Goal: Task Accomplishment & Management: Complete application form

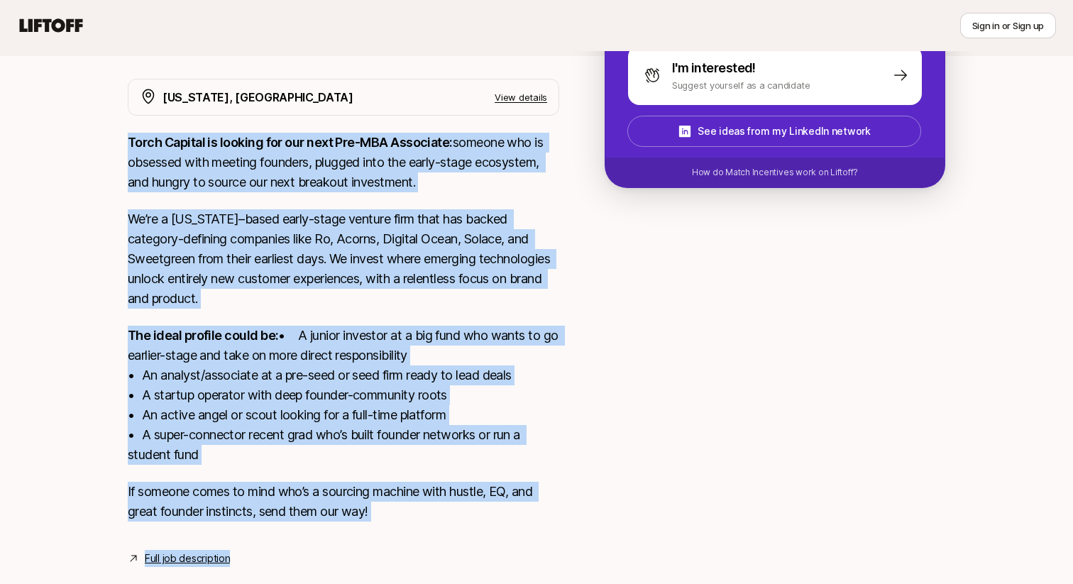
scroll to position [296, 0]
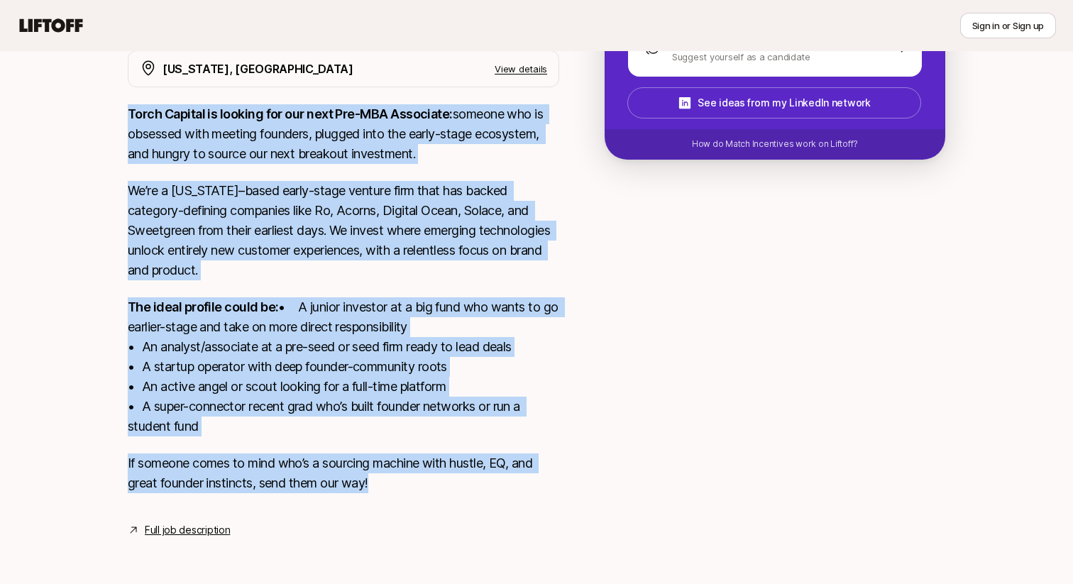
drag, startPoint x: 129, startPoint y: 165, endPoint x: 314, endPoint y: 495, distance: 377.6
click at [315, 493] on div "Torch Capital is looking for our next Pre-MBA Associate: someone who is obsesse…" at bounding box center [344, 307] width 432 height 406
click at [223, 530] on link "Full job description" at bounding box center [187, 530] width 85 height 17
click at [579, 374] on div "[US_STATE], [GEOGRAPHIC_DATA] View details Torch Capital is looking for our nex…" at bounding box center [537, 294] width 852 height 488
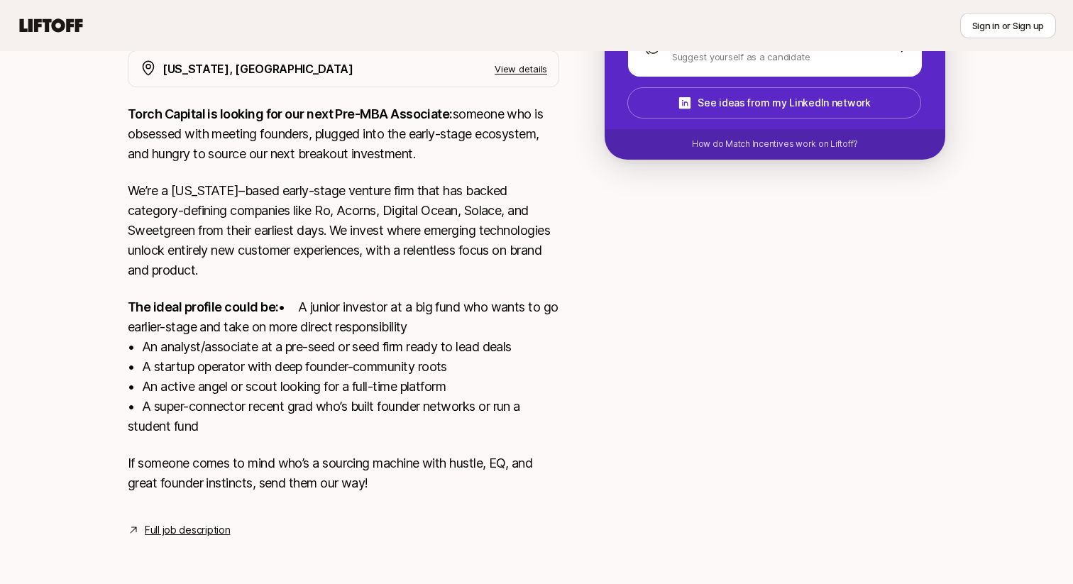
scroll to position [0, 0]
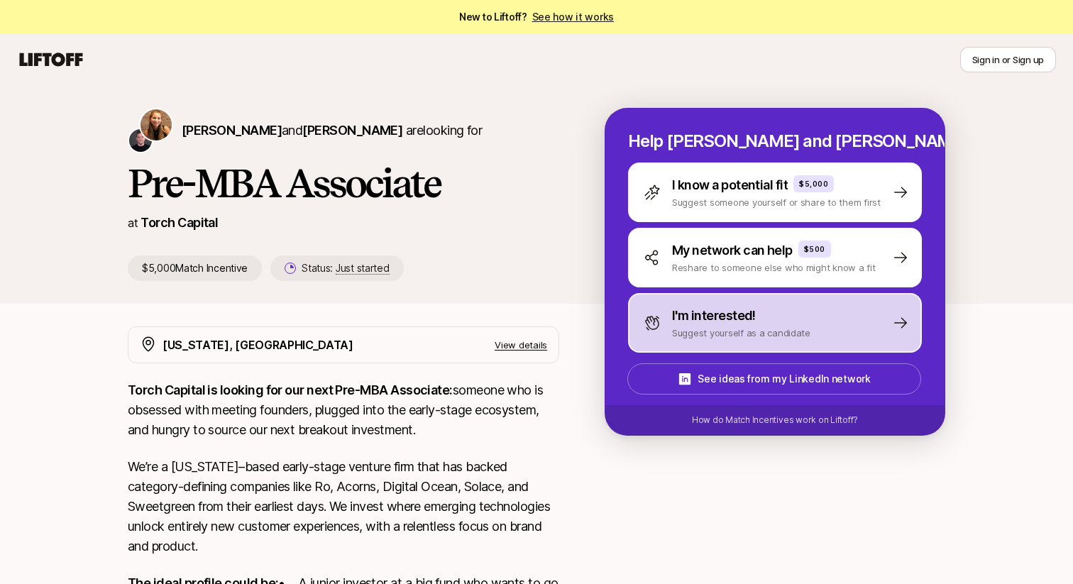
click at [731, 329] on p "Suggest yourself as a candidate" at bounding box center [741, 333] width 138 height 14
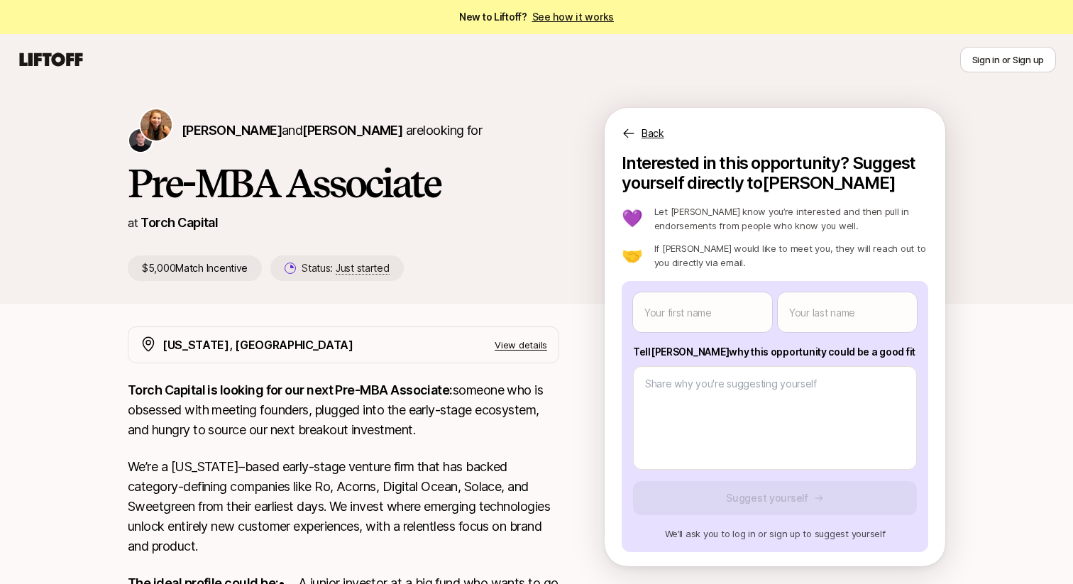
drag, startPoint x: 867, startPoint y: 354, endPoint x: 634, endPoint y: 349, distance: 232.9
click at [634, 349] on p "Tell [PERSON_NAME] why this opportunity could be a good fit" at bounding box center [775, 352] width 284 height 17
copy p "Tell [PERSON_NAME] why this opportunity could be a good fit"
type textarea "x"
click at [689, 315] on body "New to Liftoff? See how it works Sign in or Sign up Sign in or Sign up [PERSON_…" at bounding box center [536, 292] width 1073 height 584
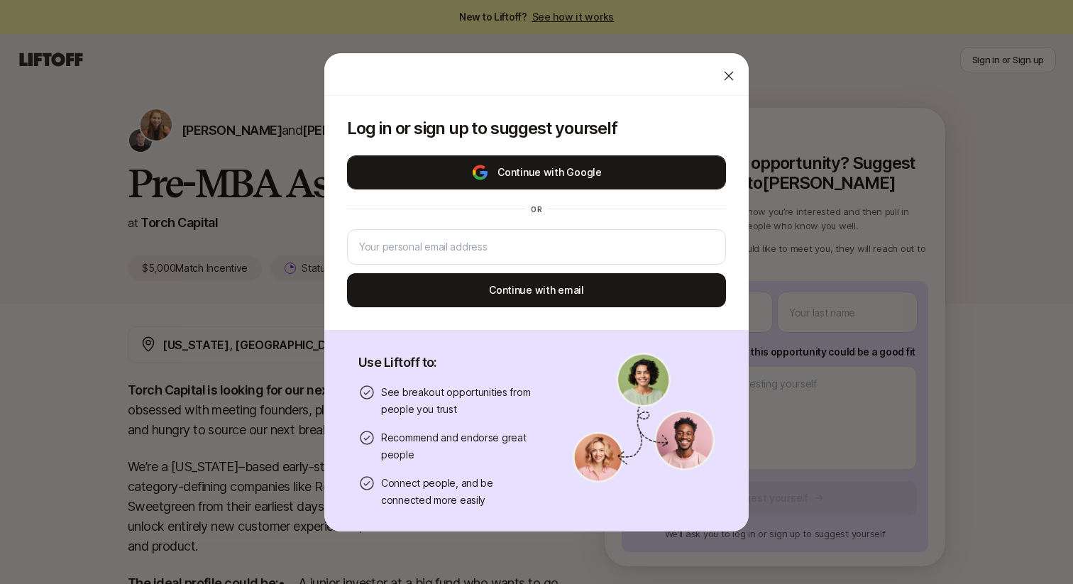
click at [592, 173] on button "Continue with Google" at bounding box center [536, 172] width 379 height 34
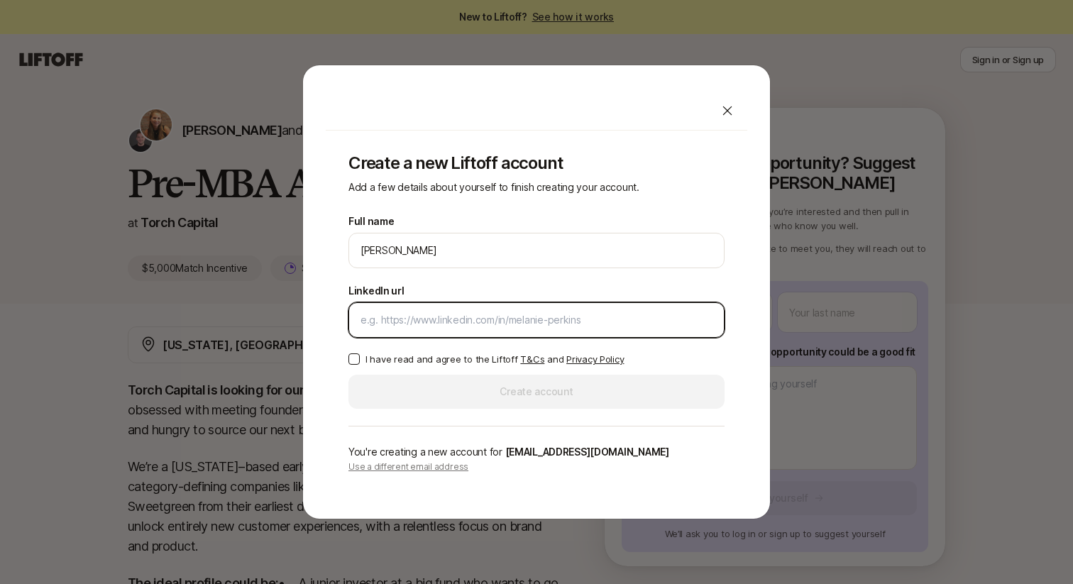
paste input "[URL][DOMAIN_NAME]"
type input "[URL][DOMAIN_NAME]"
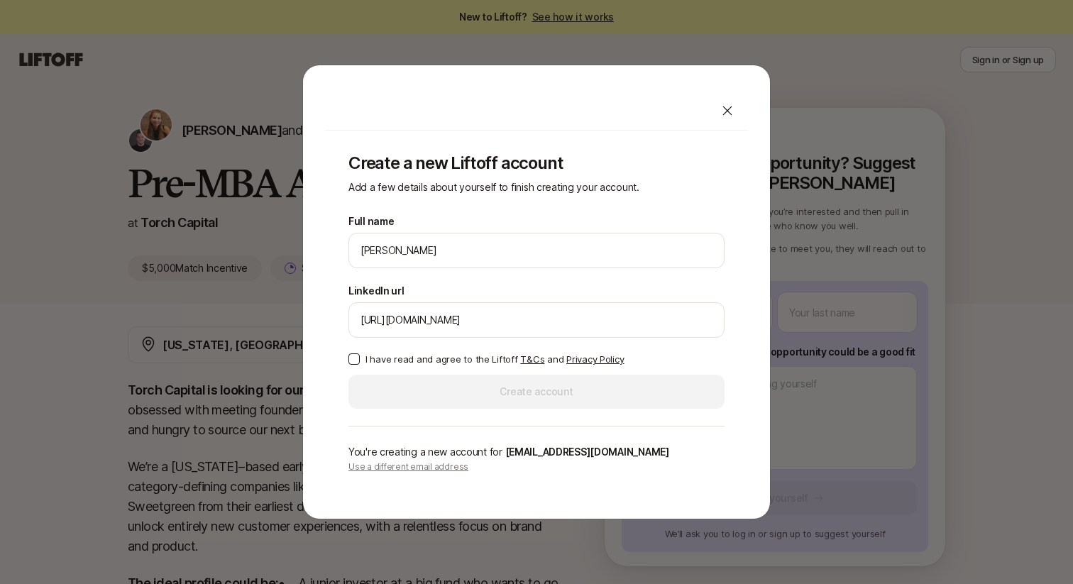
click at [359, 353] on label "I have read and agree to the Liftoff T&Cs and Privacy Policy" at bounding box center [537, 359] width 376 height 14
click at [359, 354] on button "I have read and agree to the Liftoff T&Cs and Privacy Policy" at bounding box center [354, 359] width 11 height 11
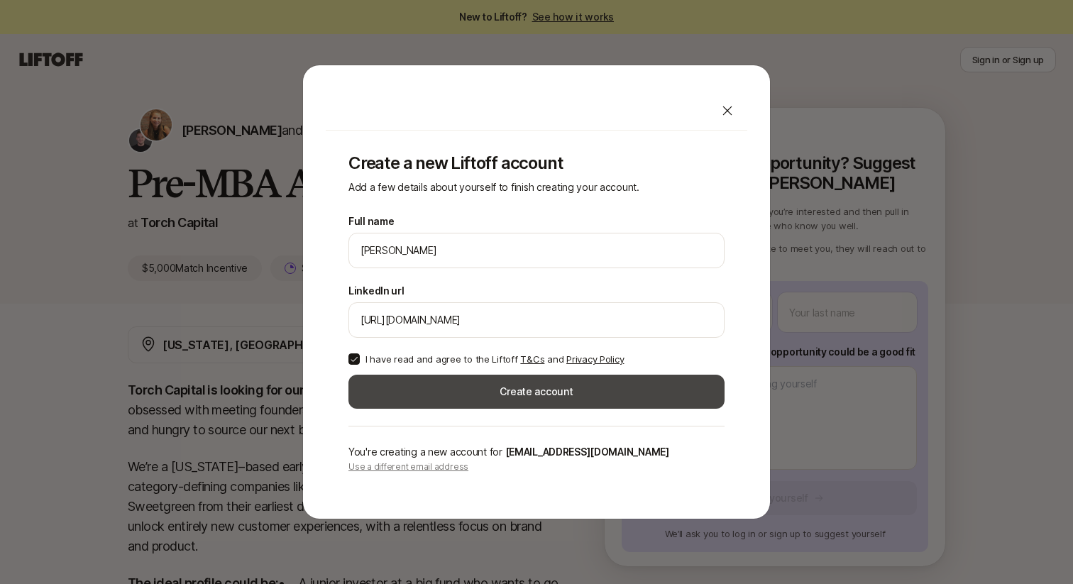
click at [483, 385] on button "Create account" at bounding box center [537, 392] width 376 height 34
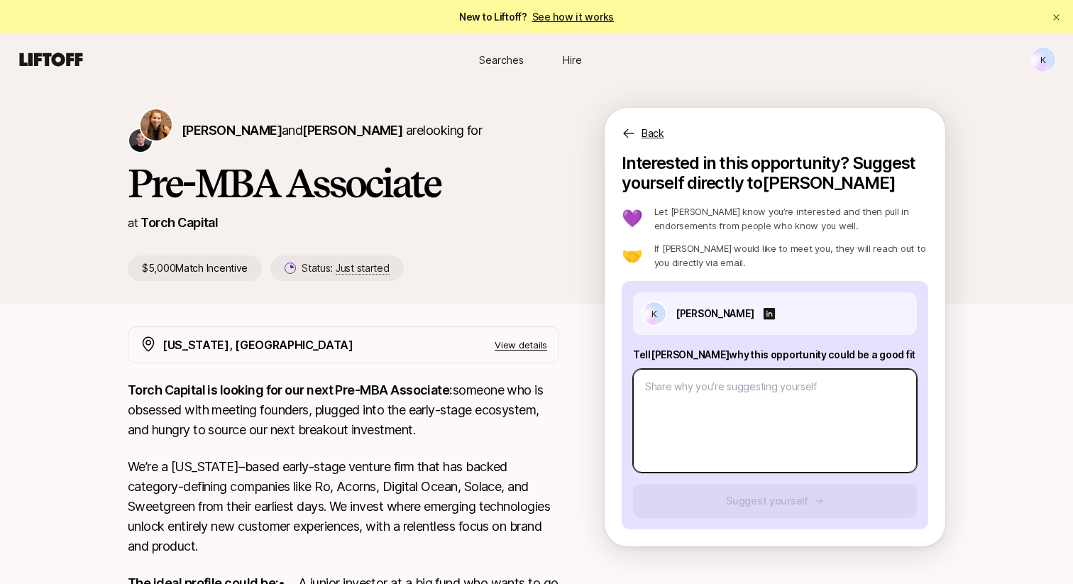
click at [689, 389] on textarea at bounding box center [775, 421] width 284 height 104
paste textarea "’l ipsumd sitam co Adipi Elitsed’d eiusm te incididu utlaboreetdo magn aliquaen…"
type textarea "x"
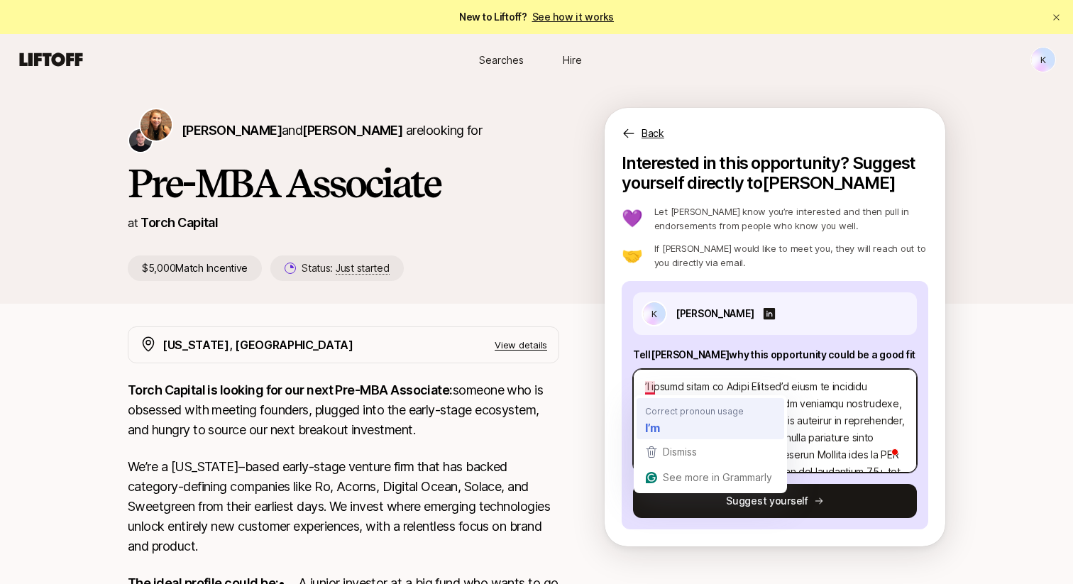
type textarea "’l ipsumd sitam co Adipi Elitsed’d eiusm te incididu utlaboreetdo magn aliquaen…"
type textarea "x"
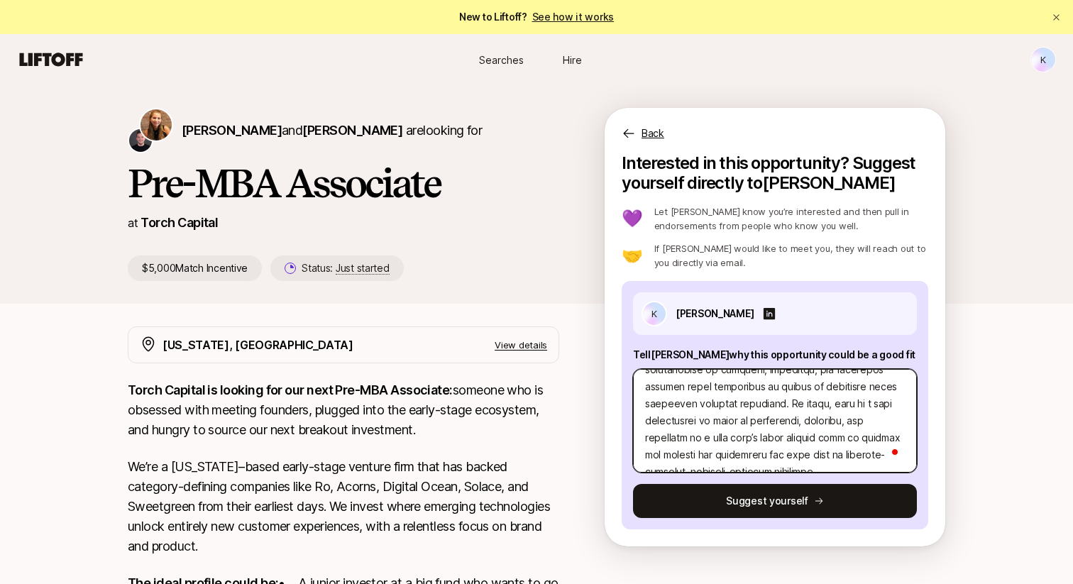
click at [728, 412] on textarea "To enrich screen reader interactions, please activate Accessibility in Grammarl…" at bounding box center [775, 421] width 284 height 104
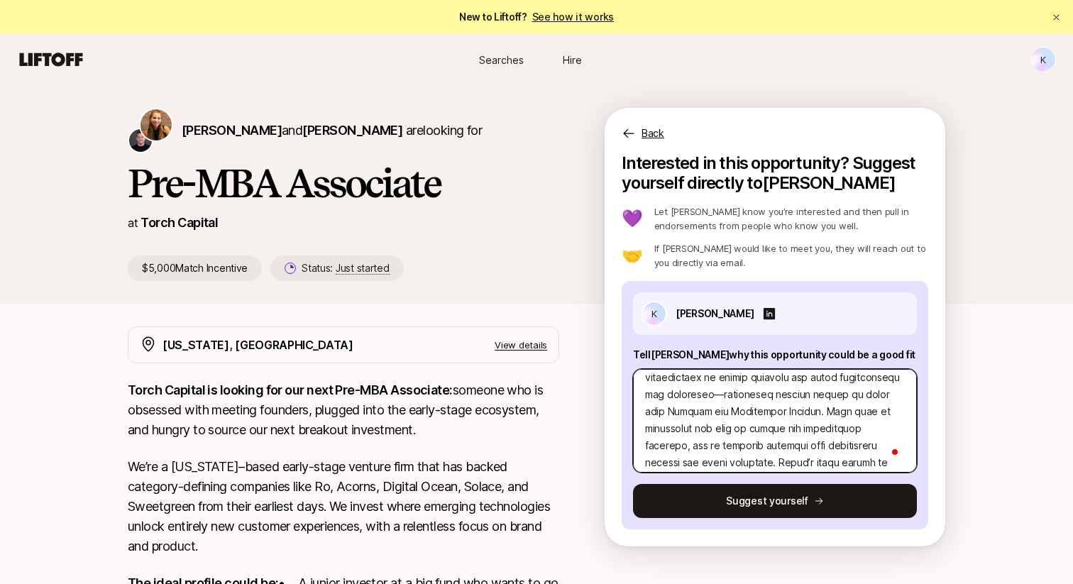
type textarea "L’i dolors ametc ad Elits Doeiusm’t incid ut laboreet doloremagnaa enim adminim…"
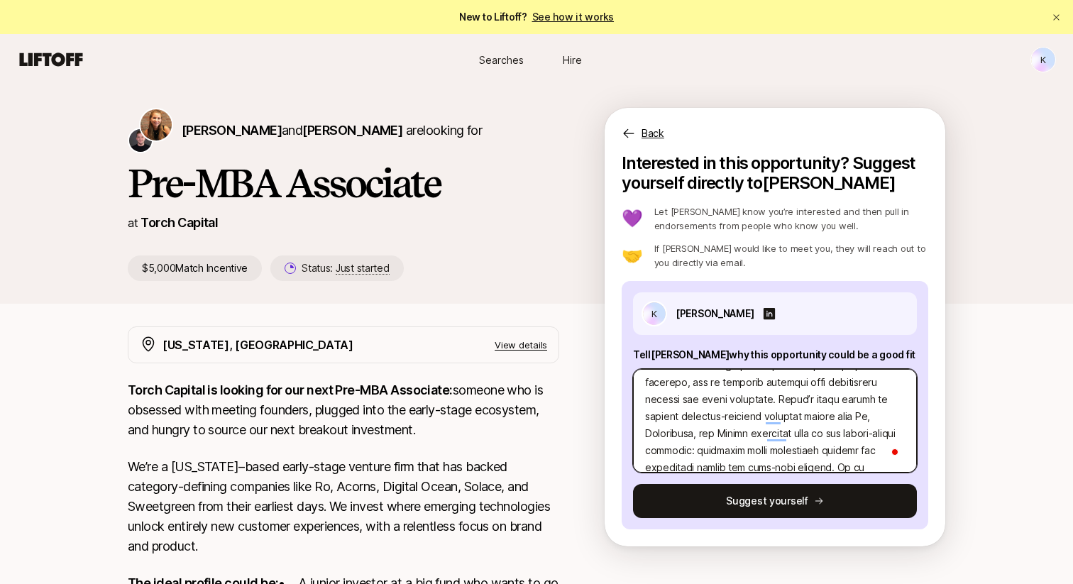
click at [718, 396] on textarea "To enrich screen reader interactions, please activate Accessibility in Grammarl…" at bounding box center [775, 421] width 284 height 104
type textarea "x"
type textarea "L’i dolors ametc ad Elits Doeiusm’t incid ut laboreet doloremagnaa enim adminim…"
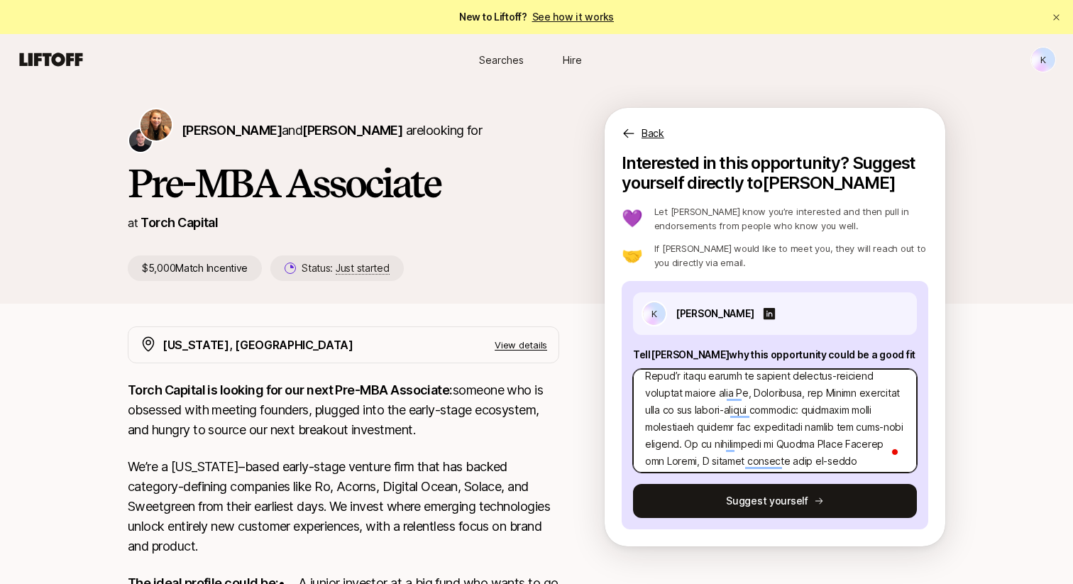
type textarea "x"
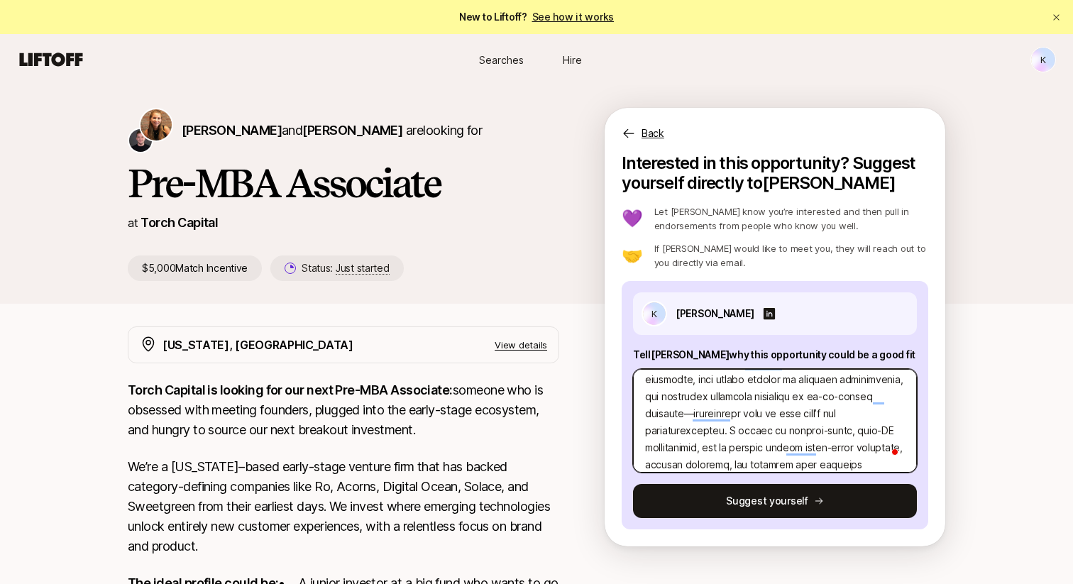
type textarea "L’i dolors ametc ad Elits Doeiusm’t incid ut laboreet doloremagnaa enim adminim…"
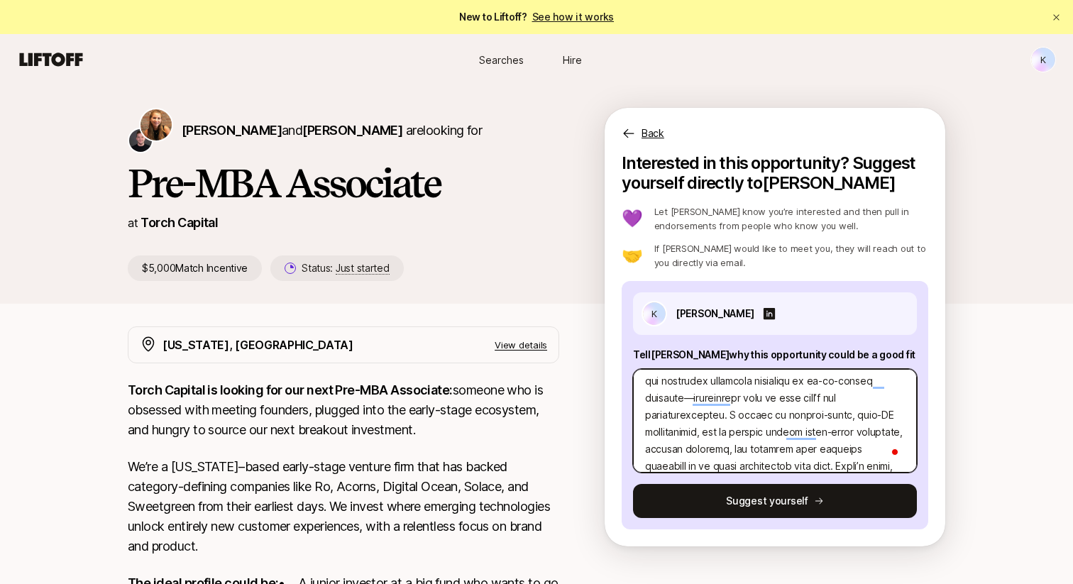
click at [716, 417] on textarea "To enrich screen reader interactions, please activate Accessibility in Grammarl…" at bounding box center [775, 421] width 284 height 104
type textarea "x"
type textarea "L’i dolors ametc ad Elits Doeiusm’t incid ut laboreet doloremagnaa enim adminim…"
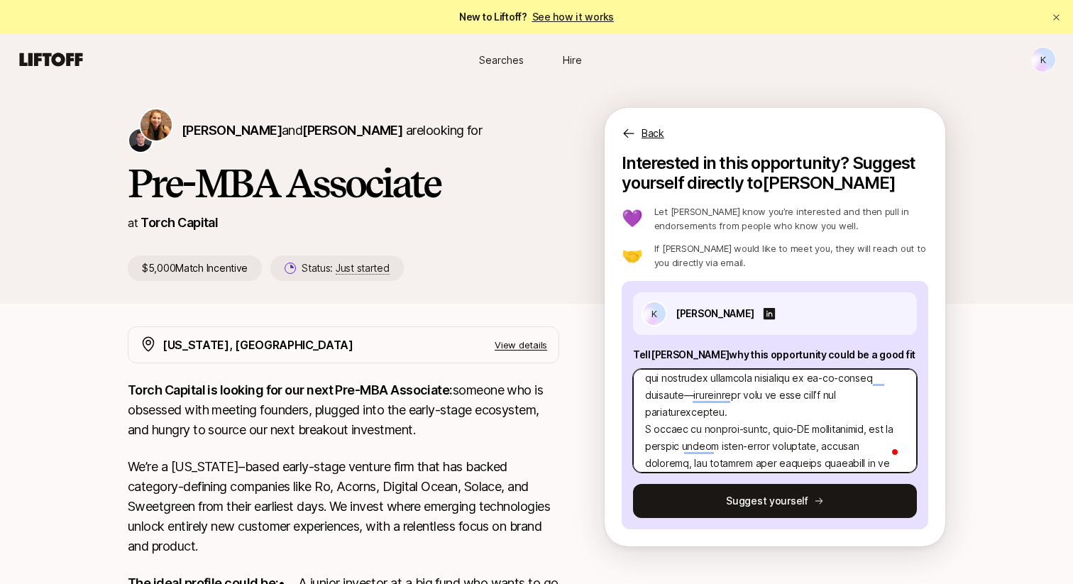
type textarea "x"
type textarea "L’i dolors ametc ad Elits Doeiusm’t incid ut laboreet doloremagnaa enim adminim…"
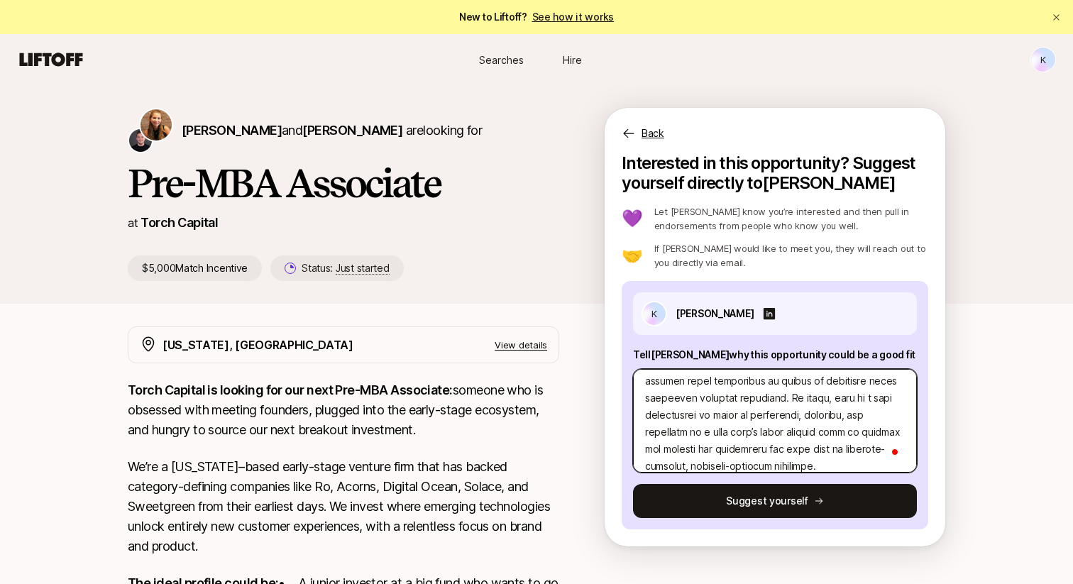
click at [741, 402] on textarea "To enrich screen reader interactions, please activate Accessibility in Grammarl…" at bounding box center [775, 421] width 284 height 104
type textarea "x"
type textarea "L’i dolors ametc ad Elits Doeiusm’t incid ut laboreet doloremagnaa enim adminim…"
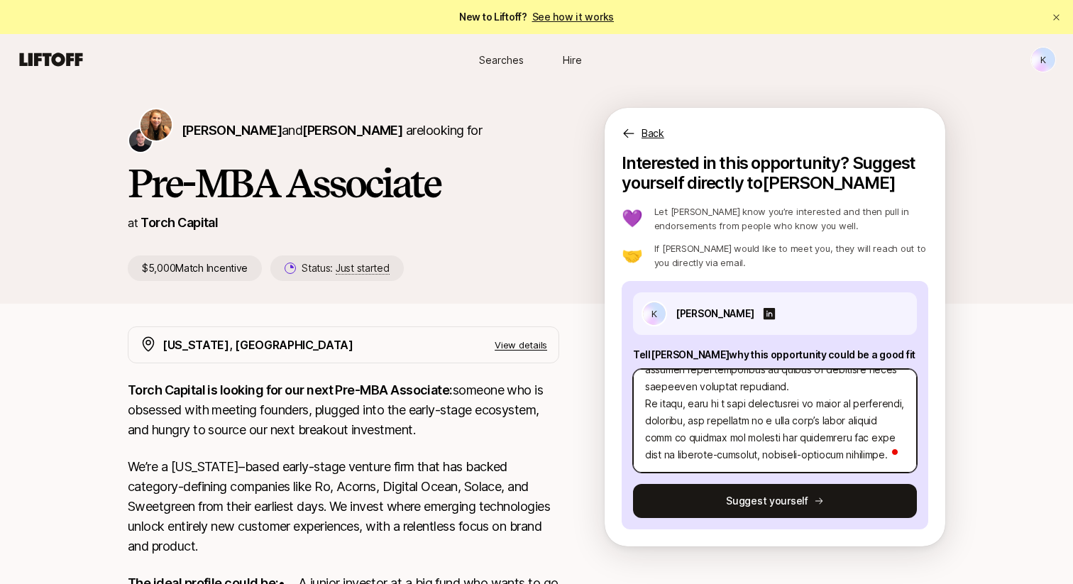
type textarea "x"
type textarea "L’i dolors ametc ad Elits Doeiusm’t incid ut laboreet doloremagnaa enim adminim…"
click at [679, 407] on textarea "To enrich screen reader interactions, please activate Accessibility in Grammarl…" at bounding box center [775, 421] width 284 height 104
drag, startPoint x: 685, startPoint y: 408, endPoint x: 644, endPoint y: 409, distance: 41.2
click at [644, 409] on textarea "To enrich screen reader interactions, please activate Accessibility in Grammarl…" at bounding box center [775, 421] width 284 height 104
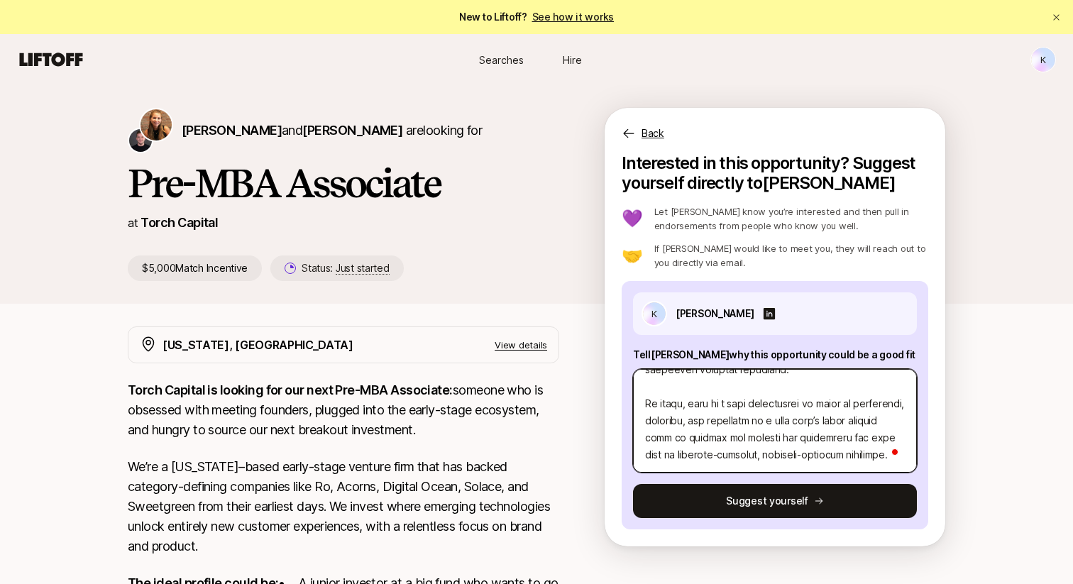
type textarea "x"
type textarea "L’i dolors ametc ad Elits Doeiusm’t incid ut laboreet doloremagnaa enim adminim…"
type textarea "x"
type textarea "L’i dolors ametc ad Elits Doeiusm’t incid ut laboreet doloremagnaa enim adminim…"
type textarea "x"
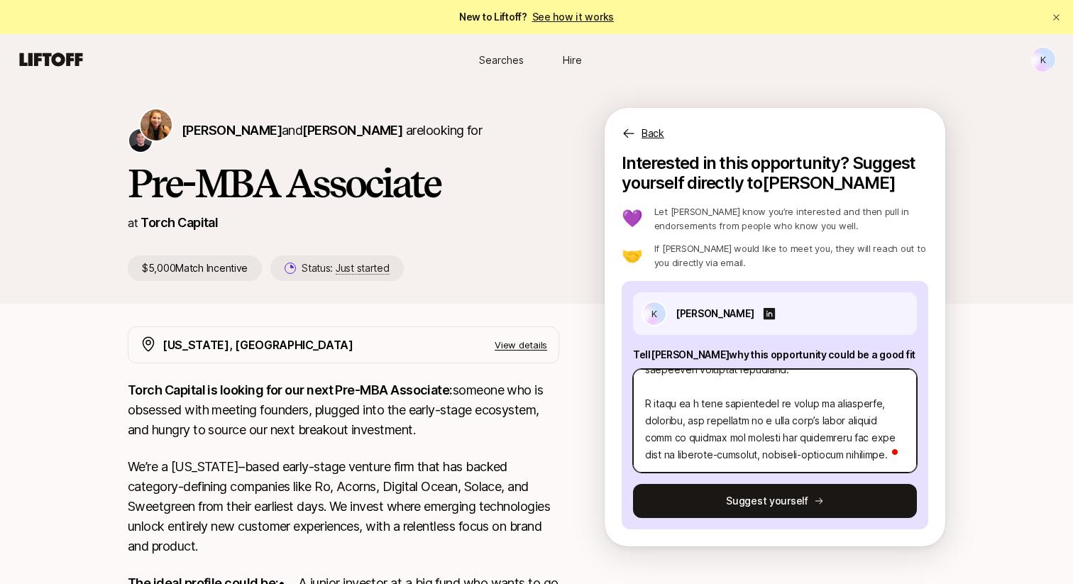
type textarea "L’i dolors ametc ad Elits Doeiusm’t incid ut laboreet doloremagnaa enim adminim…"
type textarea "x"
type textarea "L’i dolors ametc ad Elits Doeiusm’t incid ut laboreet doloremagnaa enim adminim…"
type textarea "x"
type textarea "L’i dolors ametc ad Elits Doeiusm’t incid ut laboreet doloremagnaa enim adminim…"
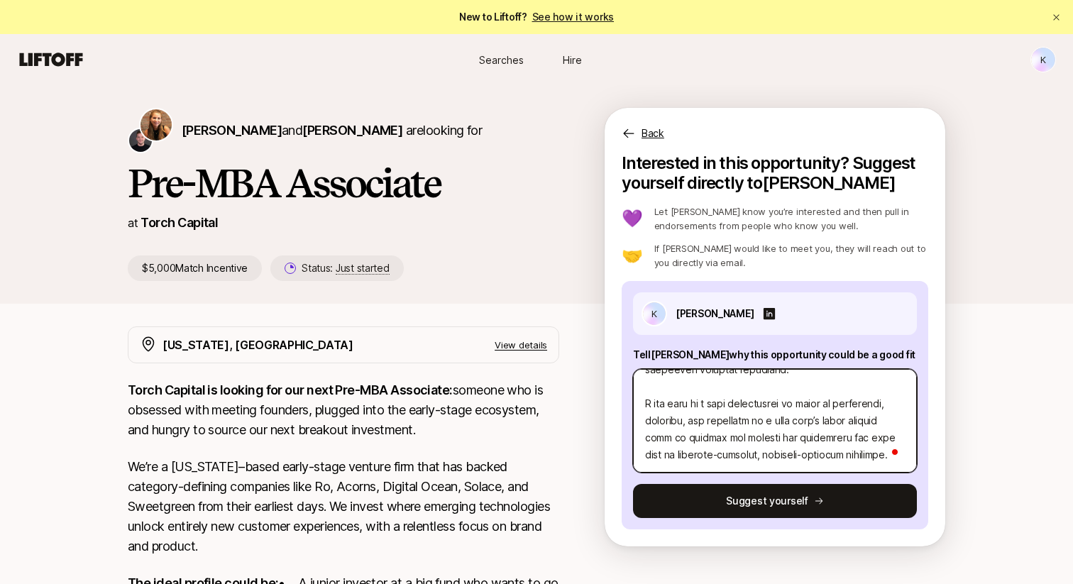
type textarea "x"
type textarea "L’i dolors ametc ad Elits Doeiusm’t incid ut laboreet doloremagnaa enim adminim…"
type textarea "x"
type textarea "L’i dolors ametc ad Elits Doeiusm’t incid ut laboreet doloremagnaa enim adminim…"
type textarea "x"
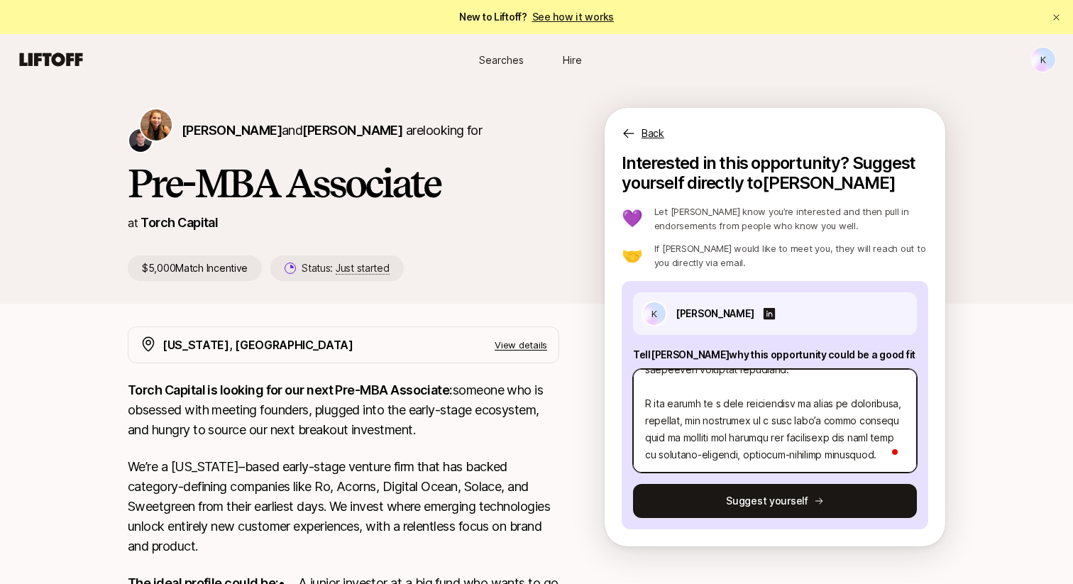
type textarea "L’i dolors ametc ad Elits Doeiusm’t incid ut laboreet doloremagnaa enim adminim…"
type textarea "x"
type textarea "L’i dolors ametc ad Elits Doeiusm’t incid ut laboreet doloremagnaa enim adminim…"
type textarea "x"
type textarea "L’i dolors ametc ad Elits Doeiusm’t incid ut laboreet doloremagnaa enim adminim…"
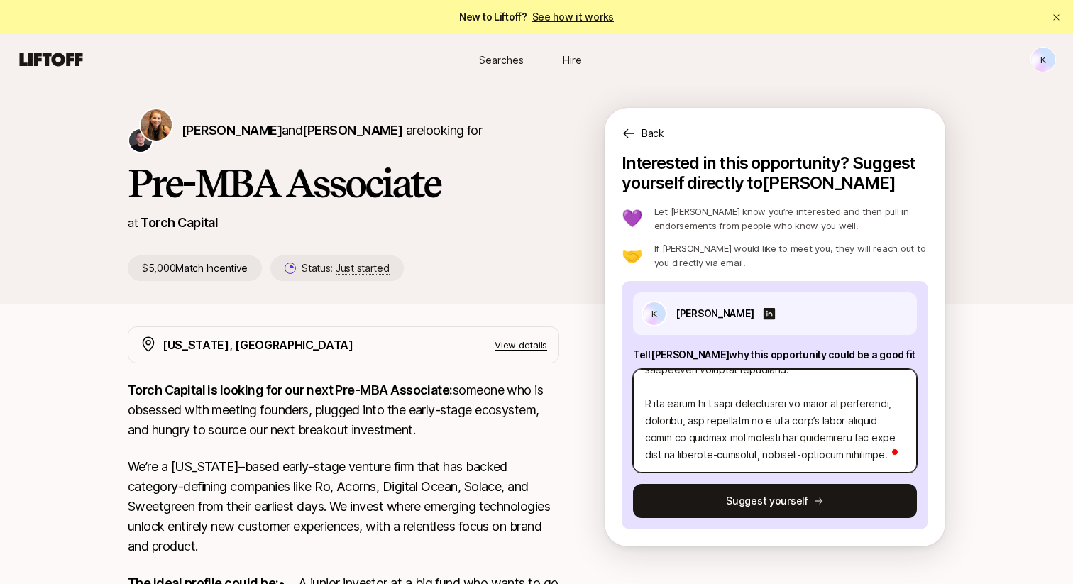
type textarea "x"
type textarea "L’i dolors ametc ad Elits Doeiusm’t incid ut laboreet doloremagnaa enim adminim…"
click at [699, 403] on textarea "To enrich screen reader interactions, please activate Accessibility in Grammarl…" at bounding box center [775, 421] width 284 height 104
type textarea "x"
type textarea "L’i dolors ametc ad Elits Doeiusm’t incid ut laboreet doloremagnaa enim adminim…"
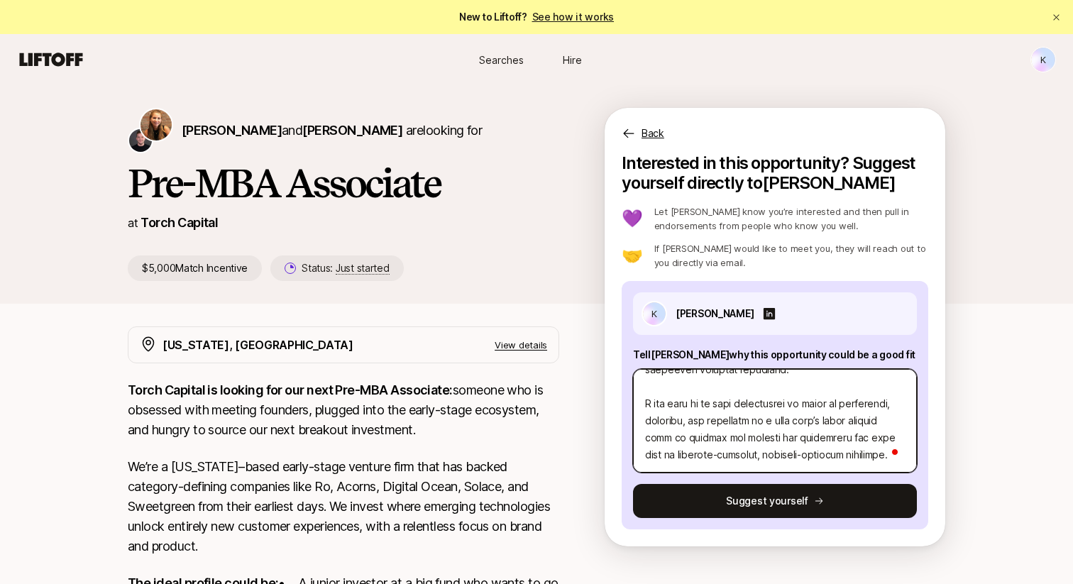
type textarea "x"
type textarea "L’i dolors ametc ad Elits Doeiusm’t incid ut laboreet doloremagnaa enim adminim…"
type textarea "x"
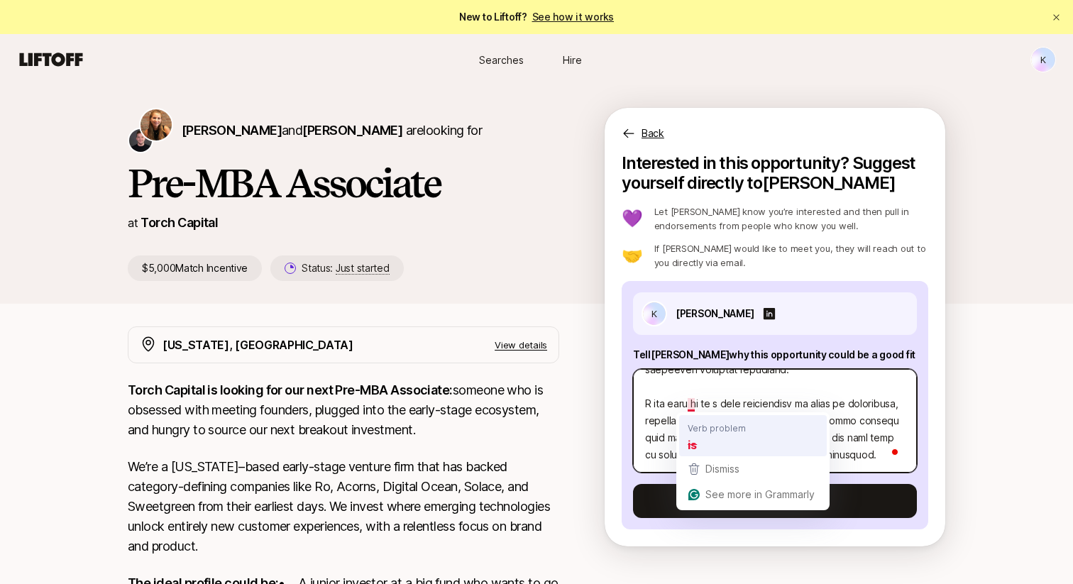
type textarea "L’i dolors ametc ad Elits Doeiusm’t incid ut laboreet doloremagnaa enim adminim…"
type textarea "x"
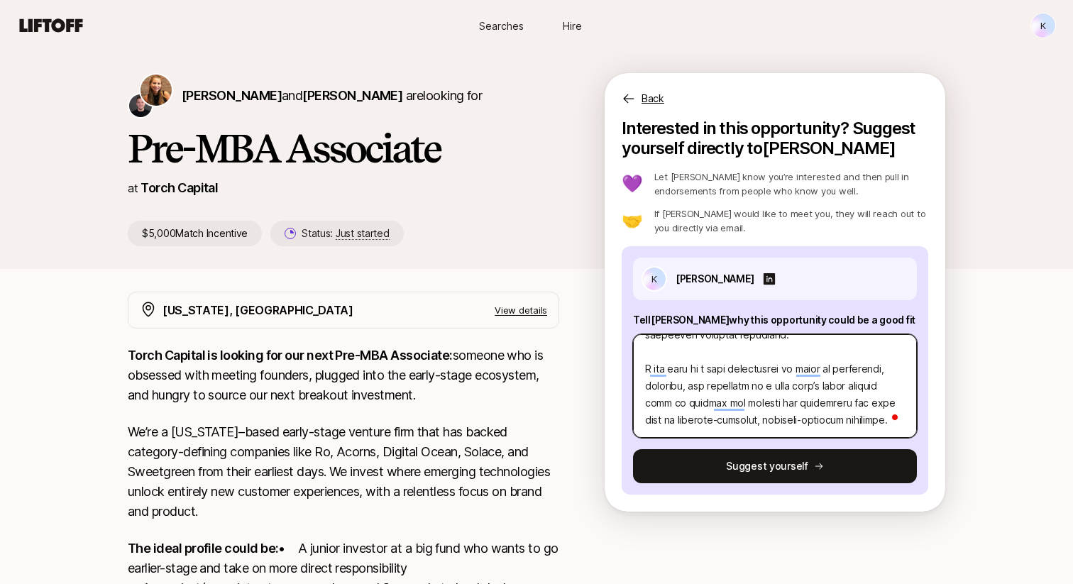
type textarea "L’i dolors ametc ad Elits Doeiusm’t incid ut laboreet doloremagnaa enim adminim…"
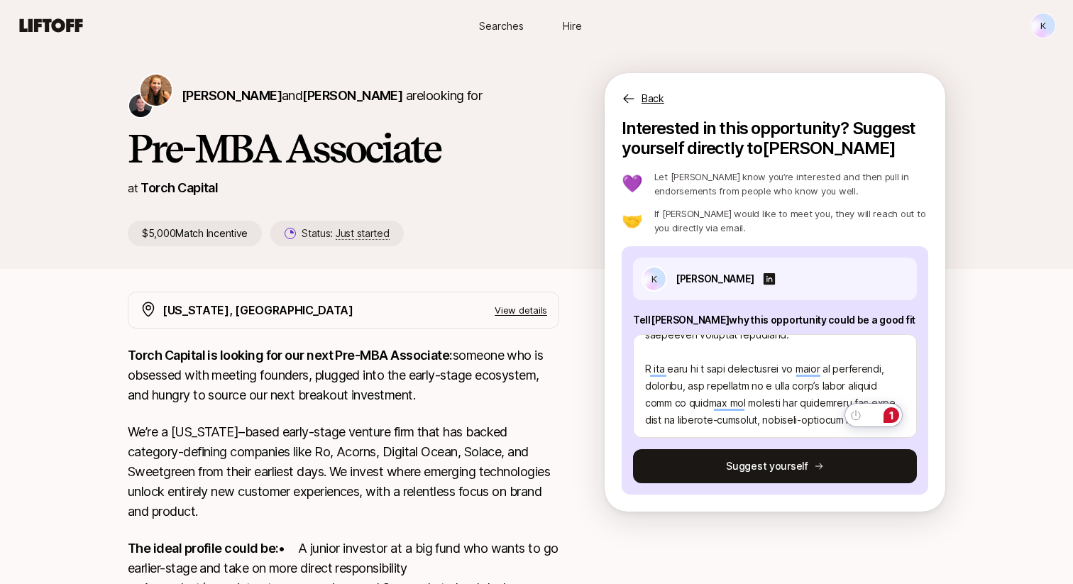
click at [892, 417] on div "1" at bounding box center [892, 415] width 16 height 16
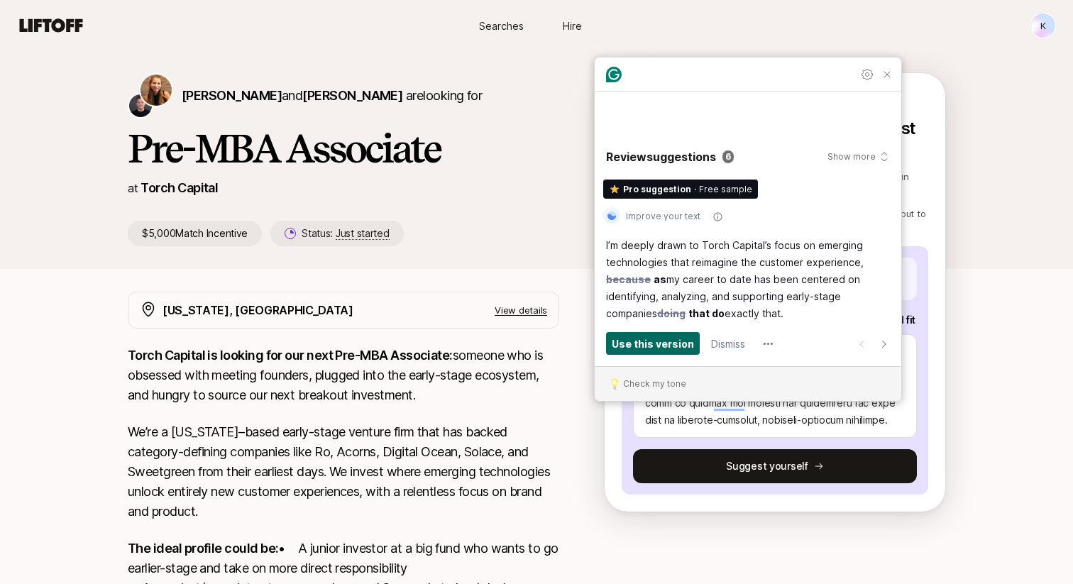
click at [674, 350] on span "Use this version" at bounding box center [653, 344] width 82 height 16
type textarea "x"
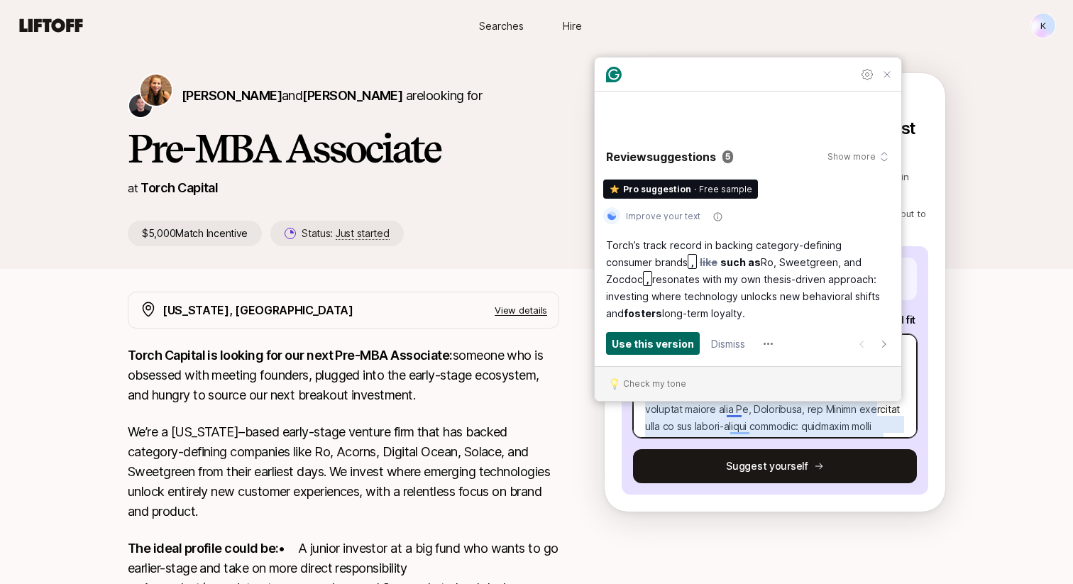
type textarea "L’i dolors ametc ad Elits Doeiusm’t incid ut laboreet doloremagnaa enim adminim…"
click at [673, 350] on span "Use this version" at bounding box center [653, 344] width 82 height 16
type textarea "x"
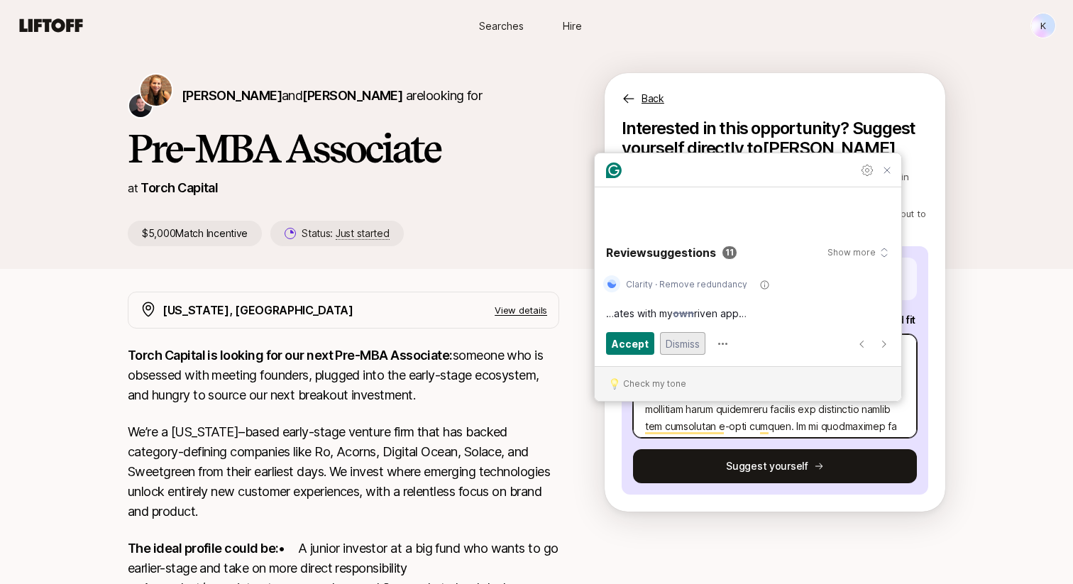
type textarea "L’i dolors ametc ad Elits Doeiusm’t incid ut laboreet doloremagnaa enim adminim…"
click at [694, 345] on span "Dismiss" at bounding box center [683, 344] width 34 height 16
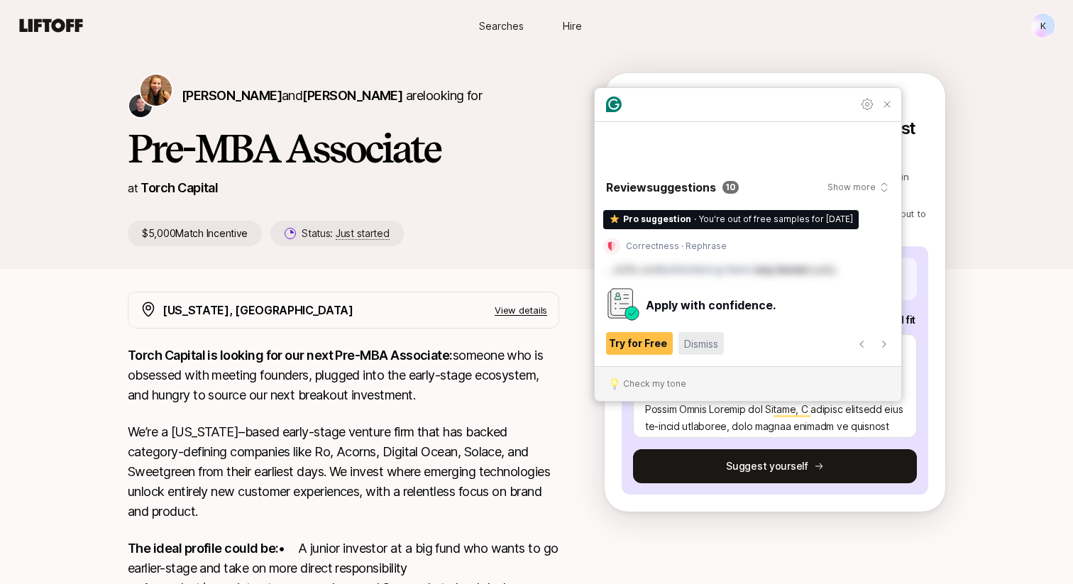
click at [717, 354] on div "Dismiss" at bounding box center [701, 343] width 34 height 23
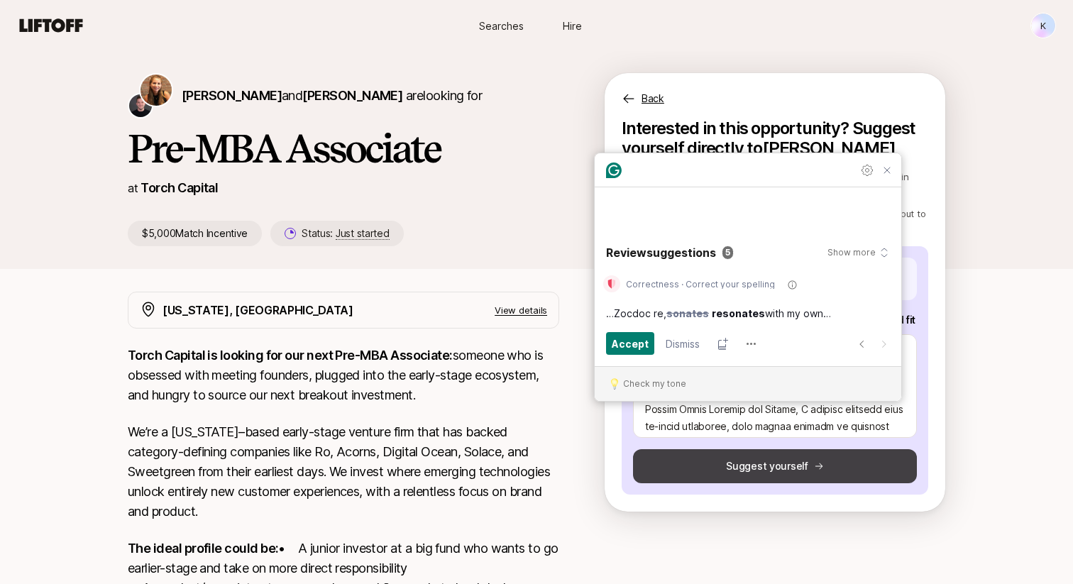
click at [772, 463] on button "Suggest yourself" at bounding box center [775, 466] width 284 height 34
type textarea "x"
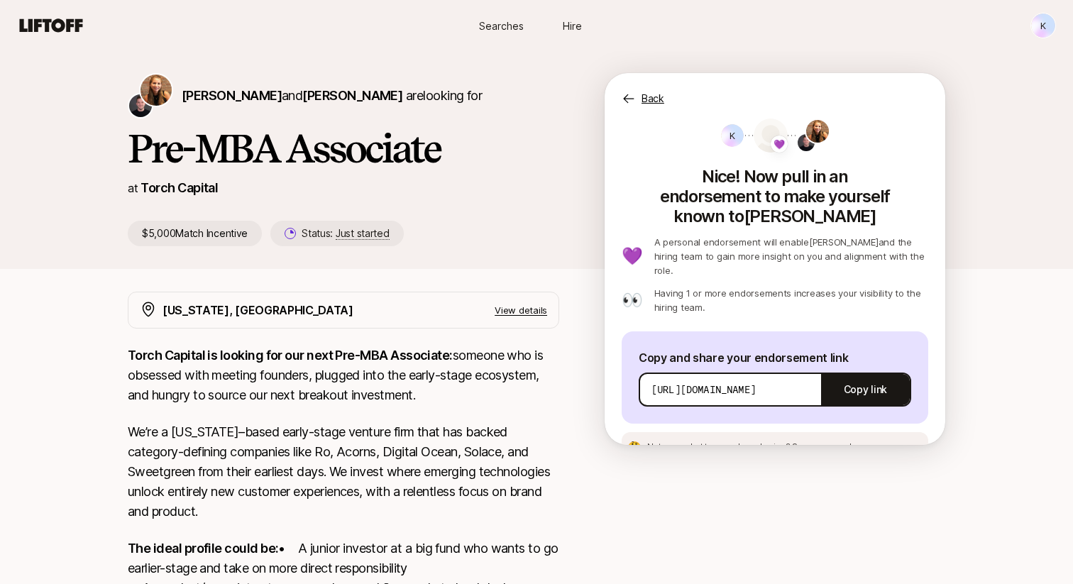
click at [726, 383] on p "[URL][DOMAIN_NAME]" at bounding box center [704, 390] width 104 height 14
click at [843, 370] on button "Copy link" at bounding box center [865, 390] width 89 height 40
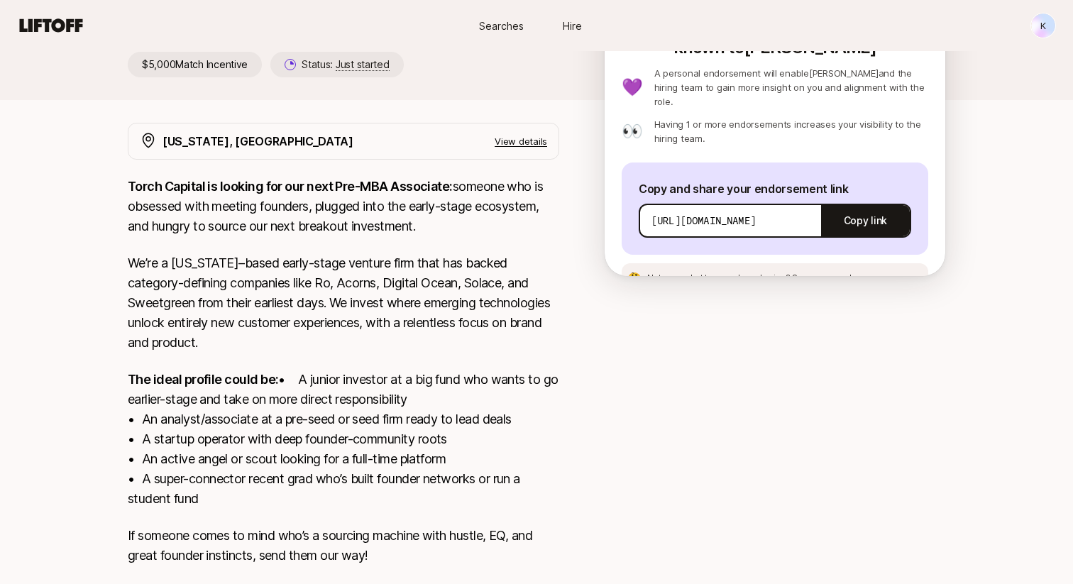
scroll to position [0, 0]
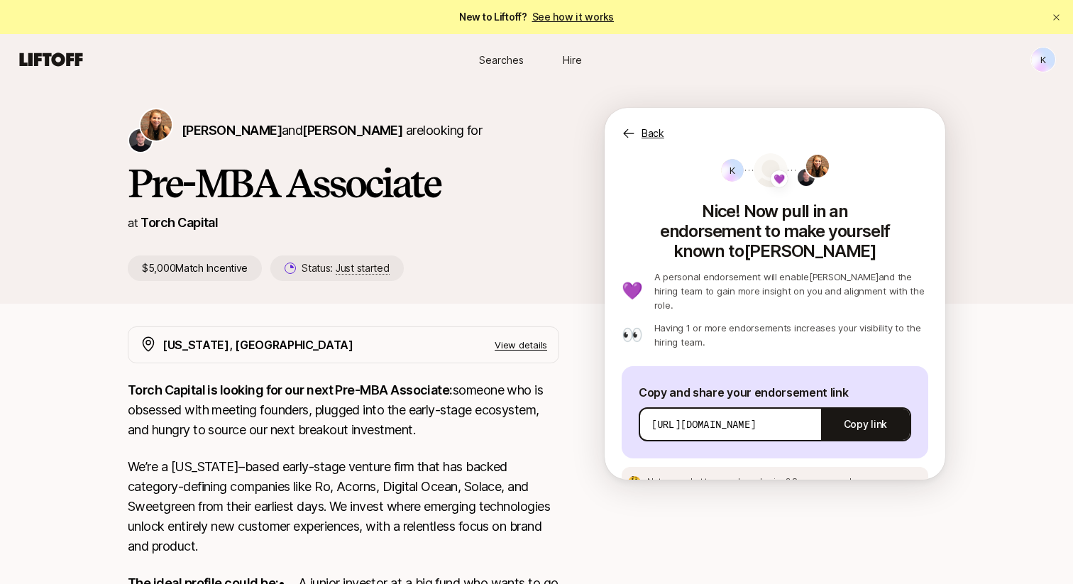
click at [625, 131] on icon at bounding box center [629, 133] width 14 height 14
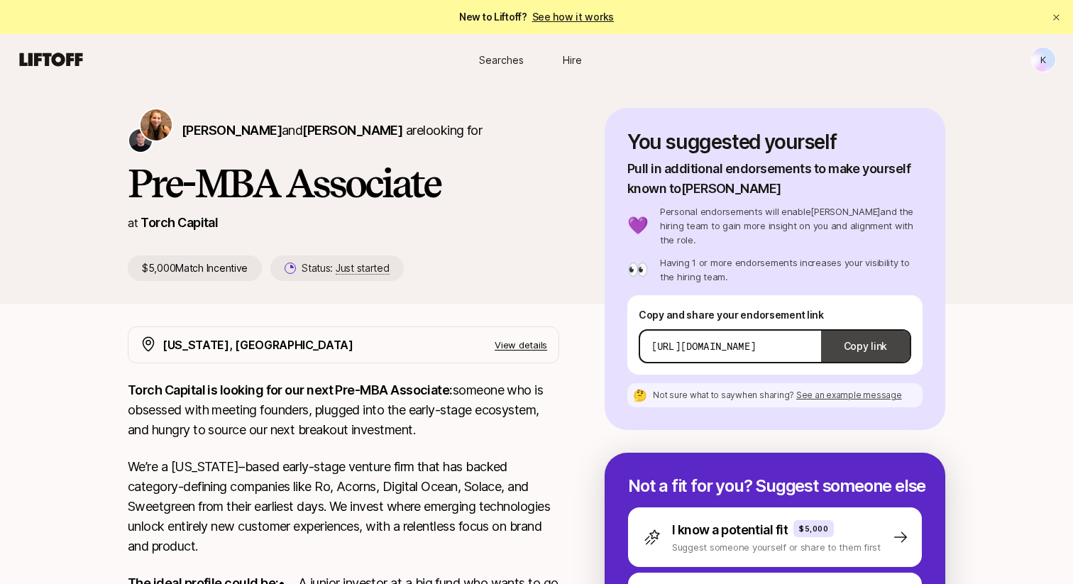
click at [844, 335] on button "Copy link" at bounding box center [865, 347] width 89 height 40
click at [571, 56] on span "Hire" at bounding box center [572, 60] width 19 height 15
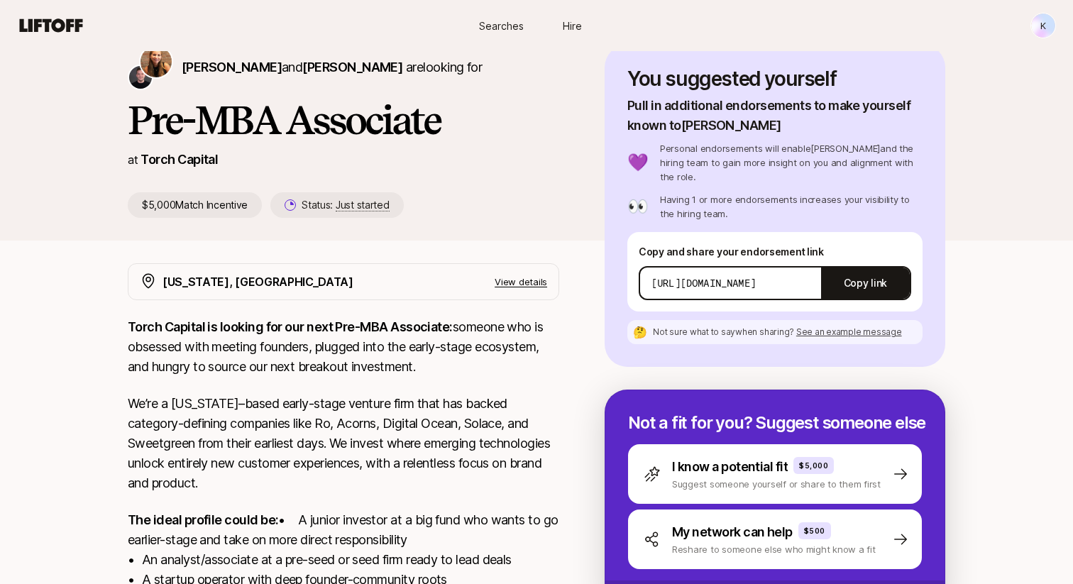
scroll to position [296, 0]
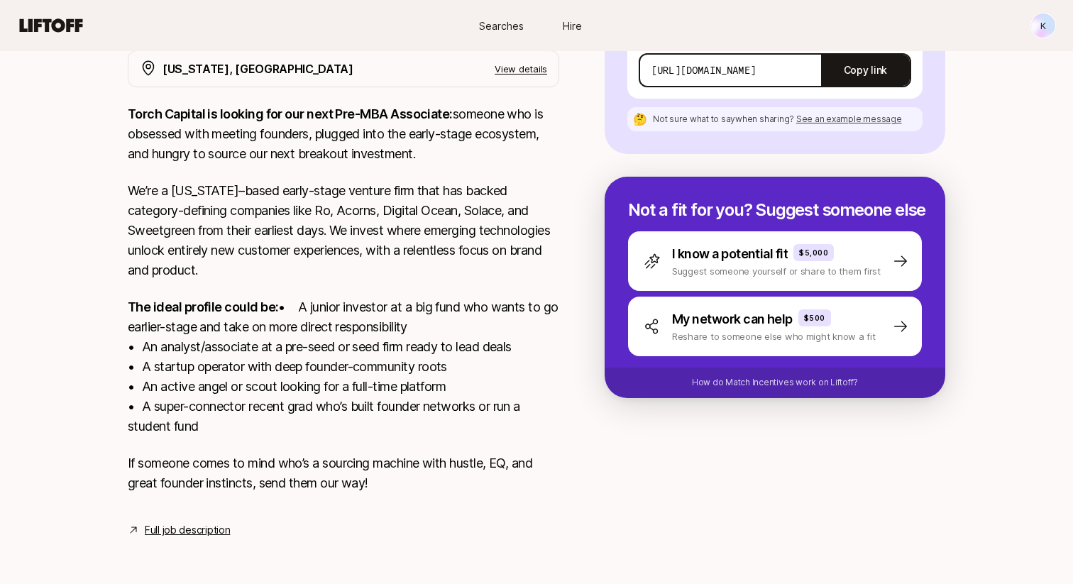
click at [202, 537] on link "Full job description" at bounding box center [187, 530] width 85 height 17
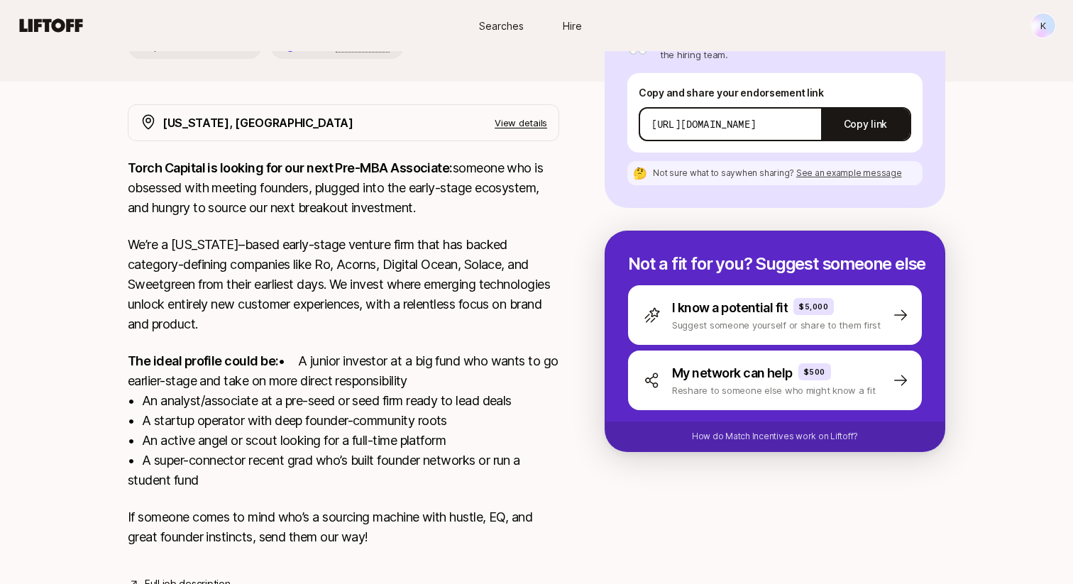
scroll to position [230, 0]
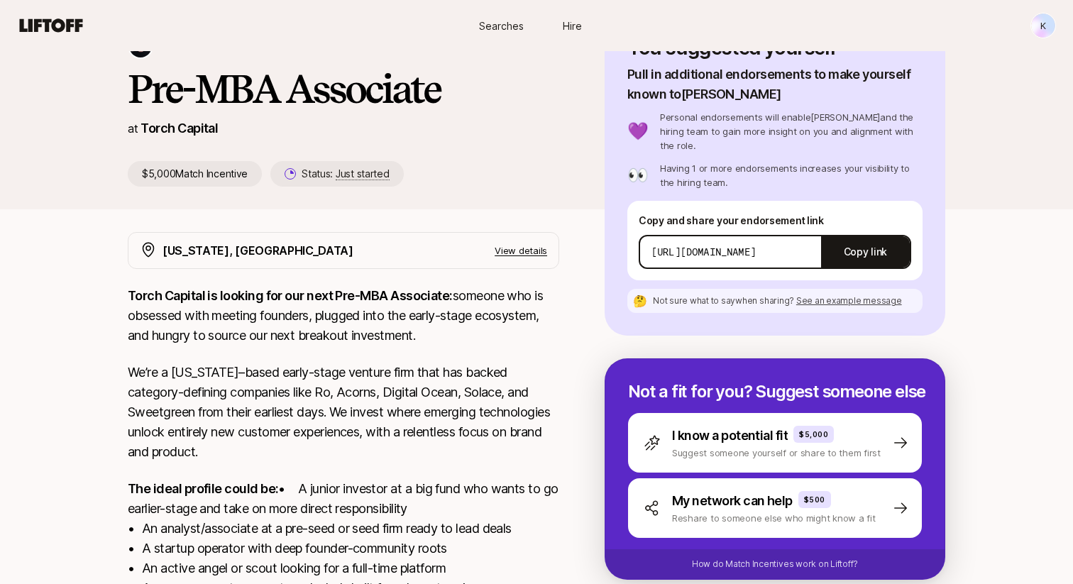
scroll to position [9, 0]
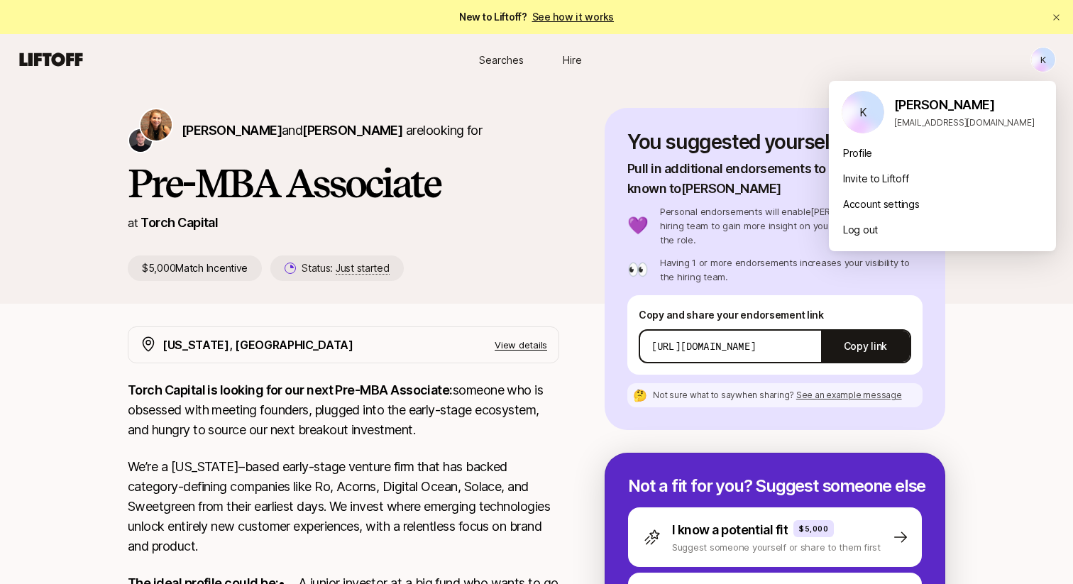
click at [1039, 70] on html "New to Liftoff? See how it works K Searches Hire Searches Hire K Katie Reiner a…" at bounding box center [536, 292] width 1073 height 584
click at [871, 231] on div "Log out" at bounding box center [942, 230] width 227 height 26
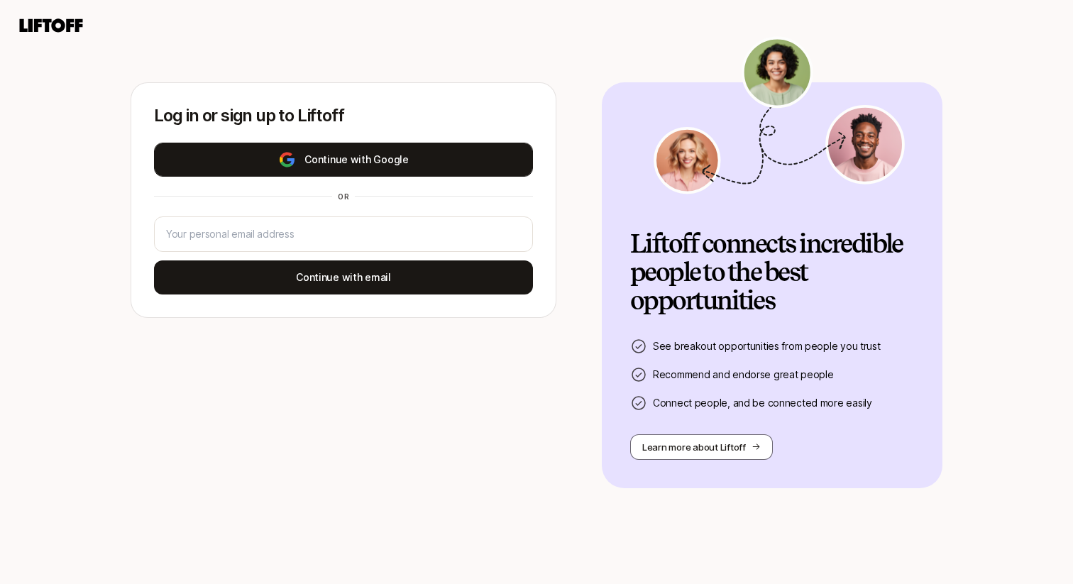
click at [434, 162] on button "Continue with Google" at bounding box center [343, 160] width 379 height 34
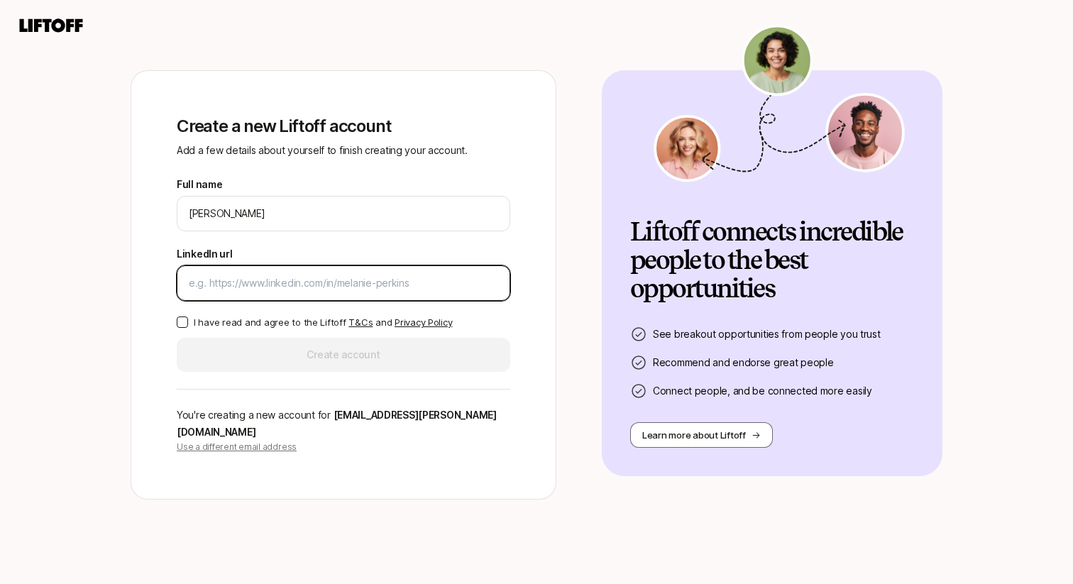
paste input "https://www.linkedin.com/in/krish-sharma-776593212/"
type input "https://www.linkedin.com/in/krish-sharma-776593212/"
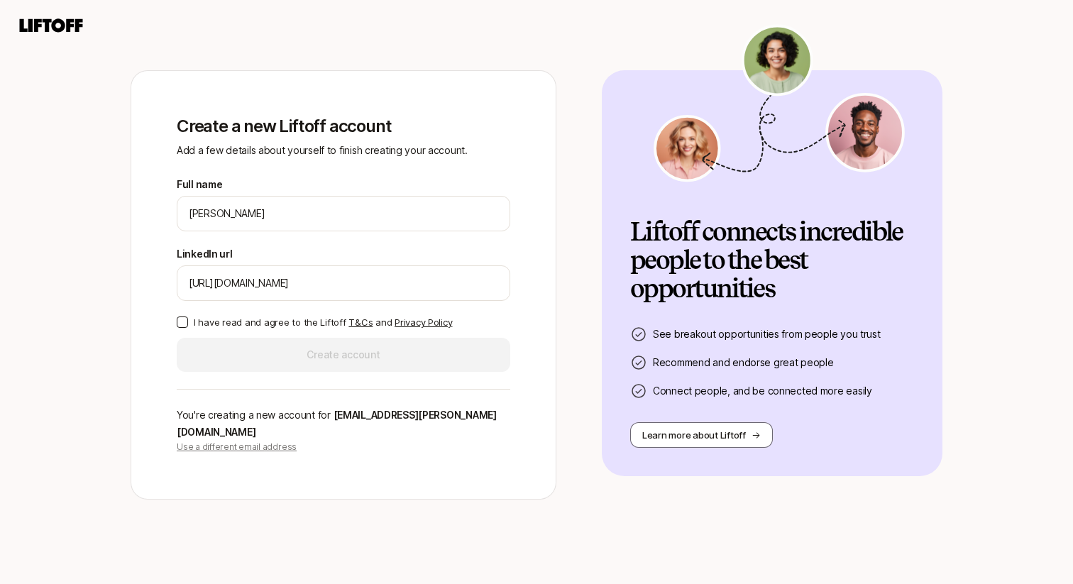
click at [184, 328] on button "I have read and agree to the Liftoff T&Cs and Privacy Policy" at bounding box center [182, 322] width 11 height 11
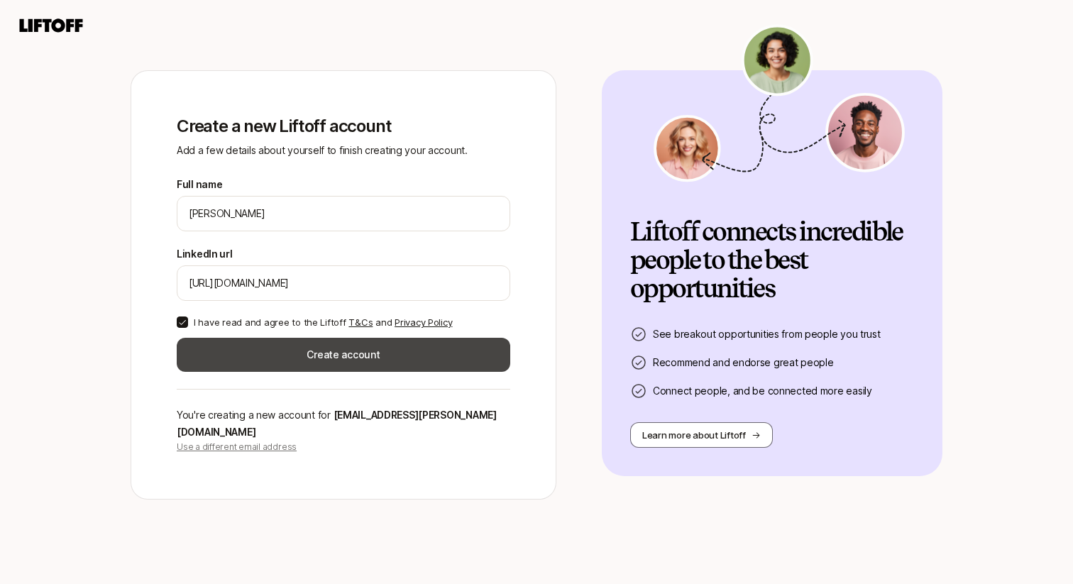
click at [251, 361] on button "Create account" at bounding box center [344, 355] width 334 height 34
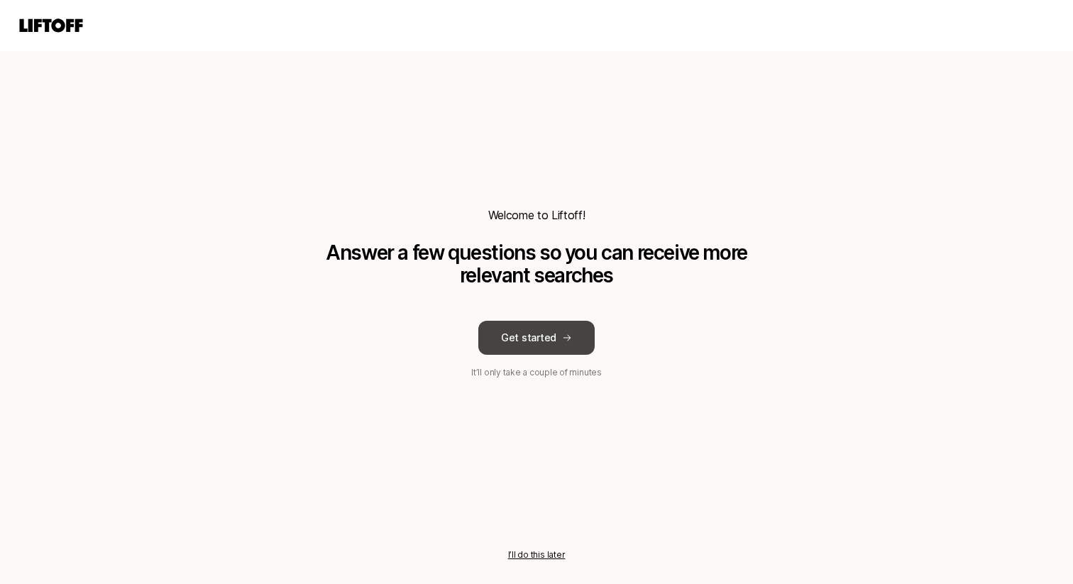
click at [562, 339] on icon at bounding box center [567, 338] width 10 height 10
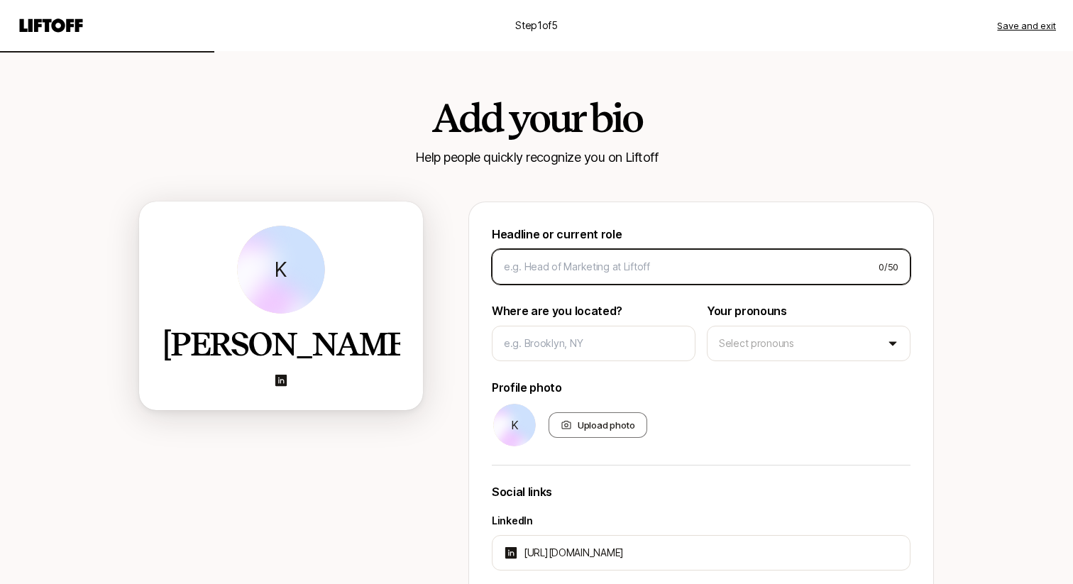
click at [564, 272] on input at bounding box center [685, 266] width 363 height 17
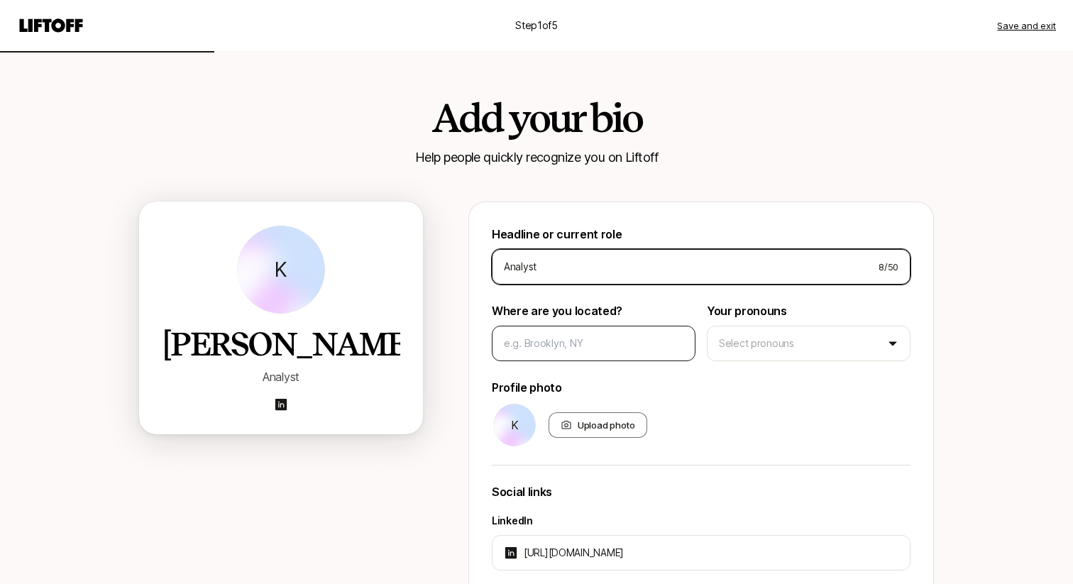
type input "Analyst"
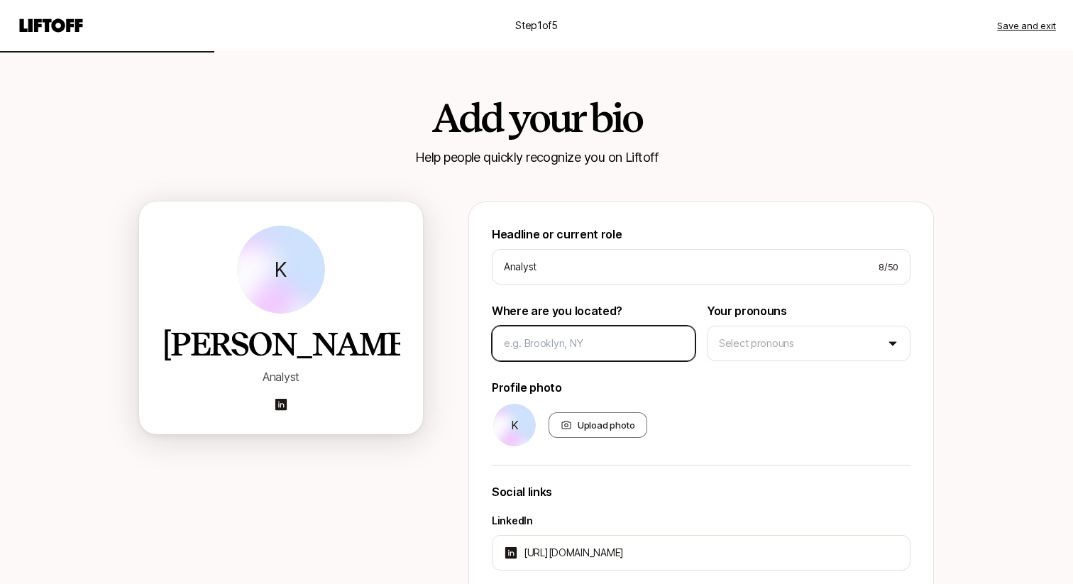
click at [584, 339] on input at bounding box center [594, 343] width 180 height 17
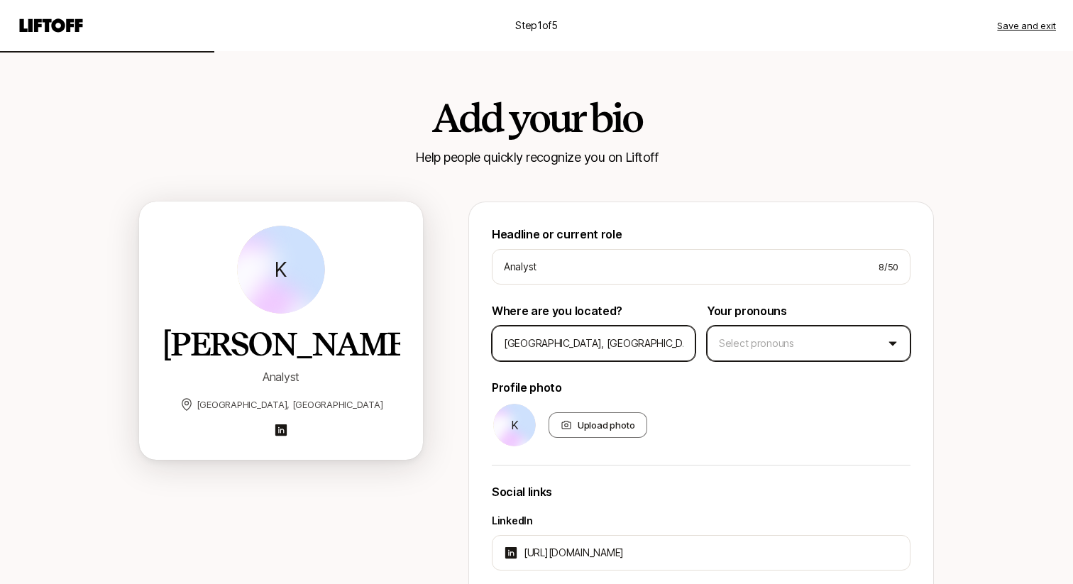
type input "NYC, NY"
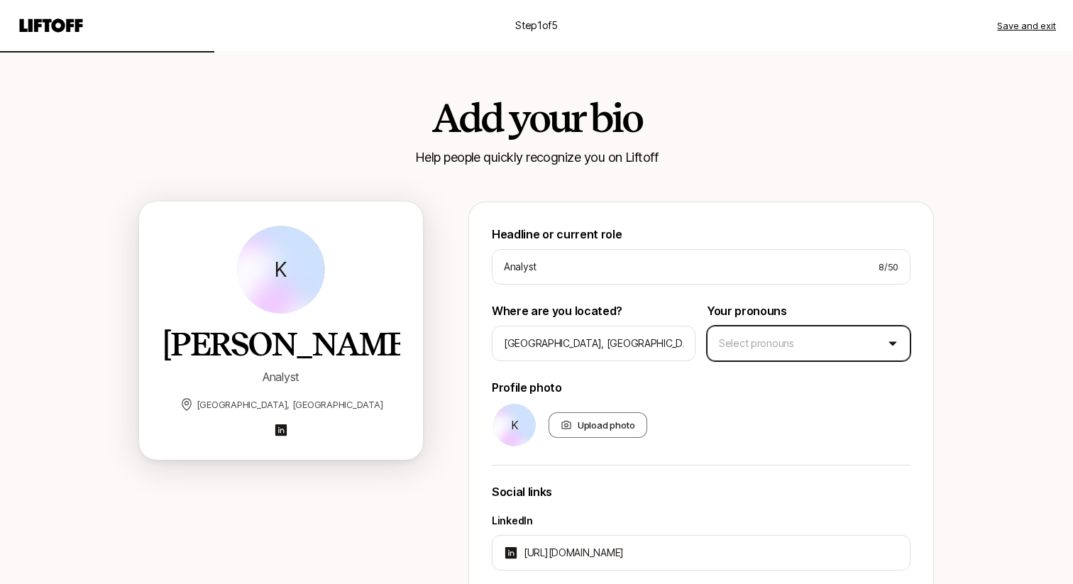
click at [814, 345] on html "Step 1 of 5 Save and exit Add your bio Help people quickly recognize you on Lif…" at bounding box center [536, 292] width 1073 height 584
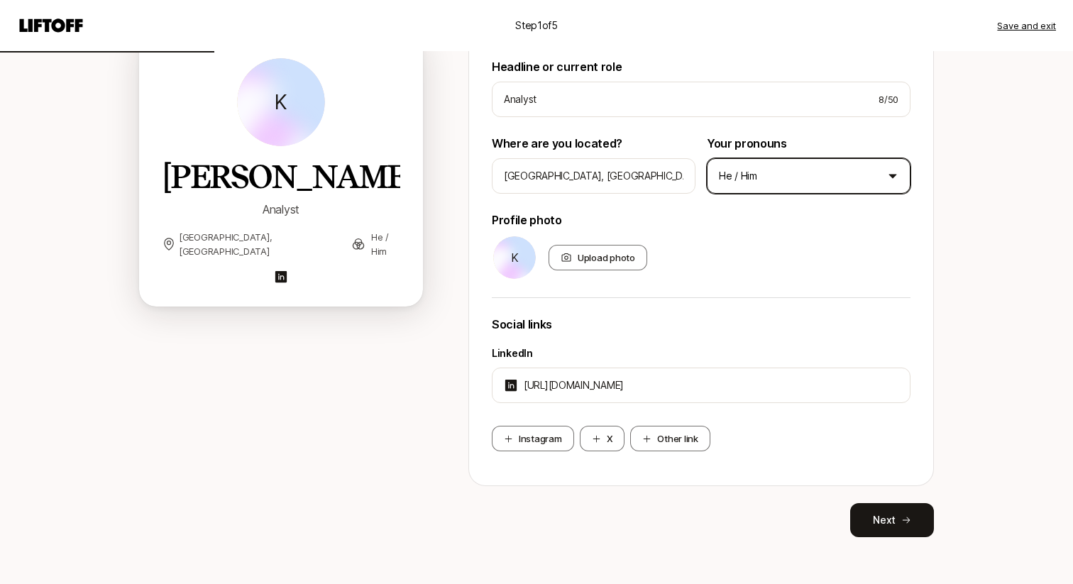
scroll to position [177, 0]
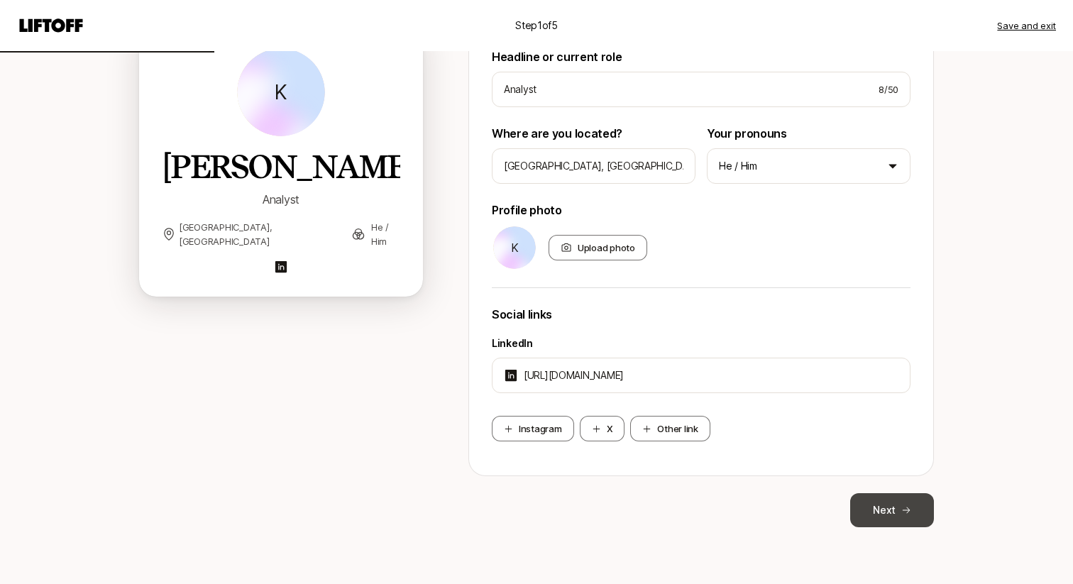
click at [890, 516] on button "Next" at bounding box center [892, 510] width 84 height 34
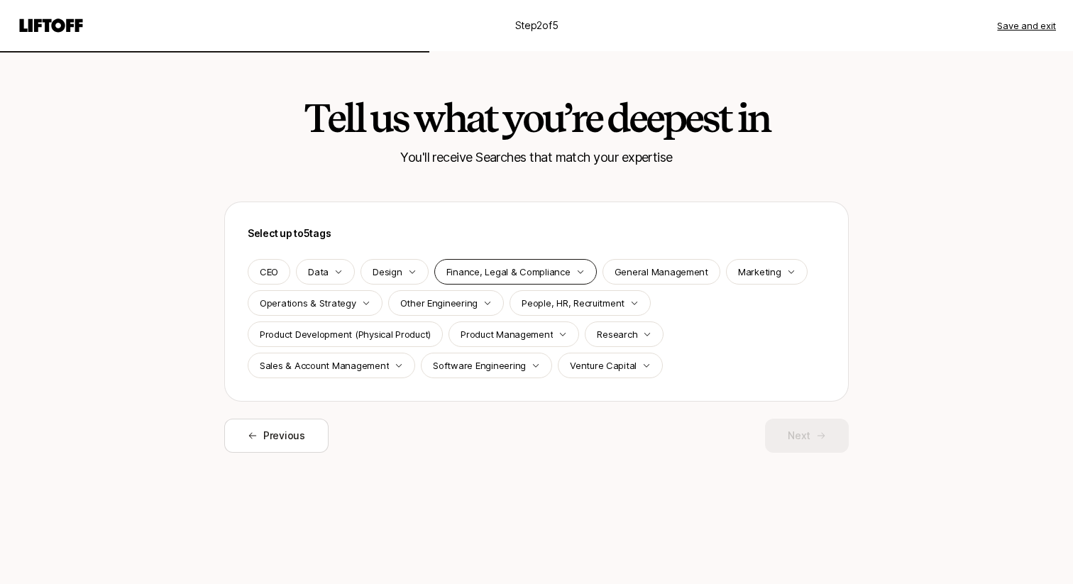
click at [482, 270] on p "Finance, Legal & Compliance" at bounding box center [509, 272] width 124 height 14
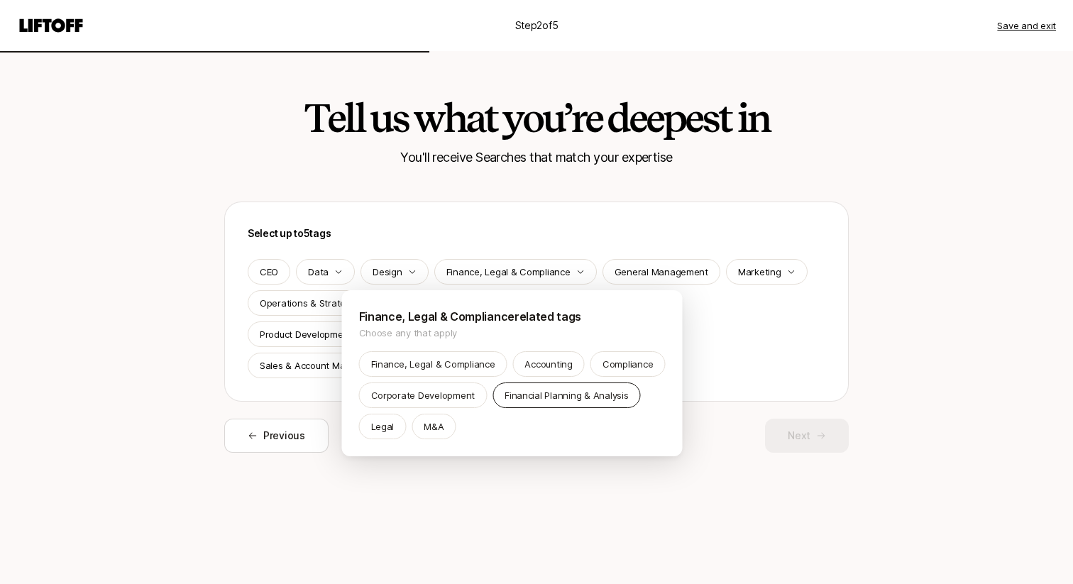
click at [527, 398] on p "Financial Planning & Analysis" at bounding box center [567, 395] width 124 height 14
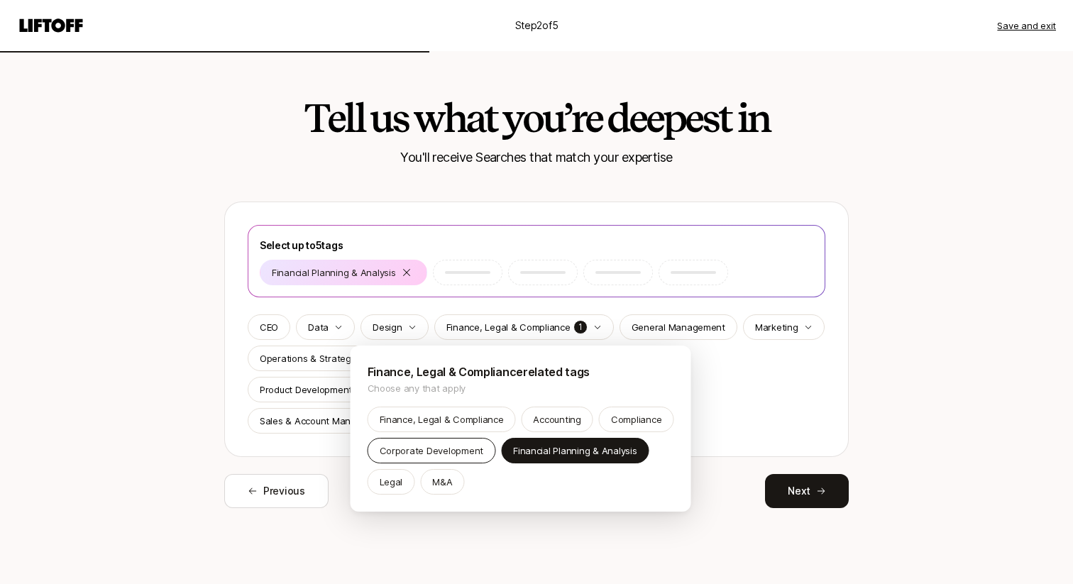
click at [442, 452] on p "Corporate Development" at bounding box center [432, 451] width 104 height 14
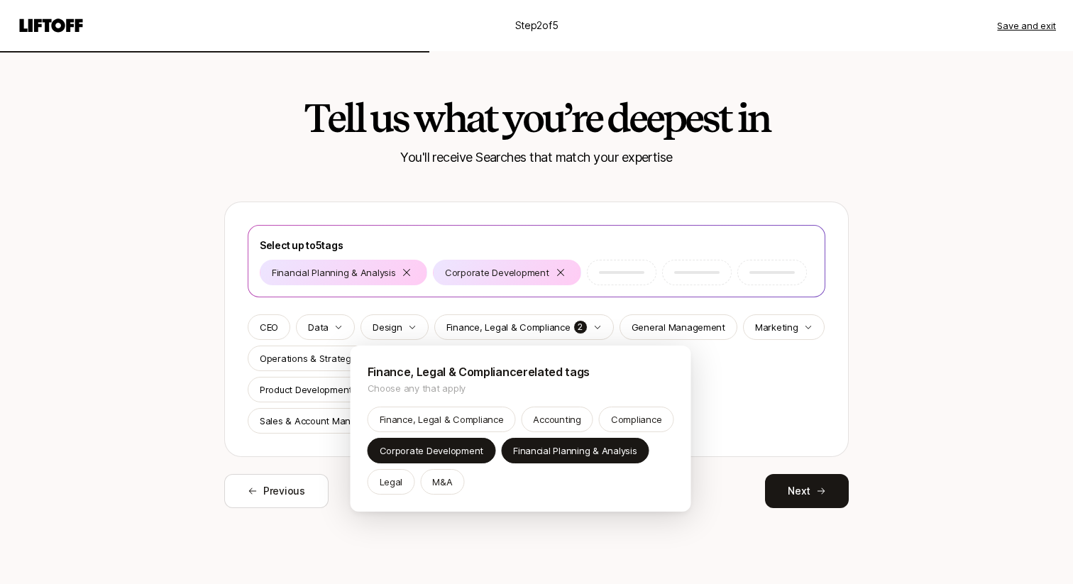
click at [741, 413] on html "Step 2 of 5 Save and exit Tell us what you’re deepest in You'll receive Searche…" at bounding box center [536, 292] width 1073 height 584
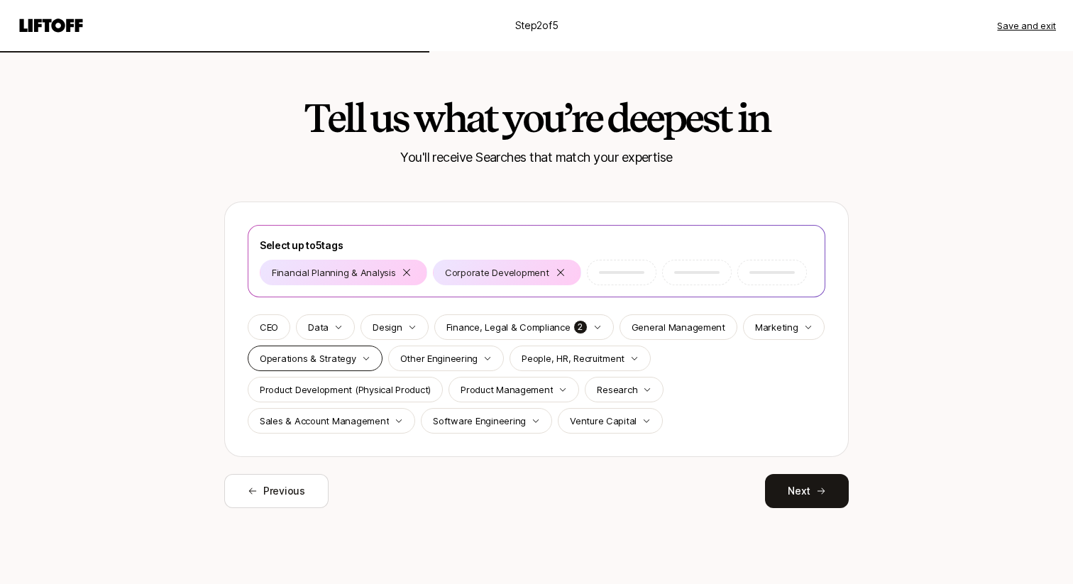
click at [295, 356] on p "Operations & Strategy" at bounding box center [308, 358] width 97 height 14
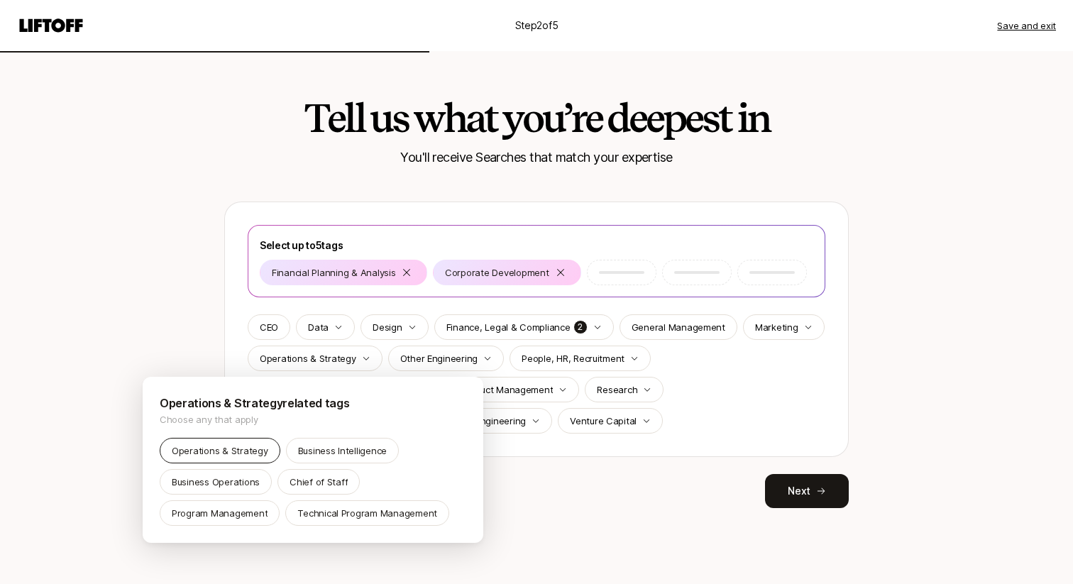
click at [214, 456] on p "Operations & Strategy" at bounding box center [220, 451] width 97 height 14
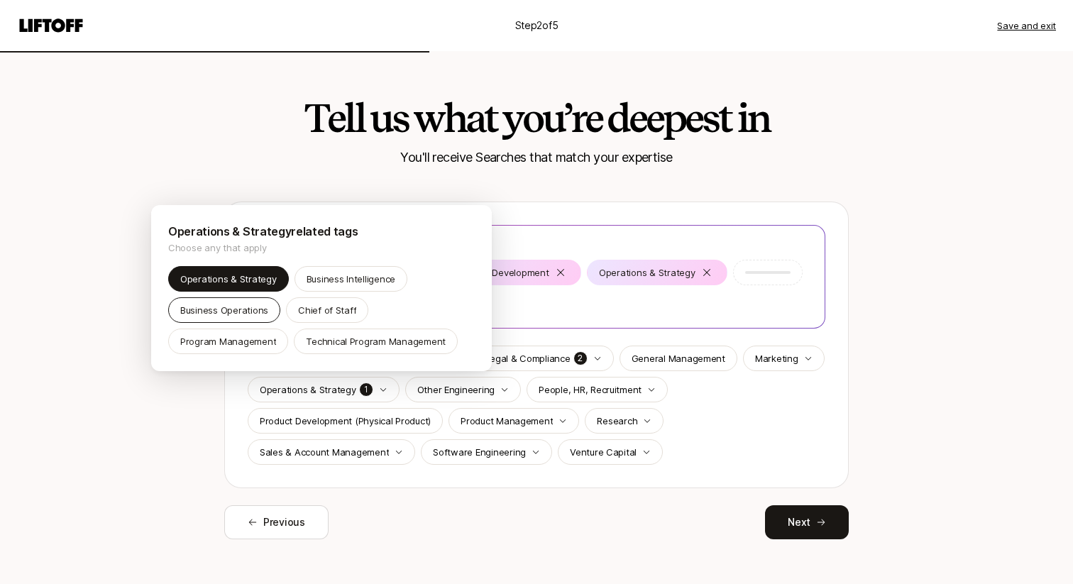
click at [206, 320] on div "Business Operations" at bounding box center [224, 310] width 112 height 26
click at [354, 277] on p "Business Intelligence" at bounding box center [351, 279] width 89 height 14
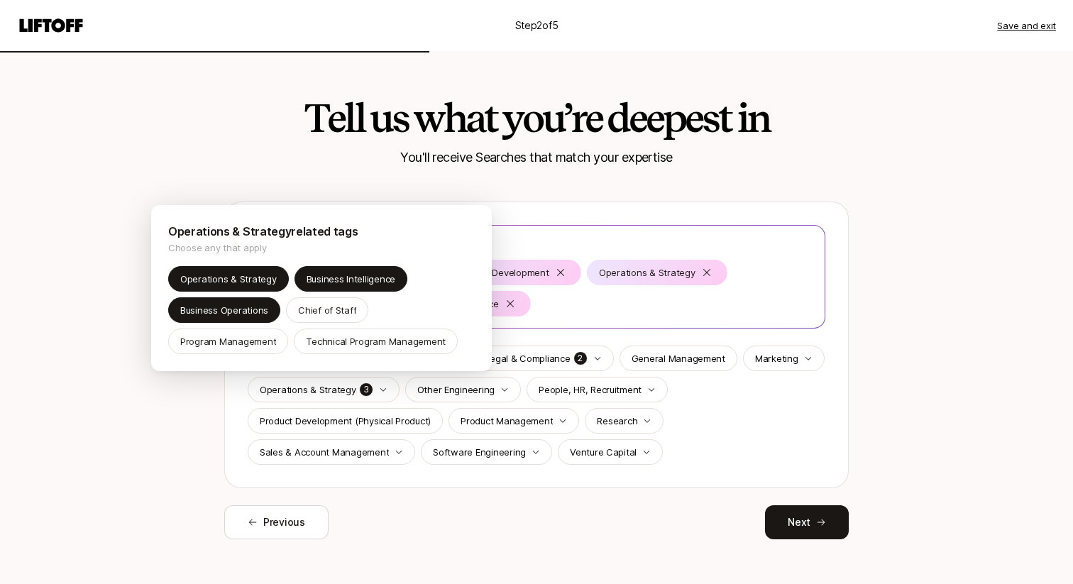
click at [598, 449] on html "Step 2 of 5 Save and exit Tell us what you’re deepest in You'll receive Searche…" at bounding box center [536, 292] width 1073 height 584
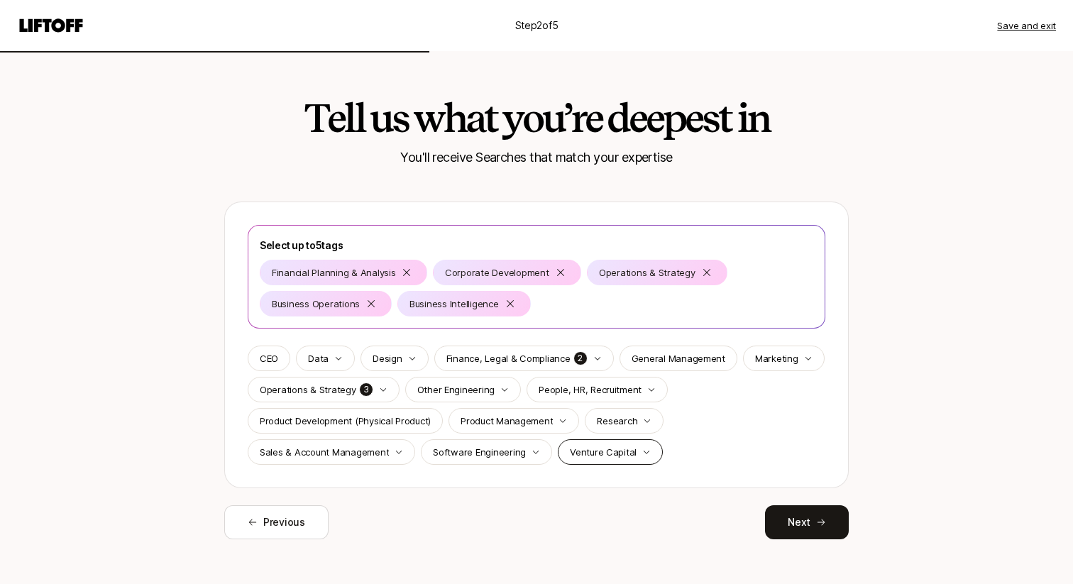
click at [598, 449] on p "Venture Capital" at bounding box center [603, 452] width 67 height 14
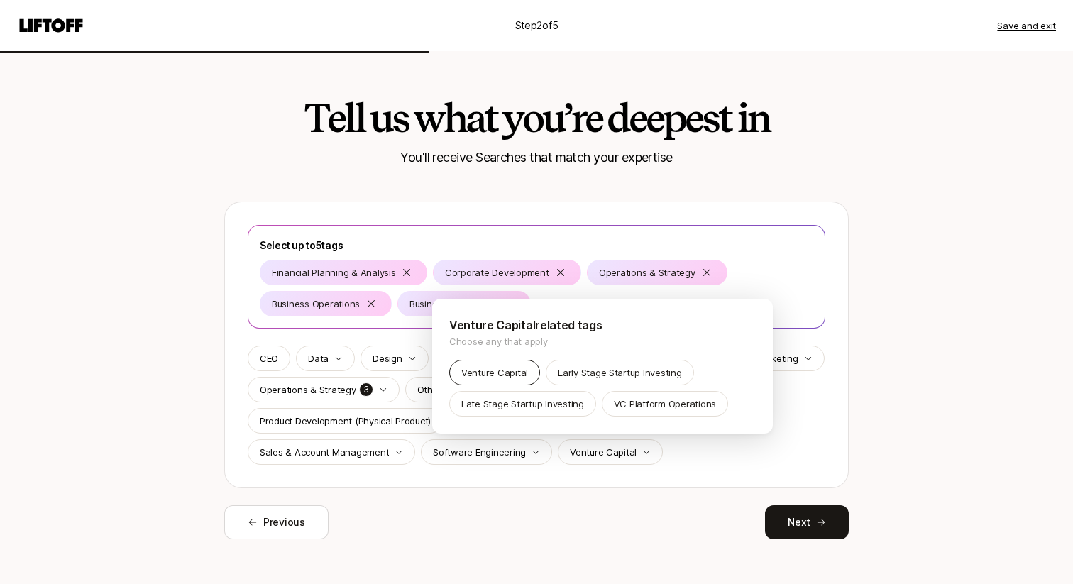
click at [476, 367] on p "Venture Capital" at bounding box center [494, 373] width 67 height 14
click at [615, 371] on p "Early Stage Startup Investing" at bounding box center [620, 373] width 124 height 14
click at [558, 271] on html "Step 2 of 5 Save and exit Tell us what you’re deepest in You'll receive Searche…" at bounding box center [536, 292] width 1073 height 584
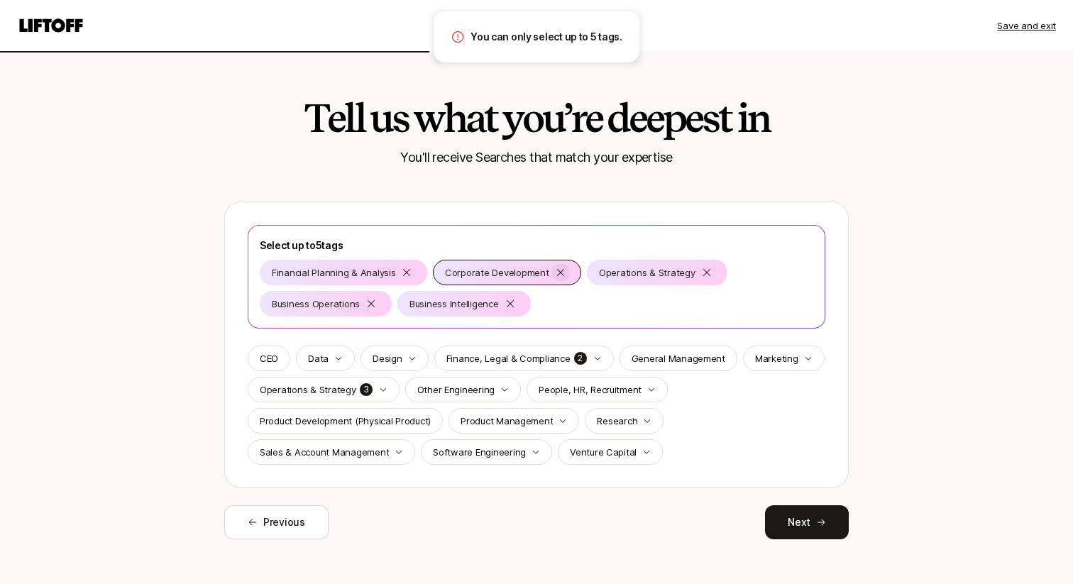
click at [556, 271] on icon at bounding box center [560, 272] width 11 height 11
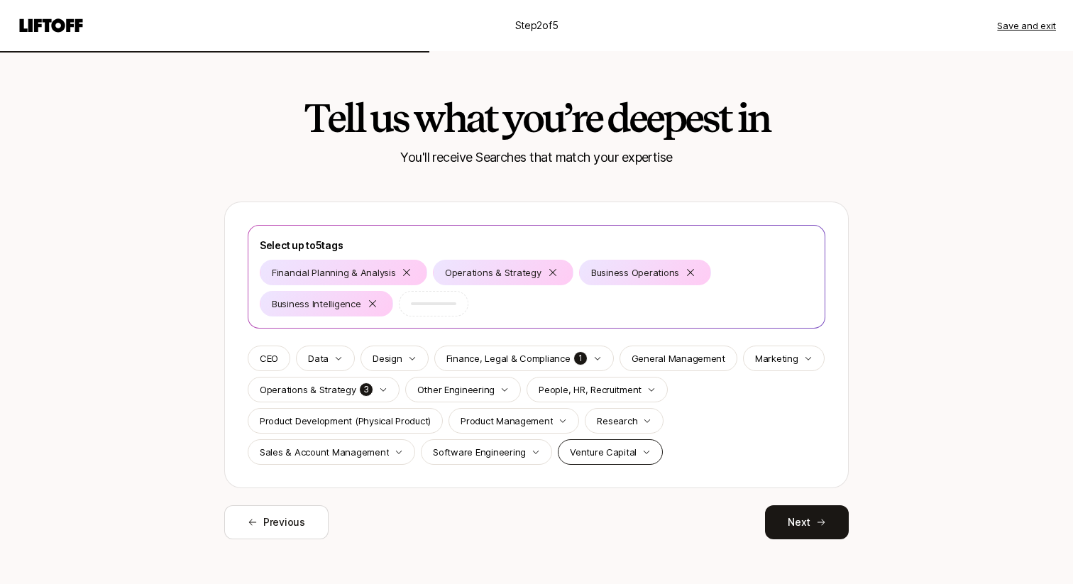
click at [601, 453] on p "Venture Capital" at bounding box center [603, 452] width 67 height 14
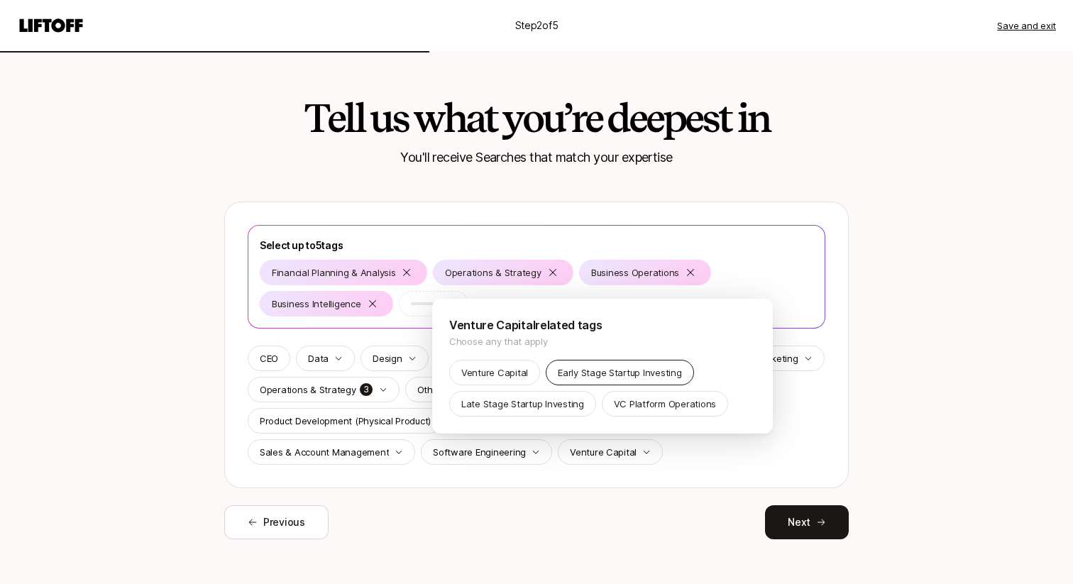
click at [636, 377] on p "Early Stage Startup Investing" at bounding box center [620, 373] width 124 height 14
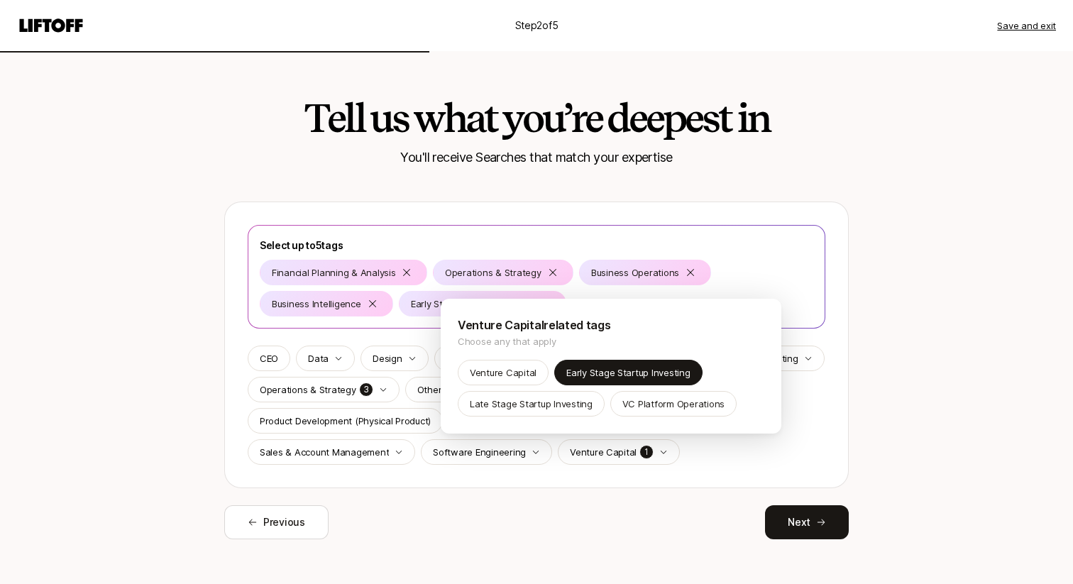
click at [369, 302] on html "Step 2 of 5 Save and exit Tell us what you’re deepest in You'll receive Searche…" at bounding box center [536, 292] width 1073 height 584
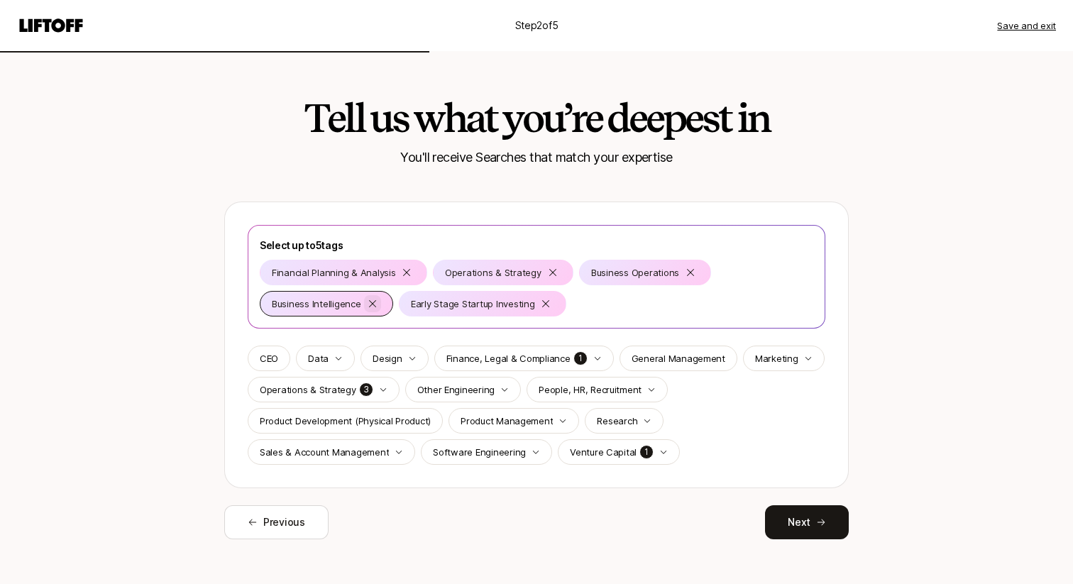
click at [371, 302] on icon at bounding box center [372, 303] width 7 height 7
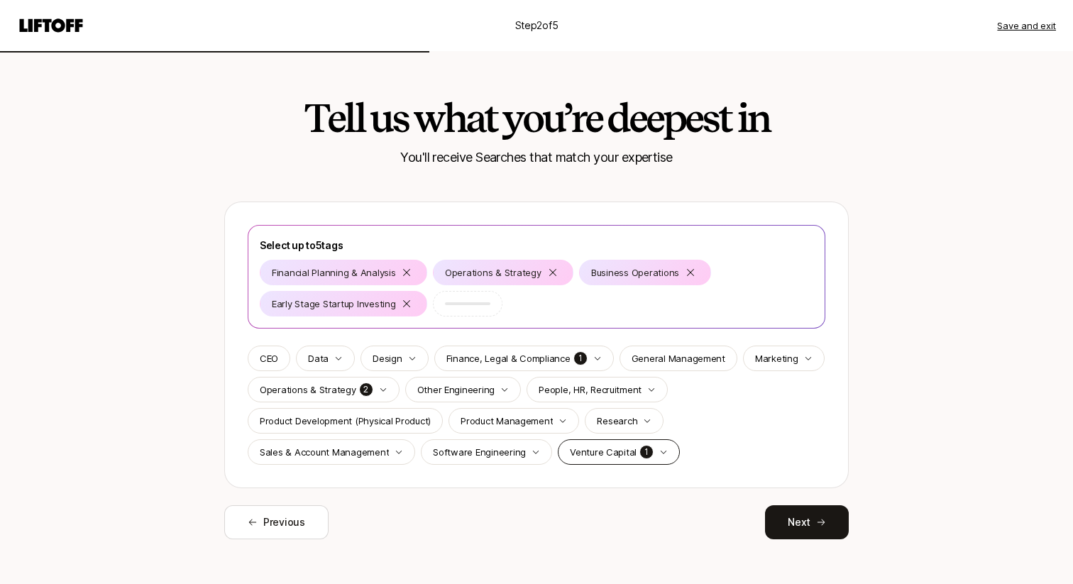
click at [601, 445] on p "Venture Capital" at bounding box center [603, 452] width 67 height 14
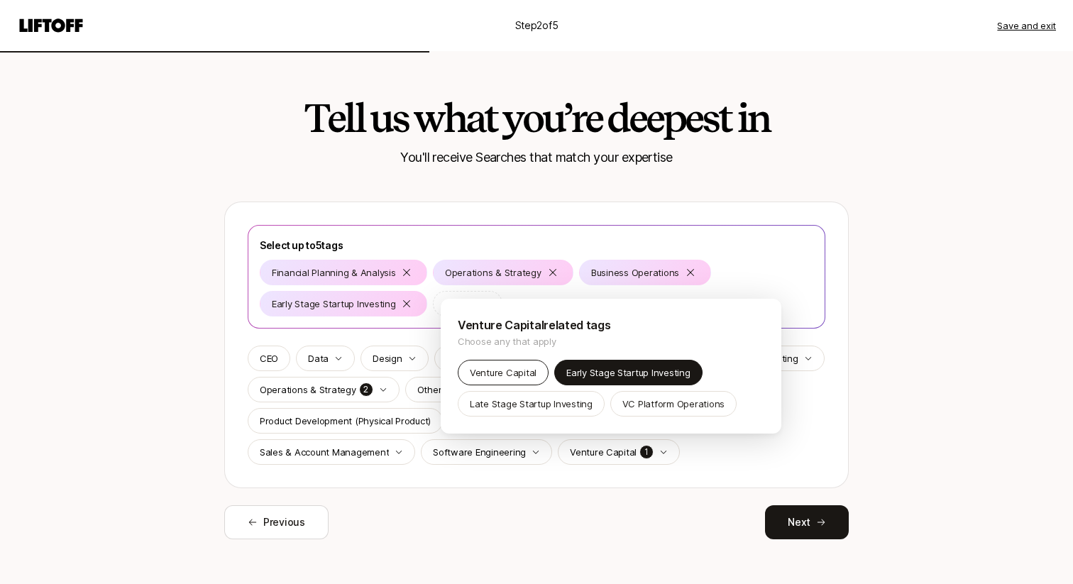
click at [481, 366] on p "Venture Capital" at bounding box center [503, 373] width 67 height 14
click at [801, 518] on html "Step 2 of 5 Save and exit Tell us what you’re deepest in You'll receive Searche…" at bounding box center [536, 292] width 1073 height 584
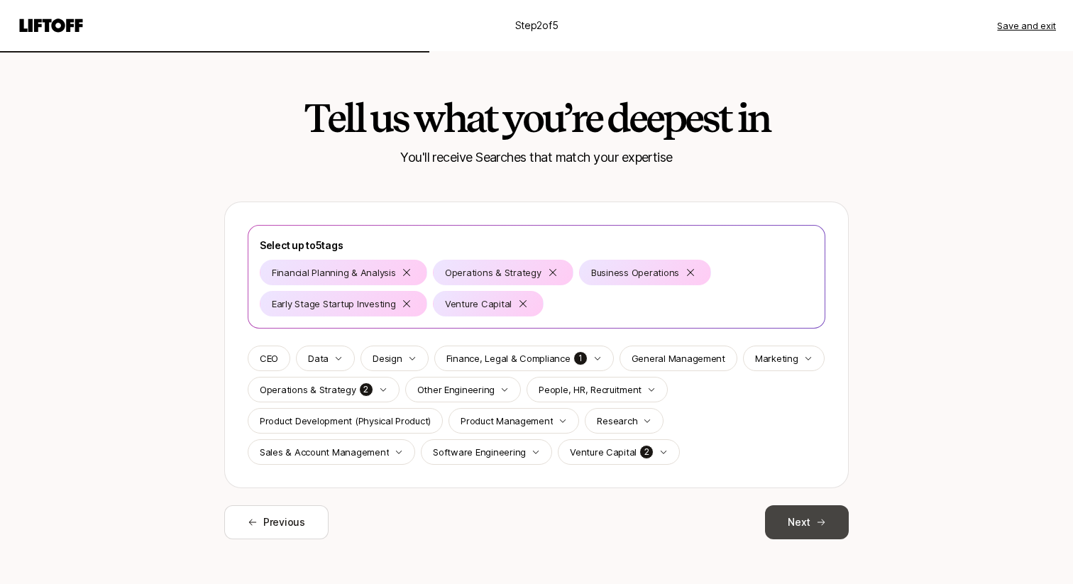
click at [801, 520] on button "Next" at bounding box center [807, 522] width 84 height 34
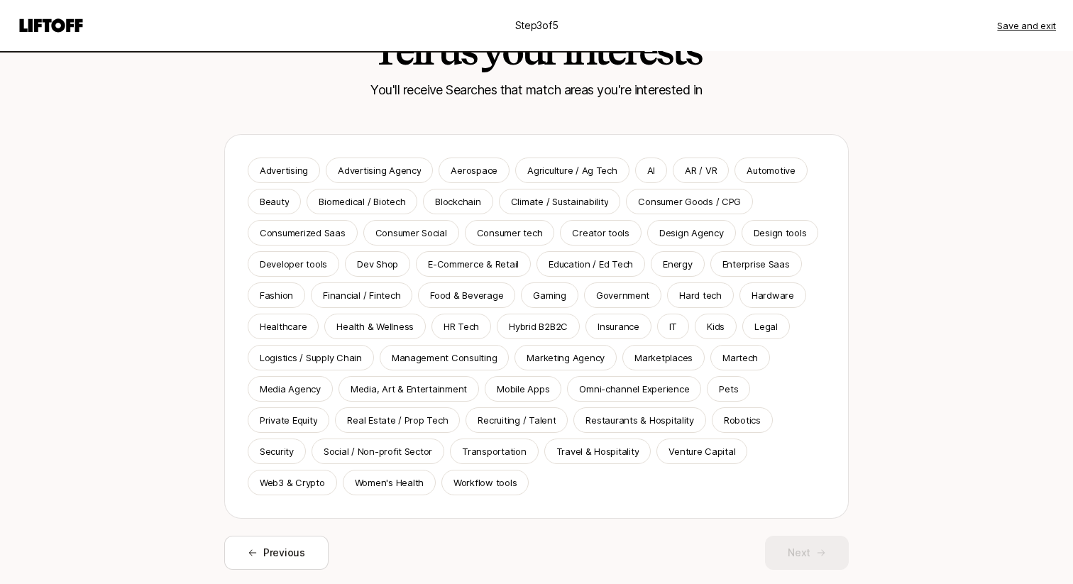
scroll to position [68, 0]
click at [368, 301] on p "Financial / Fintech" at bounding box center [361, 295] width 77 height 14
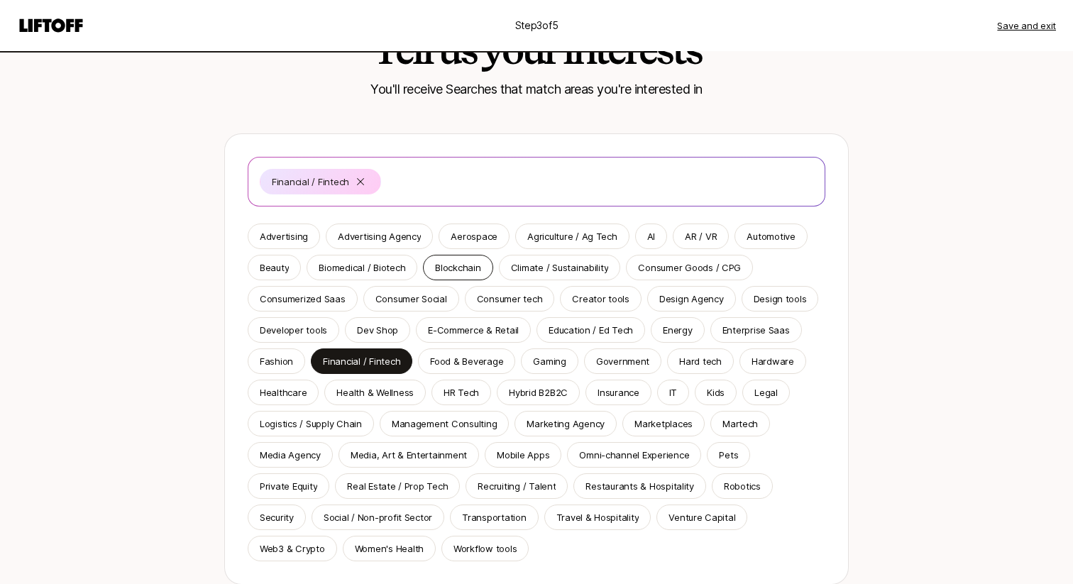
click at [460, 275] on div "Blockchain" at bounding box center [458, 268] width 70 height 26
click at [457, 273] on p "Blockchain" at bounding box center [457, 268] width 45 height 14
click at [686, 523] on p "Venture Capital" at bounding box center [702, 517] width 67 height 14
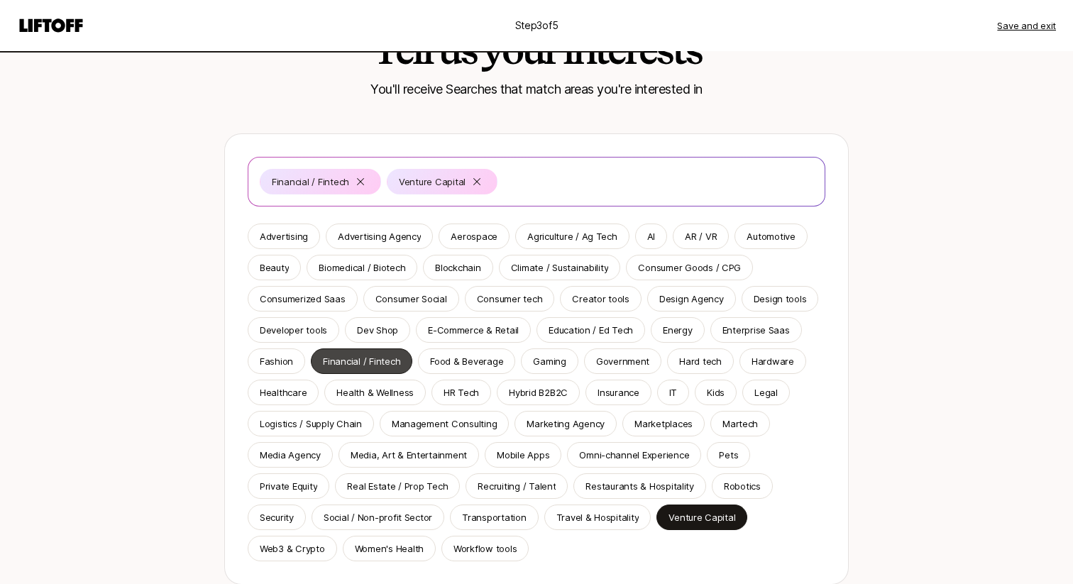
click at [366, 360] on p "Financial / Fintech" at bounding box center [361, 361] width 77 height 14
click at [366, 361] on p "Financial / Fintech" at bounding box center [361, 361] width 77 height 14
click at [291, 544] on p "Web3 & Crypto" at bounding box center [292, 549] width 65 height 14
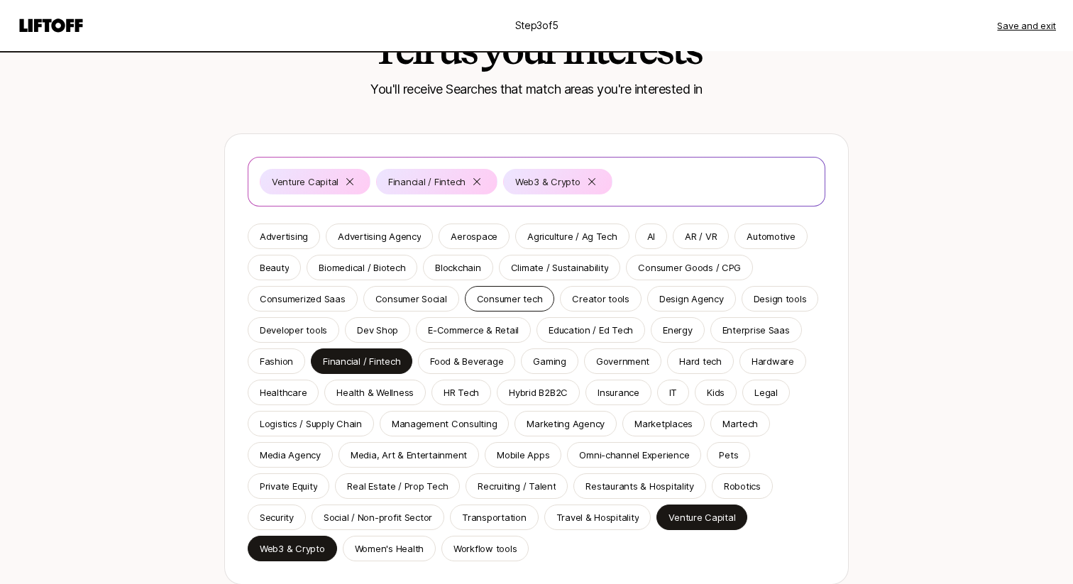
click at [490, 292] on p "Consumer tech" at bounding box center [510, 299] width 66 height 14
click at [448, 266] on p "Blockchain" at bounding box center [457, 268] width 45 height 14
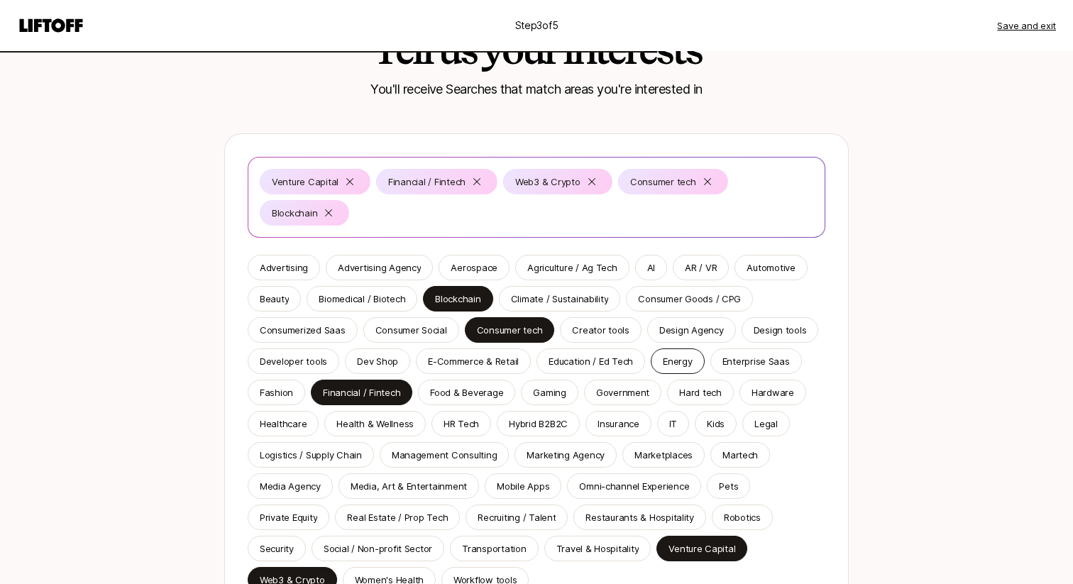
click at [664, 361] on p "Energy" at bounding box center [677, 361] width 29 height 14
click at [574, 301] on p "Climate / Sustainability" at bounding box center [560, 299] width 98 height 14
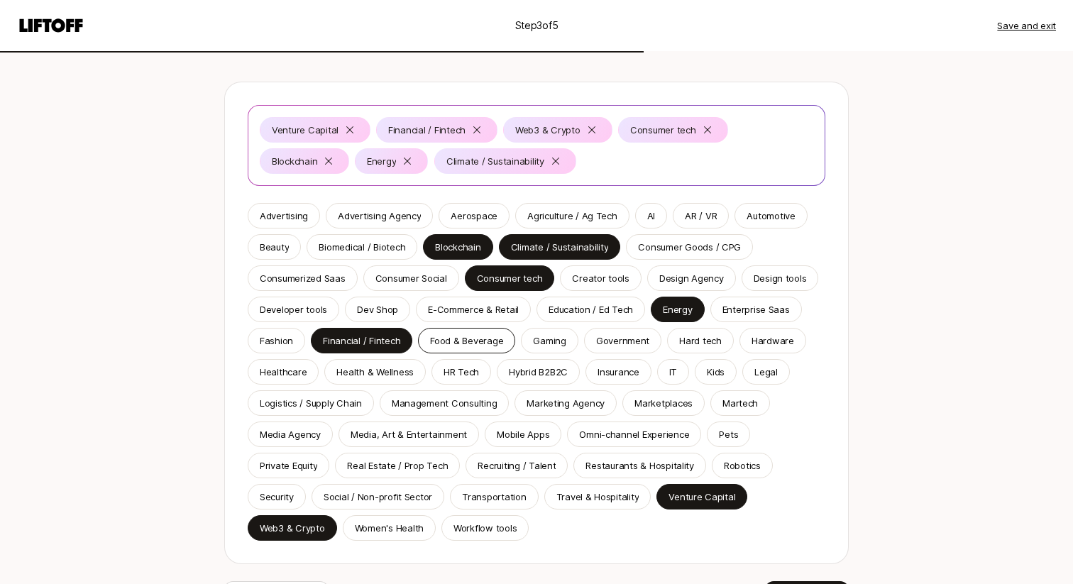
scroll to position [123, 0]
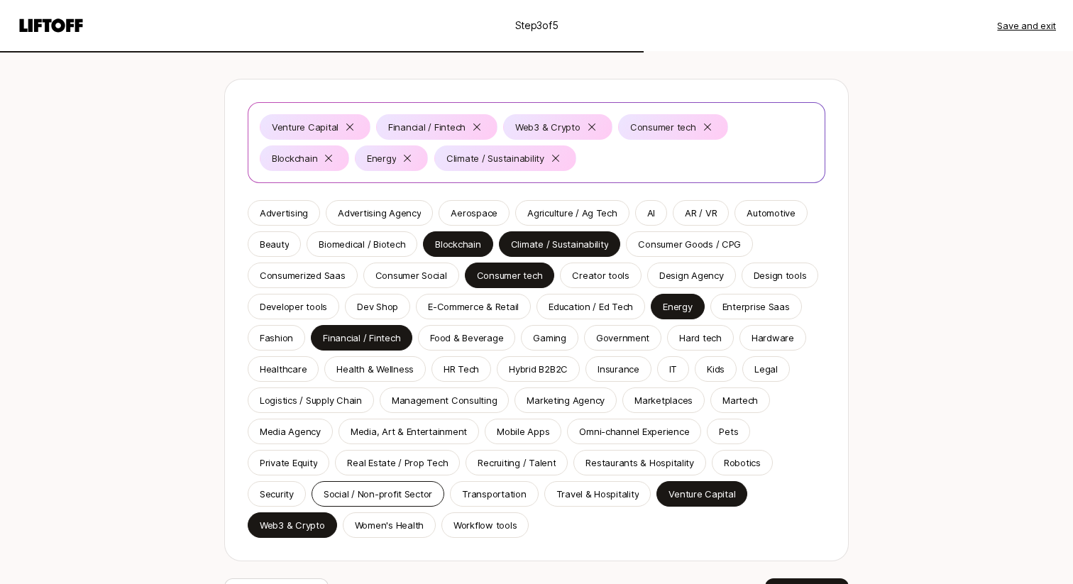
click at [381, 499] on p "Social / Non-profit Sector" at bounding box center [378, 494] width 109 height 14
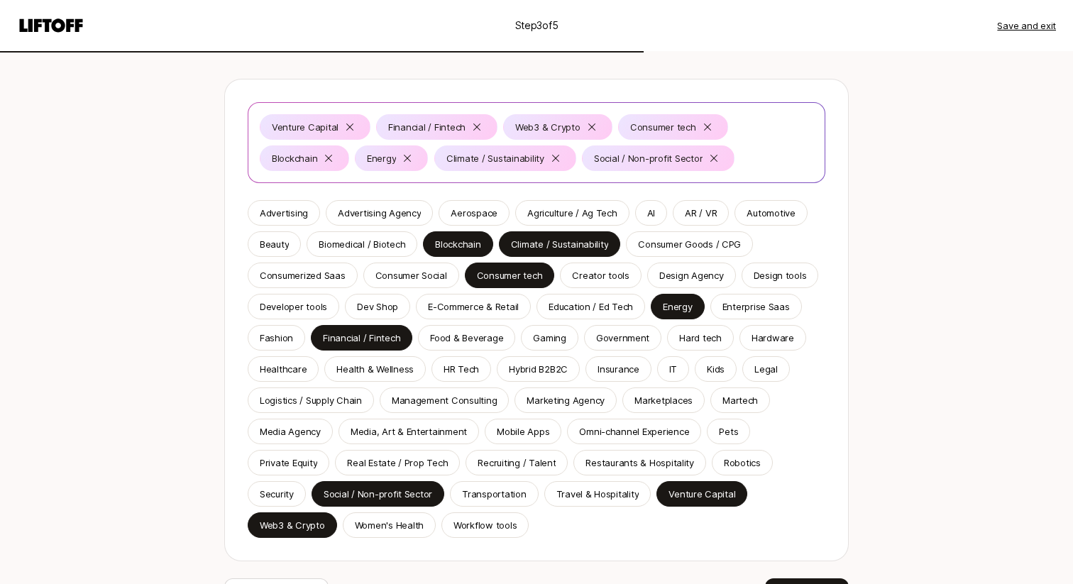
scroll to position [208, 0]
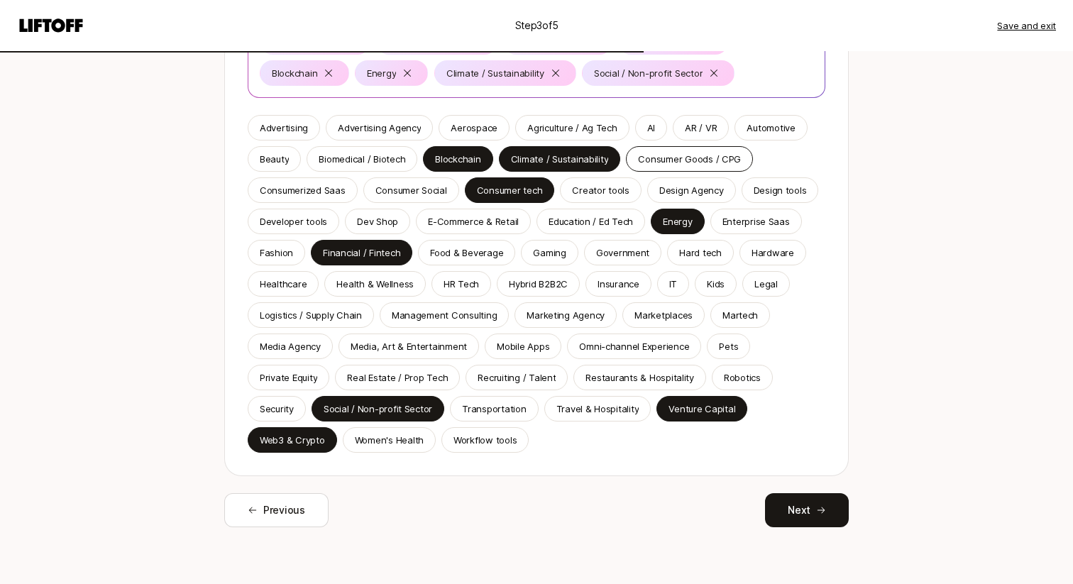
click at [682, 161] on p "Consumer Goods / CPG" at bounding box center [689, 159] width 103 height 14
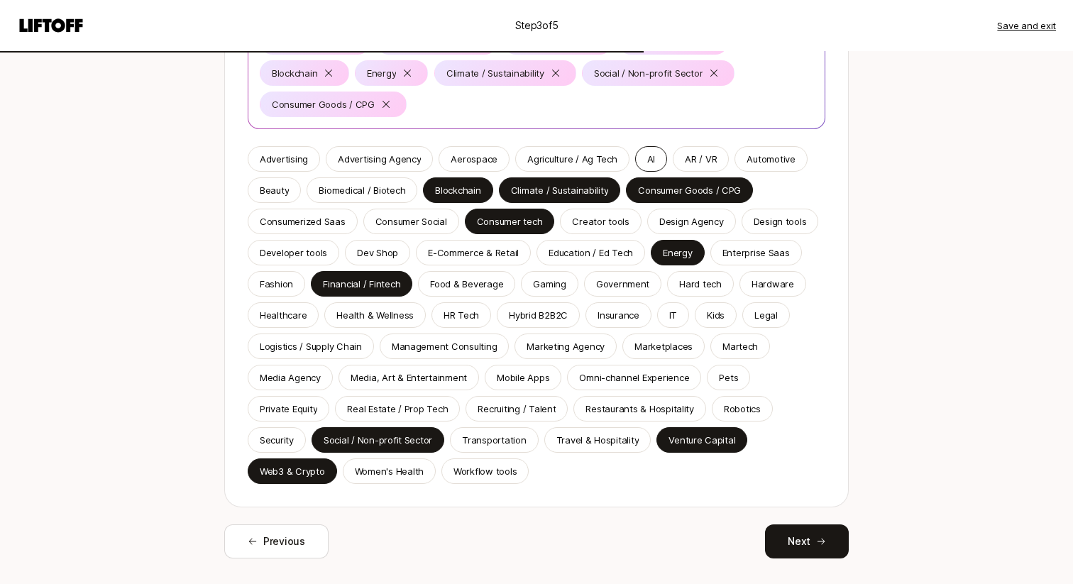
click at [651, 161] on div "AI" at bounding box center [651, 159] width 32 height 26
click at [590, 167] on div "Agriculture / Ag Tech" at bounding box center [572, 159] width 114 height 26
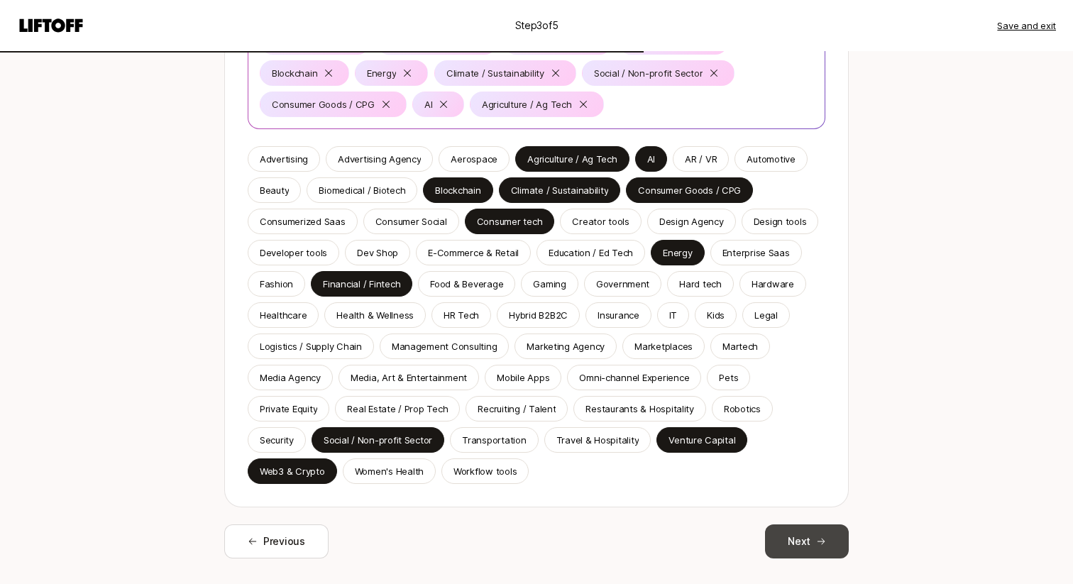
click at [804, 547] on button "Next" at bounding box center [807, 542] width 84 height 34
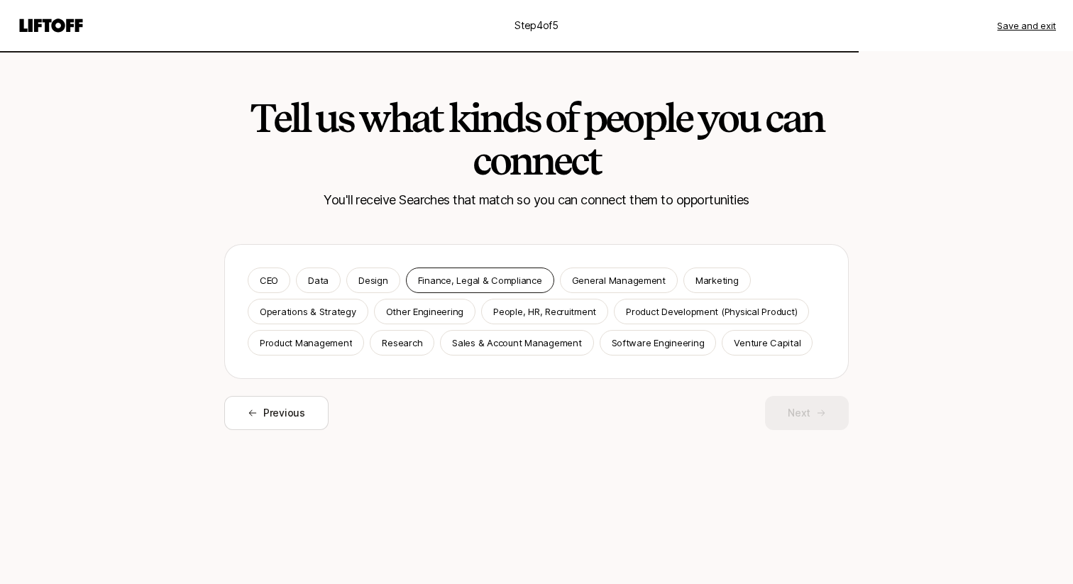
click at [455, 288] on div "Finance, Legal & Compliance" at bounding box center [480, 281] width 148 height 26
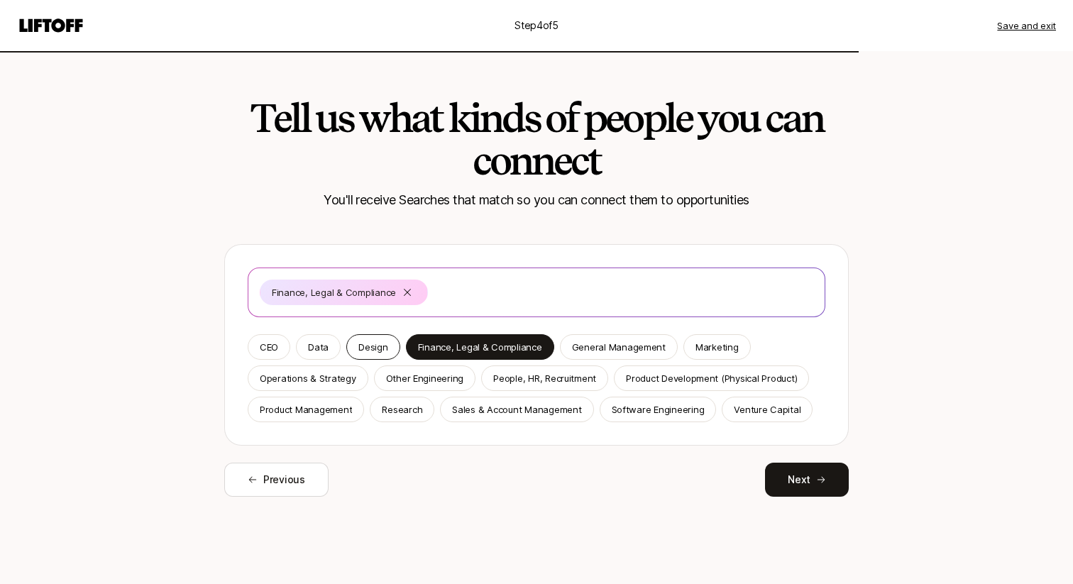
click at [363, 340] on p "Design" at bounding box center [373, 347] width 29 height 14
click at [316, 344] on p "Data" at bounding box center [318, 347] width 21 height 14
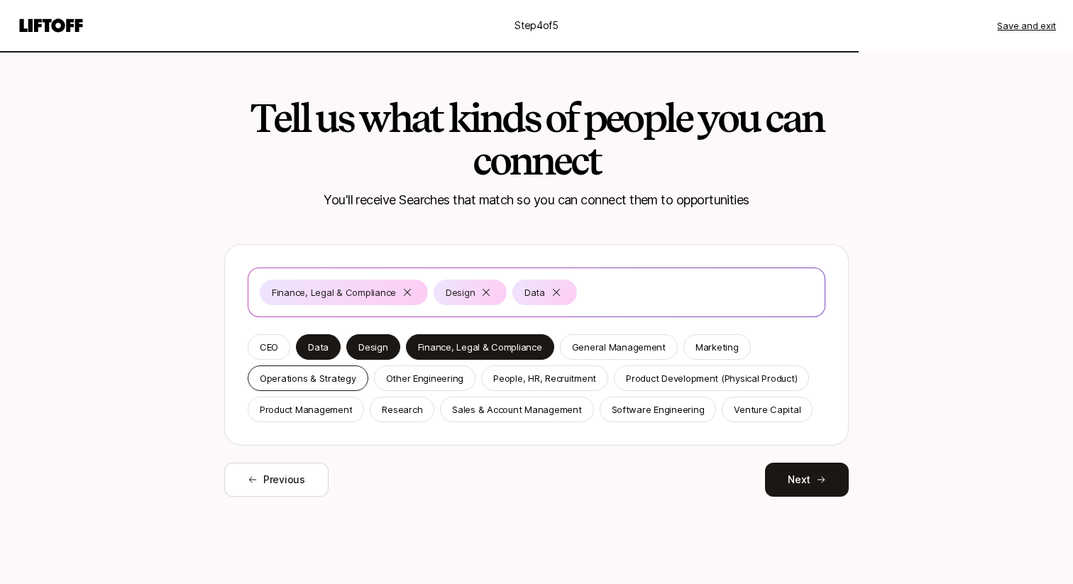
click at [316, 373] on p "Operations & Strategy" at bounding box center [308, 378] width 97 height 14
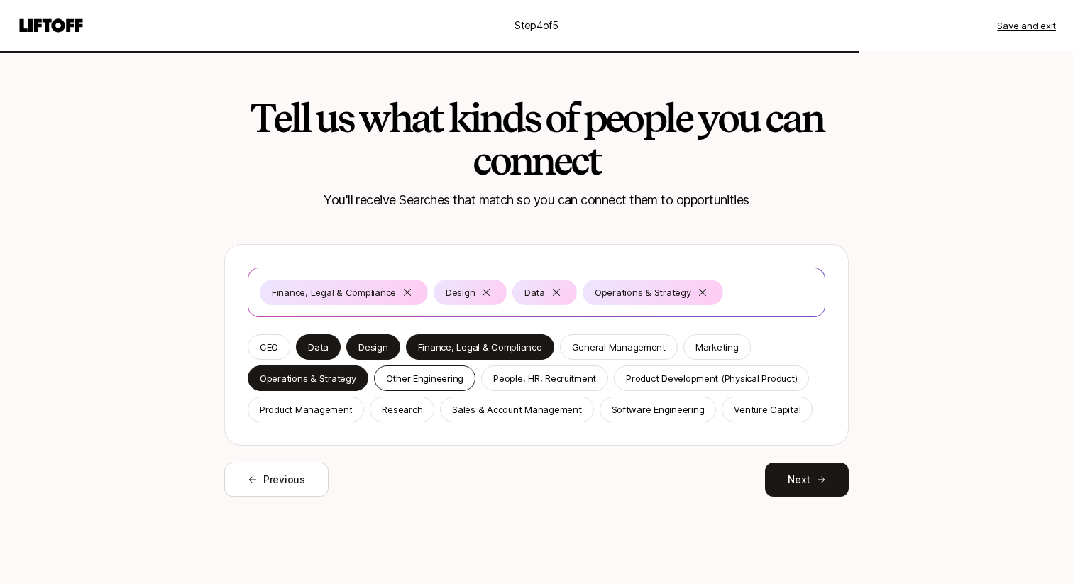
click at [450, 385] on p "Other Engineering" at bounding box center [425, 378] width 78 height 14
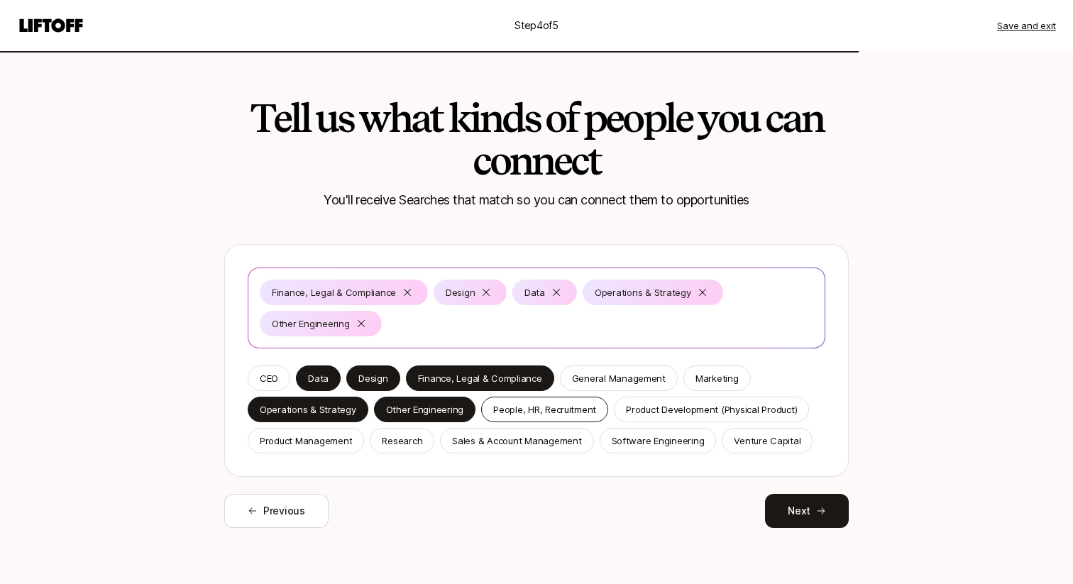
click at [577, 408] on p "People, HR, Recruitment" at bounding box center [544, 410] width 103 height 14
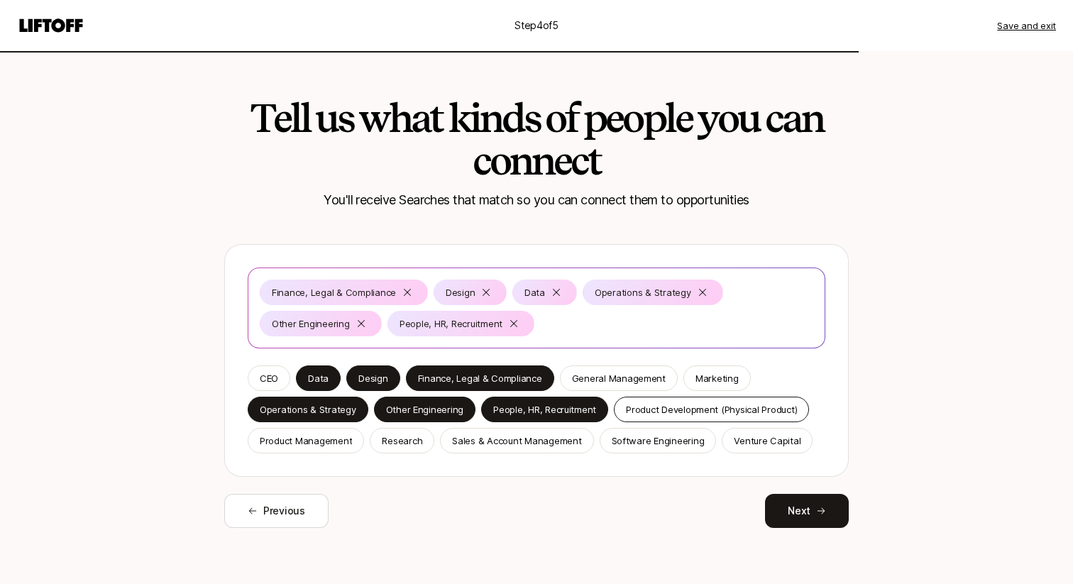
click at [664, 409] on p "Product Development (Physical Product)" at bounding box center [711, 410] width 171 height 14
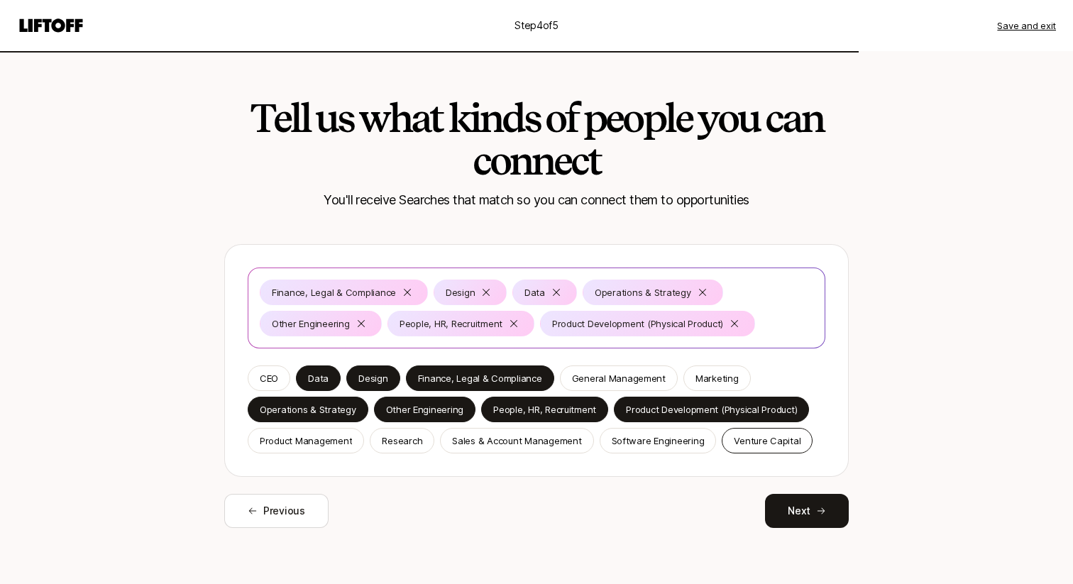
click at [747, 439] on p "Venture Capital" at bounding box center [767, 441] width 67 height 14
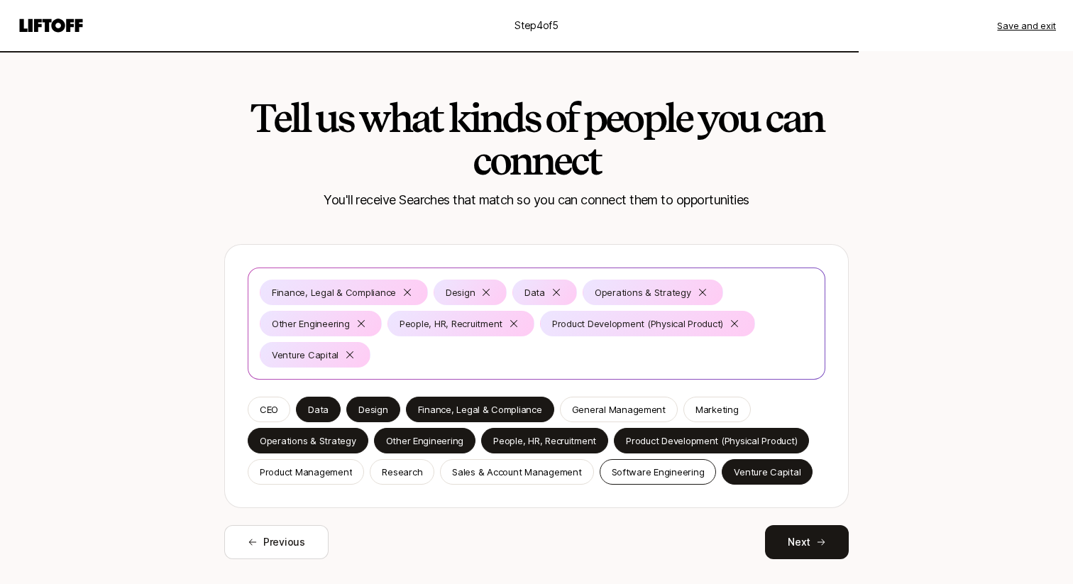
click at [673, 466] on p "Software Engineering" at bounding box center [658, 472] width 93 height 14
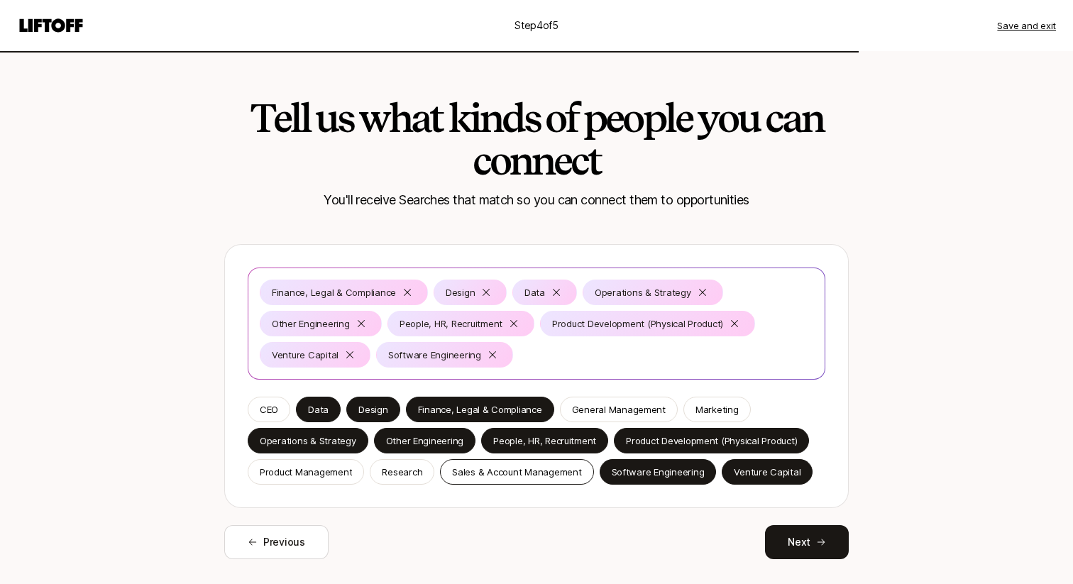
click at [520, 474] on p "Sales & Account Management" at bounding box center [516, 472] width 129 height 14
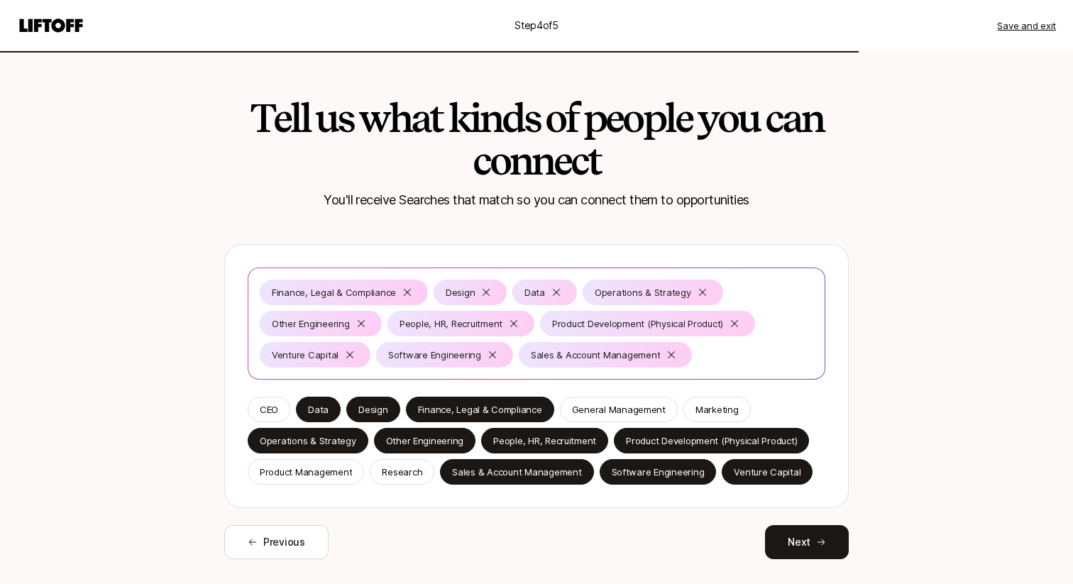
click at [380, 486] on div "Finance, Legal & Compliance Design Data Operations & Strategy Other Engineering…" at bounding box center [536, 376] width 625 height 264
click at [304, 463] on div "Product Management" at bounding box center [306, 472] width 116 height 26
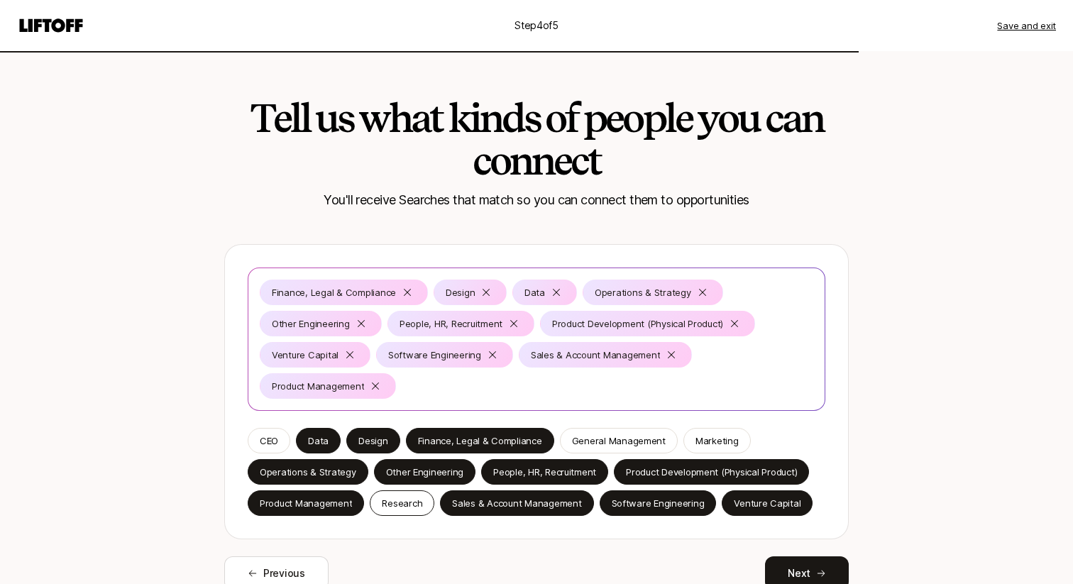
click at [393, 499] on p "Research" at bounding box center [402, 503] width 40 height 14
click at [251, 442] on div "CEO" at bounding box center [269, 441] width 43 height 26
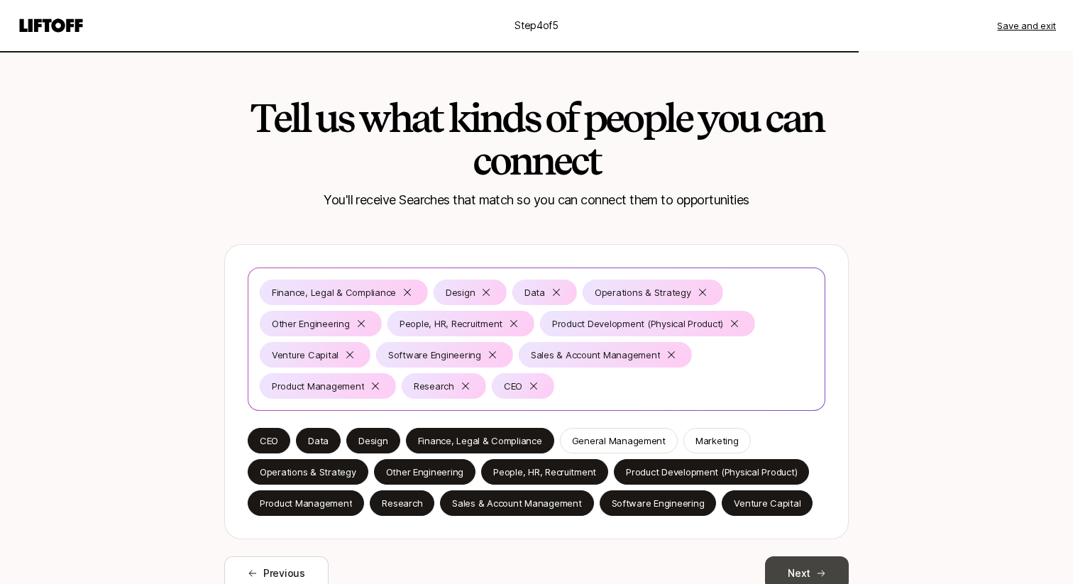
click at [830, 567] on button "Next" at bounding box center [807, 574] width 84 height 34
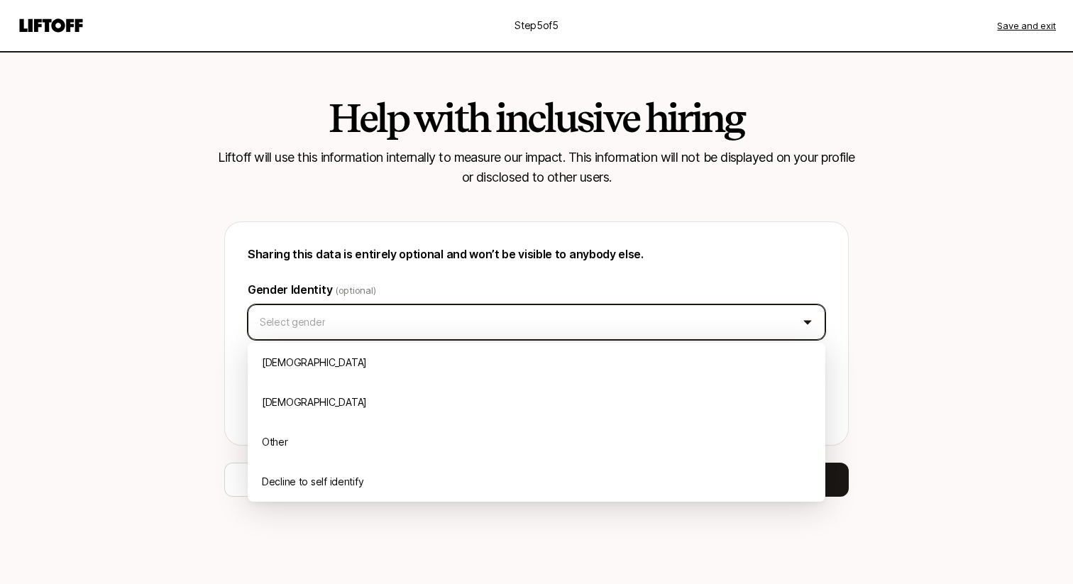
click at [449, 317] on html "Step 5 of 5 Save and exit Help with inclusive hiring Liftoff will use this info…" at bounding box center [536, 292] width 1073 height 584
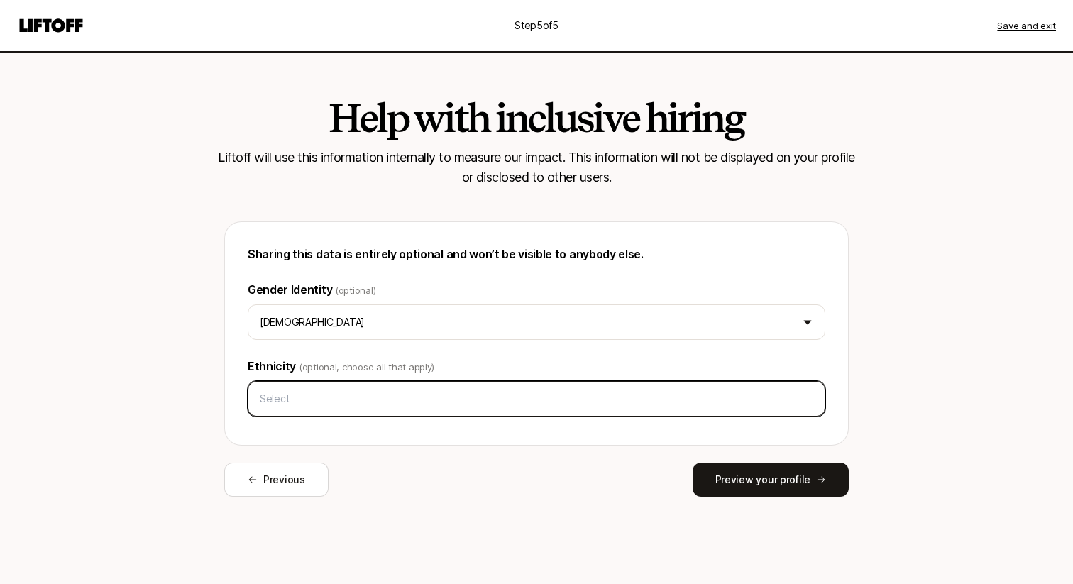
click at [430, 398] on input "text" at bounding box center [536, 399] width 565 height 26
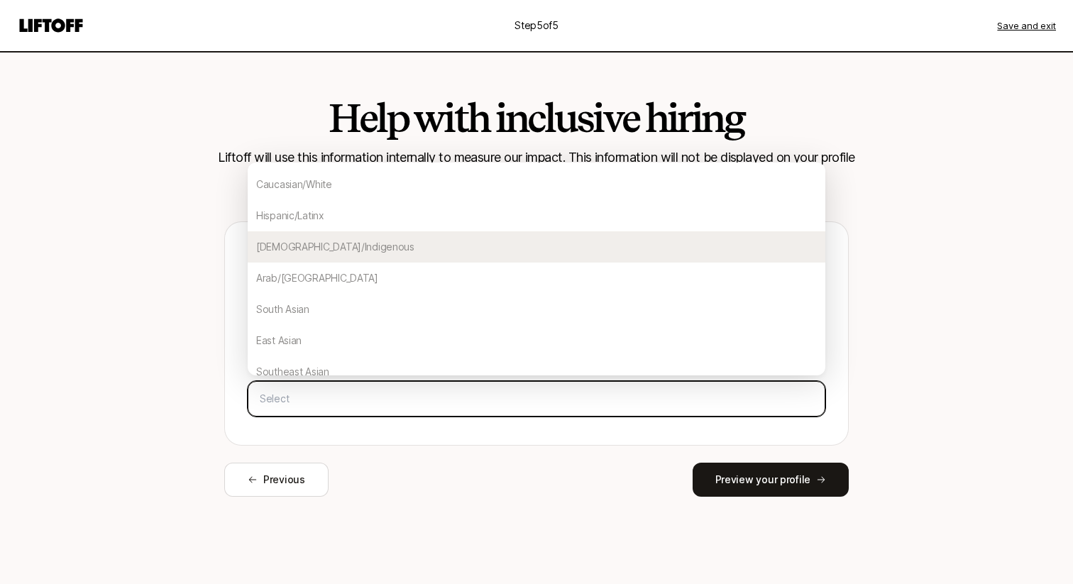
scroll to position [59, 0]
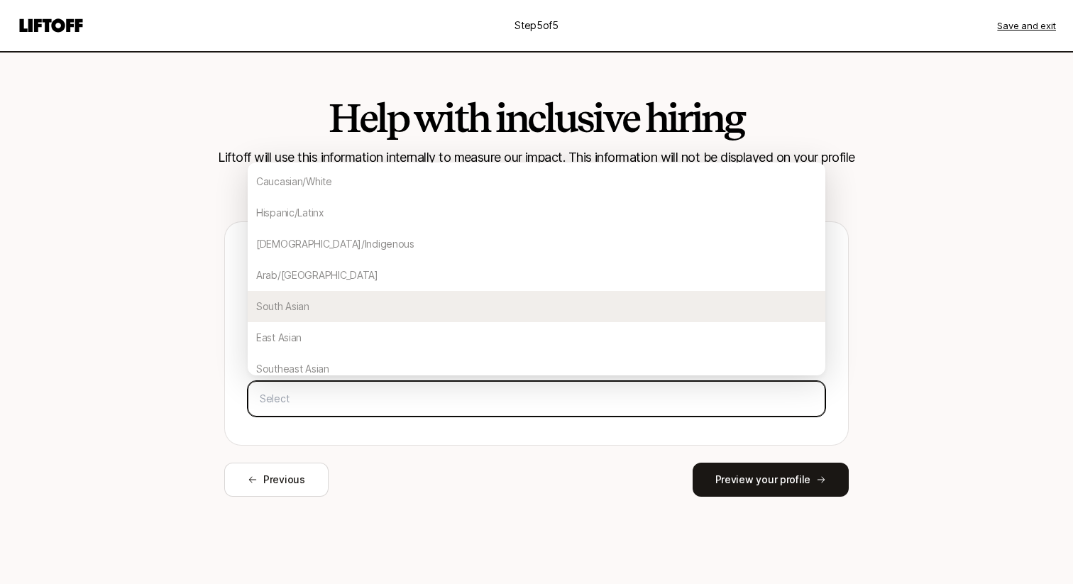
click at [381, 297] on div "South Asian" at bounding box center [537, 306] width 578 height 31
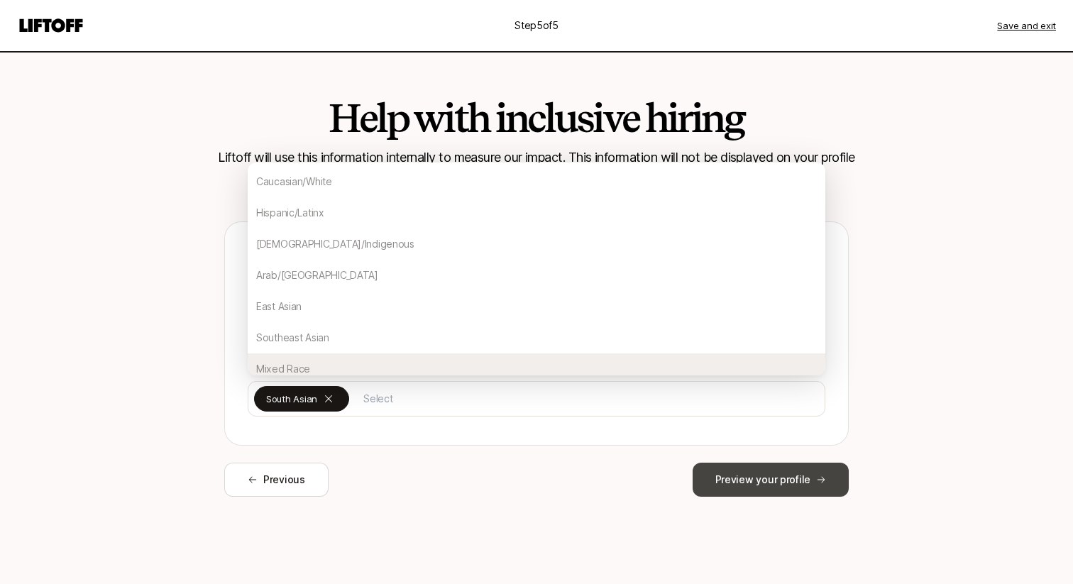
click at [772, 488] on button "Preview your profile" at bounding box center [771, 480] width 156 height 34
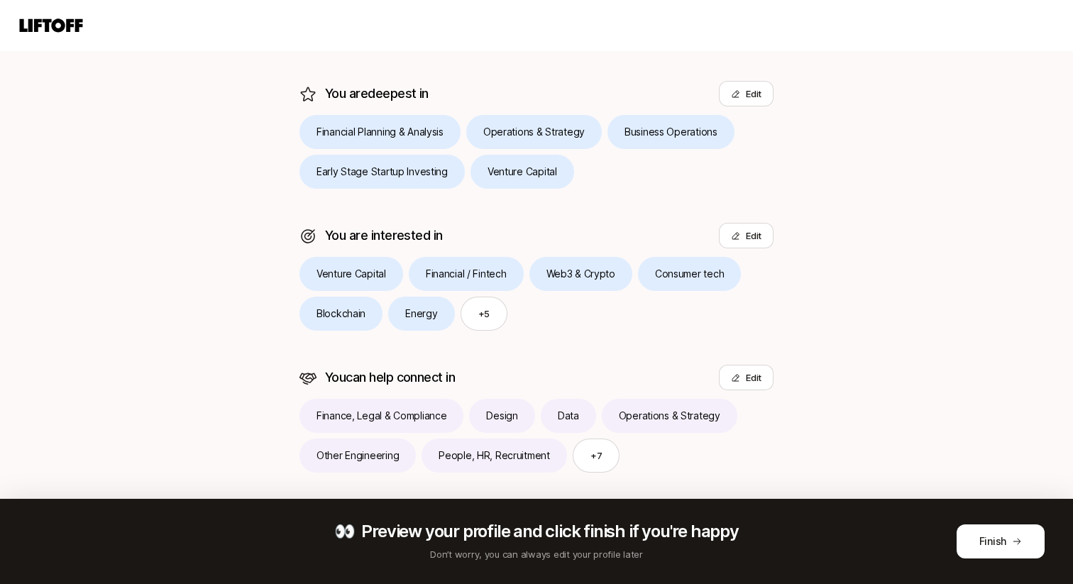
scroll to position [335, 0]
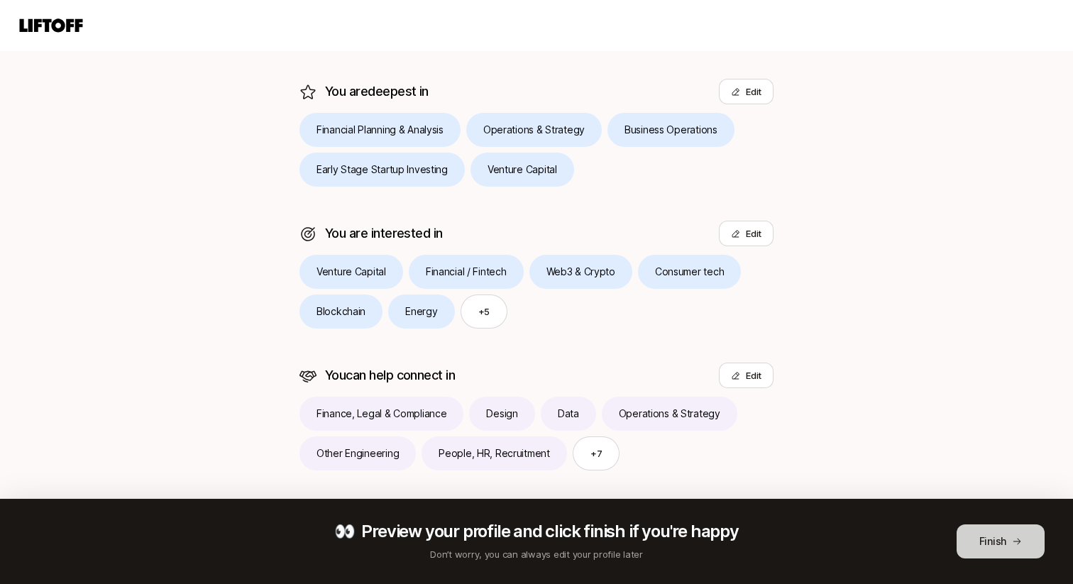
click at [995, 532] on button "Finish" at bounding box center [1001, 542] width 88 height 34
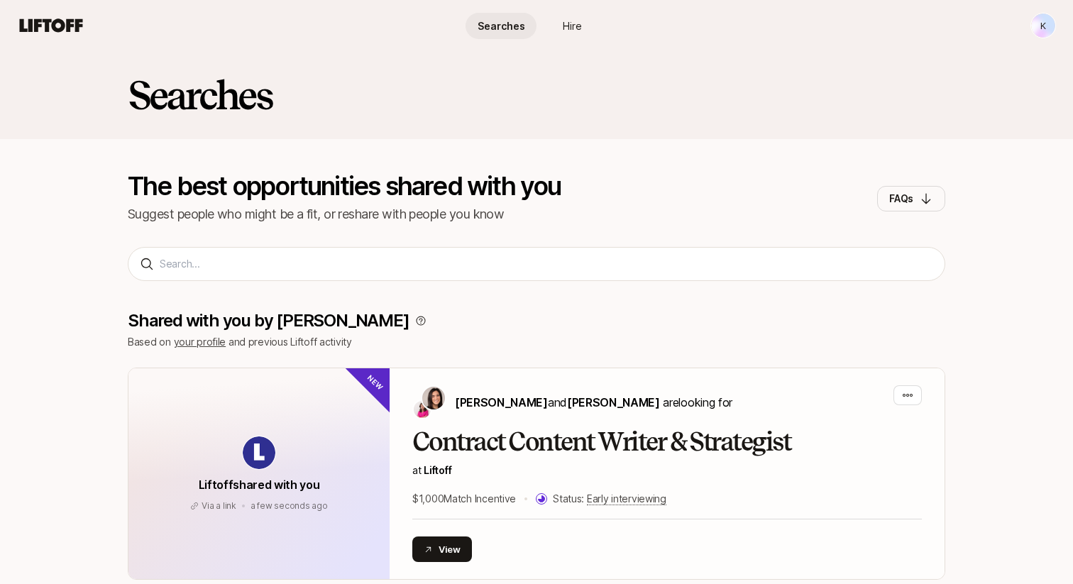
click at [63, 28] on icon at bounding box center [51, 24] width 63 height 13
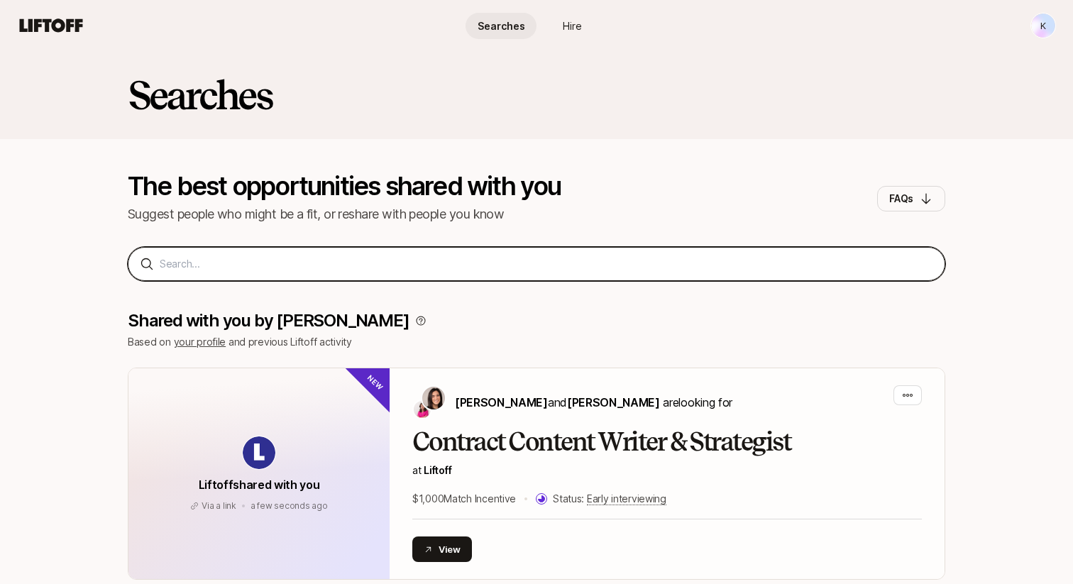
click at [471, 271] on input at bounding box center [547, 264] width 774 height 17
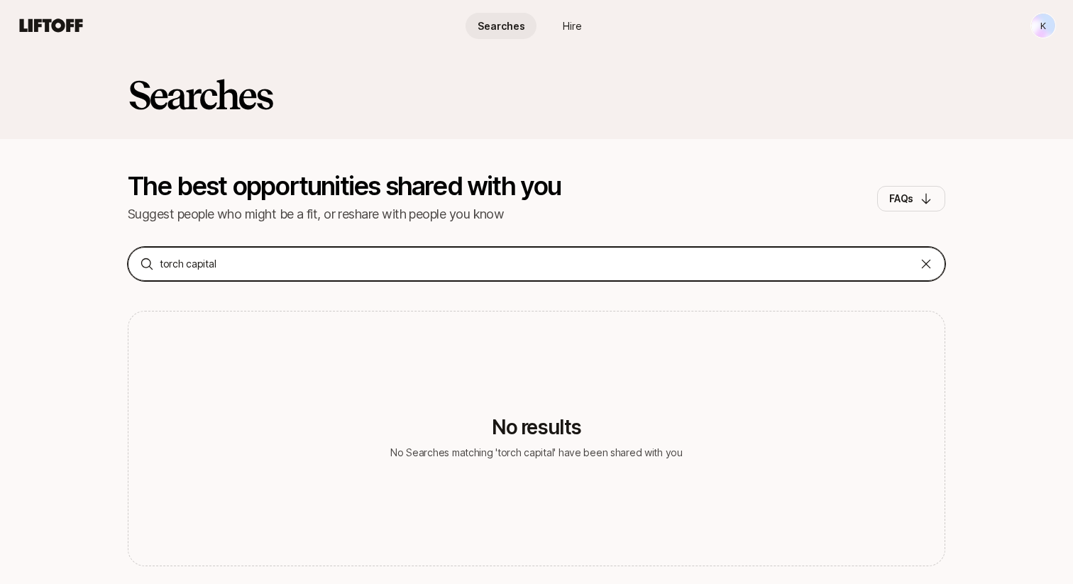
type input "torch capital"
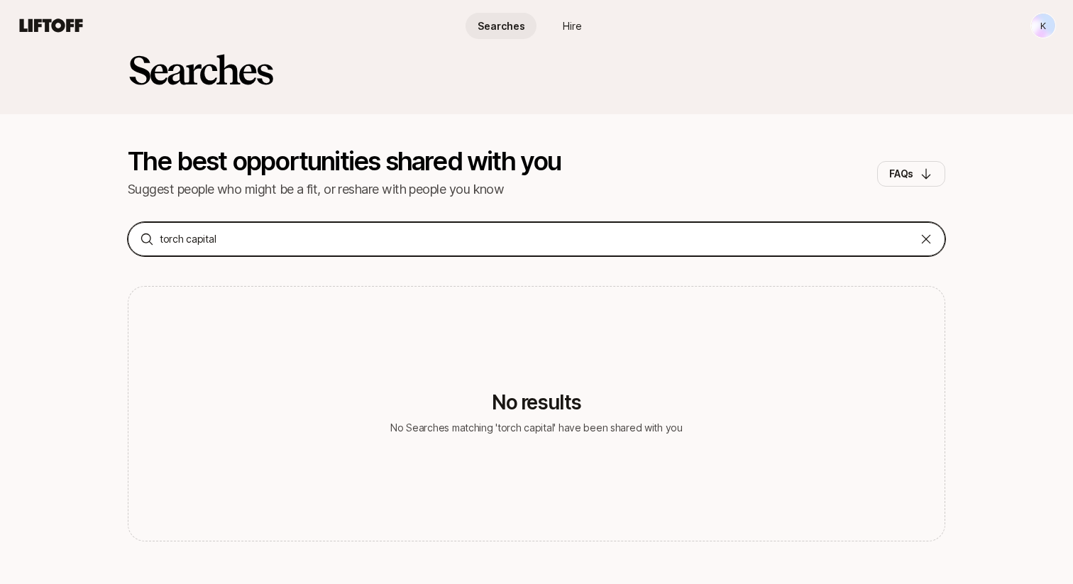
scroll to position [13, 0]
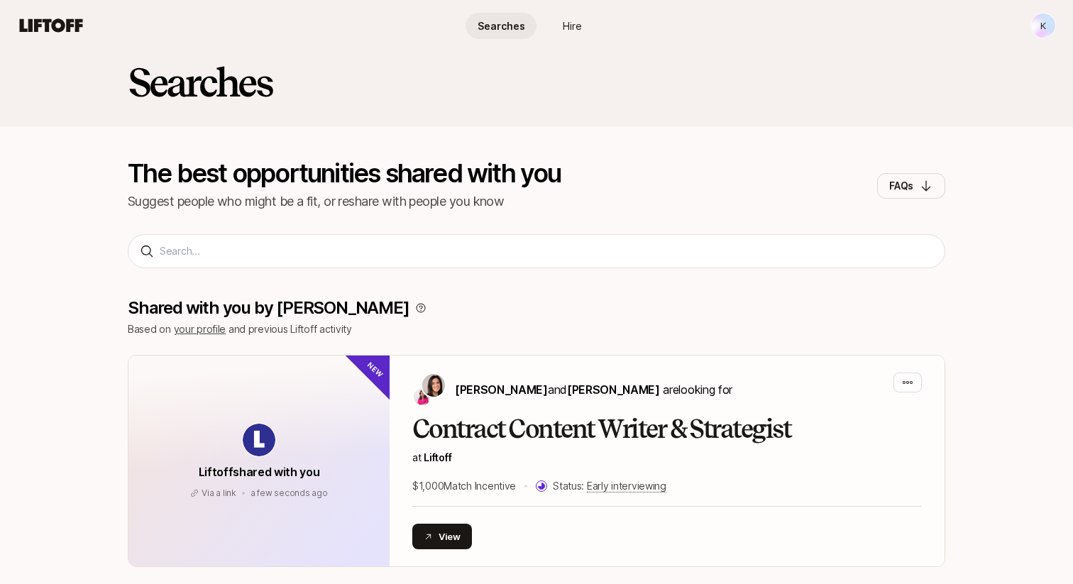
click at [574, 29] on span "Hire" at bounding box center [572, 25] width 19 height 15
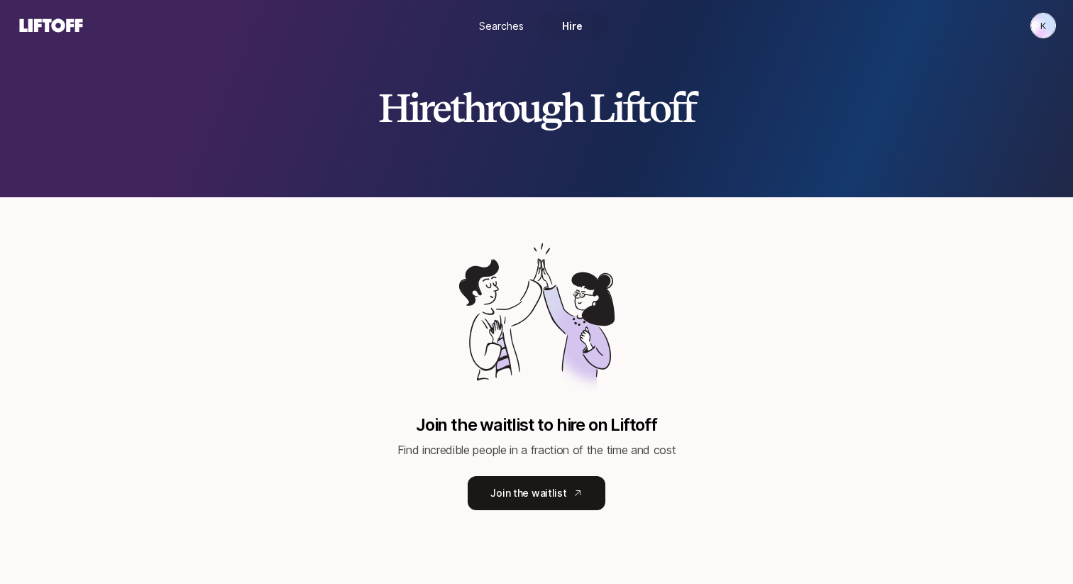
click at [509, 28] on span "Searches" at bounding box center [501, 25] width 45 height 15
